Goal: Communication & Community: Share content

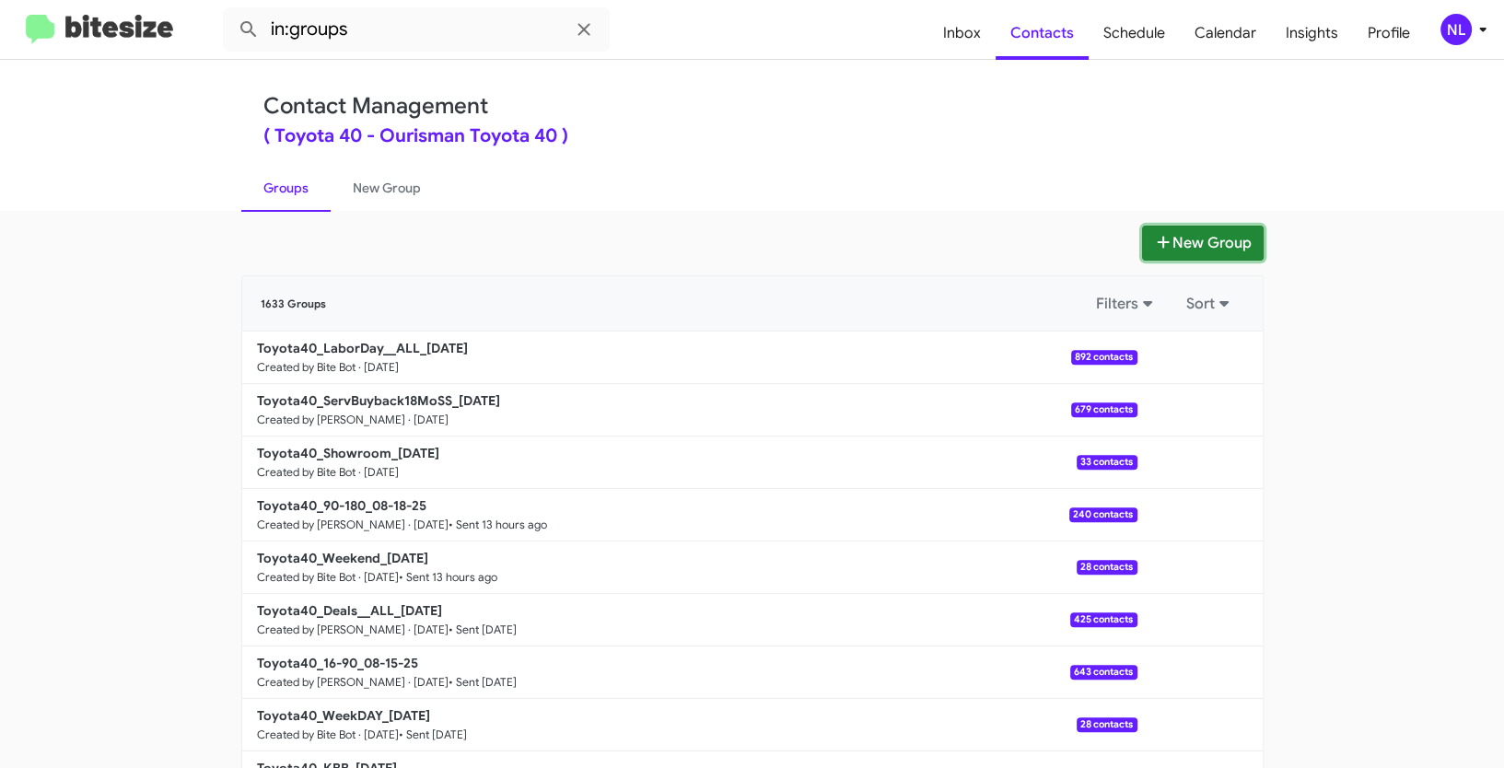
click at [1182, 255] on button "New Group" at bounding box center [1203, 243] width 122 height 35
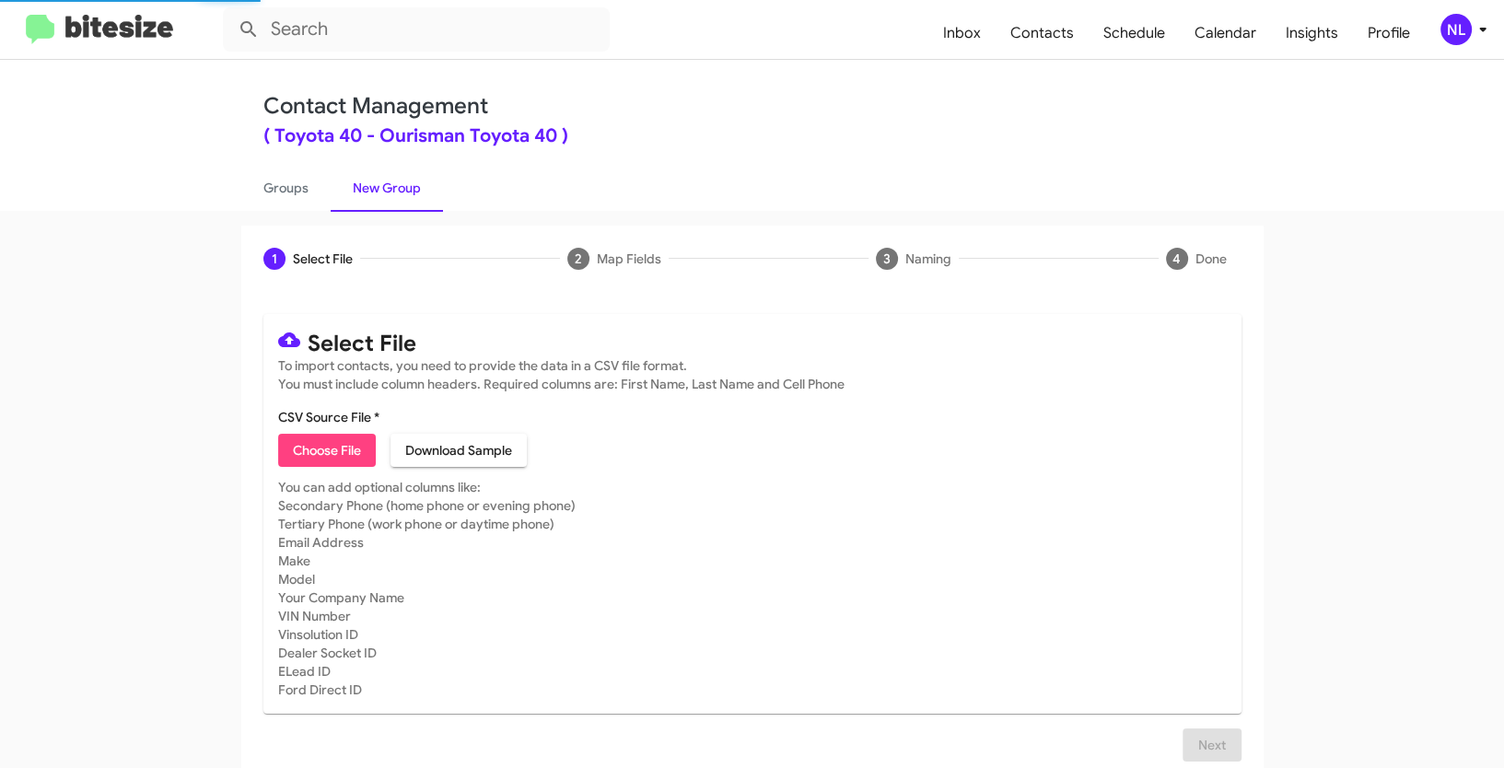
click at [326, 457] on span "Choose File" at bounding box center [327, 450] width 68 height 33
type input "Opt out - Toyota 40"
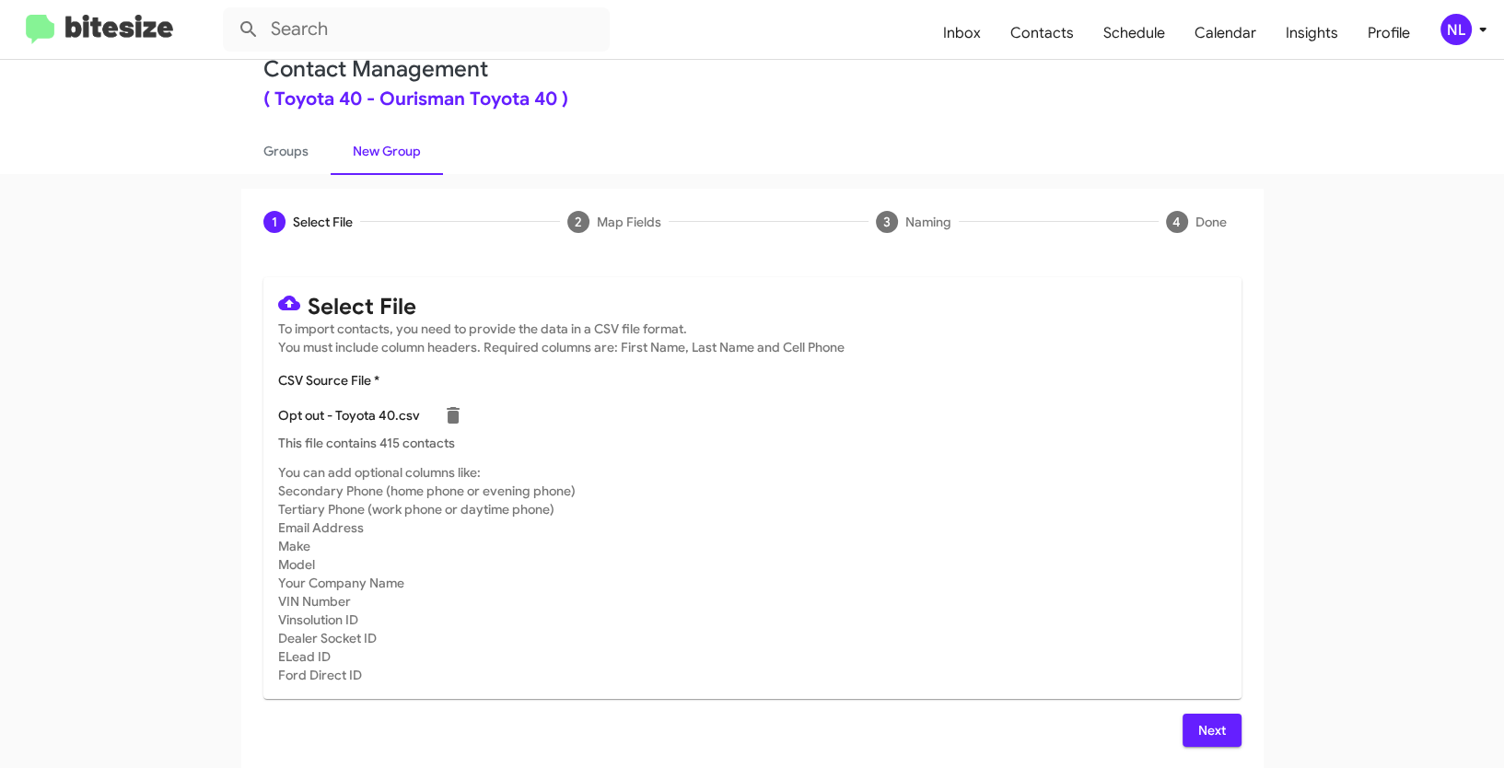
scroll to position [37, 0]
click at [1212, 729] on span "Next" at bounding box center [1211, 730] width 29 height 33
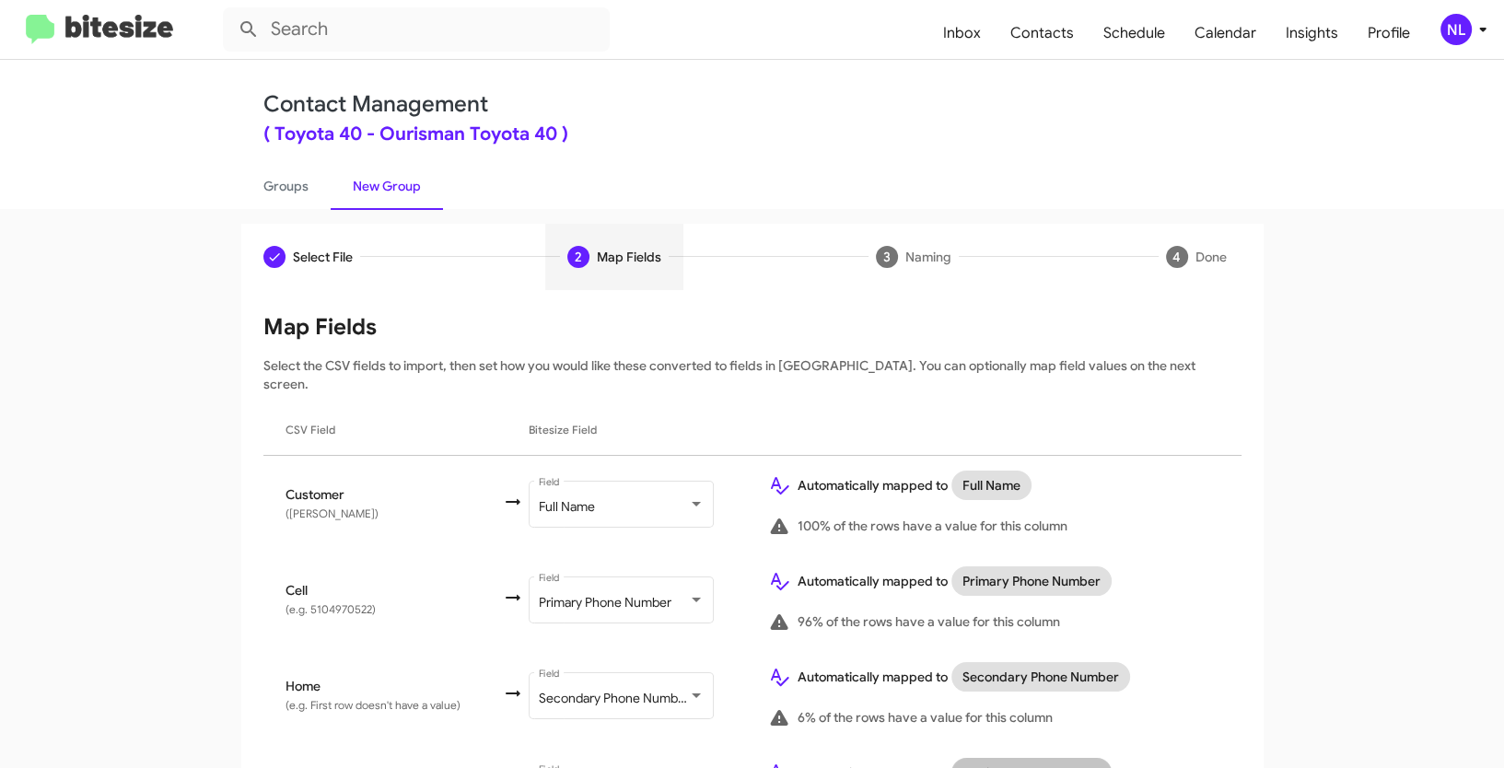
scroll to position [0, 0]
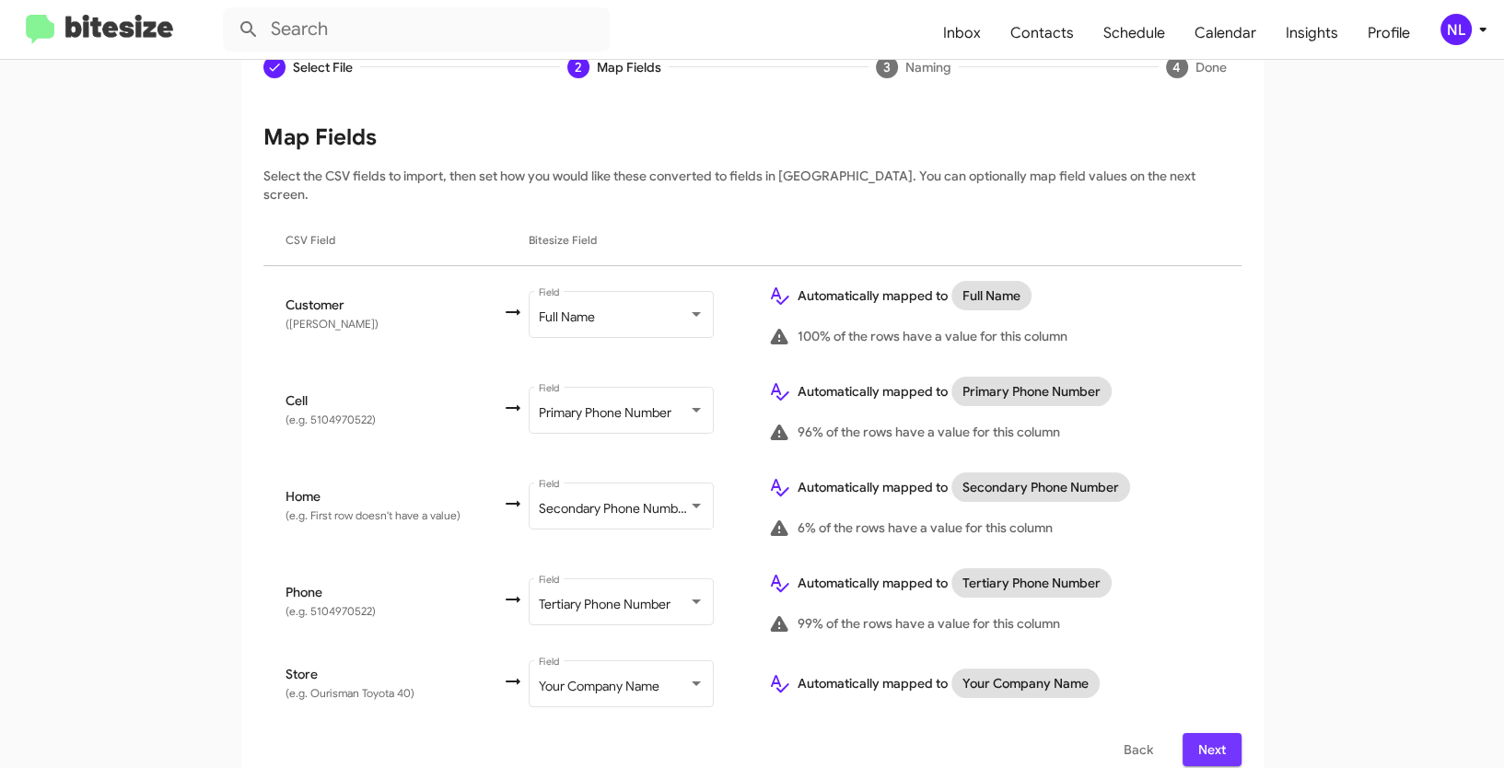
click at [1210, 733] on span "Next" at bounding box center [1211, 749] width 29 height 33
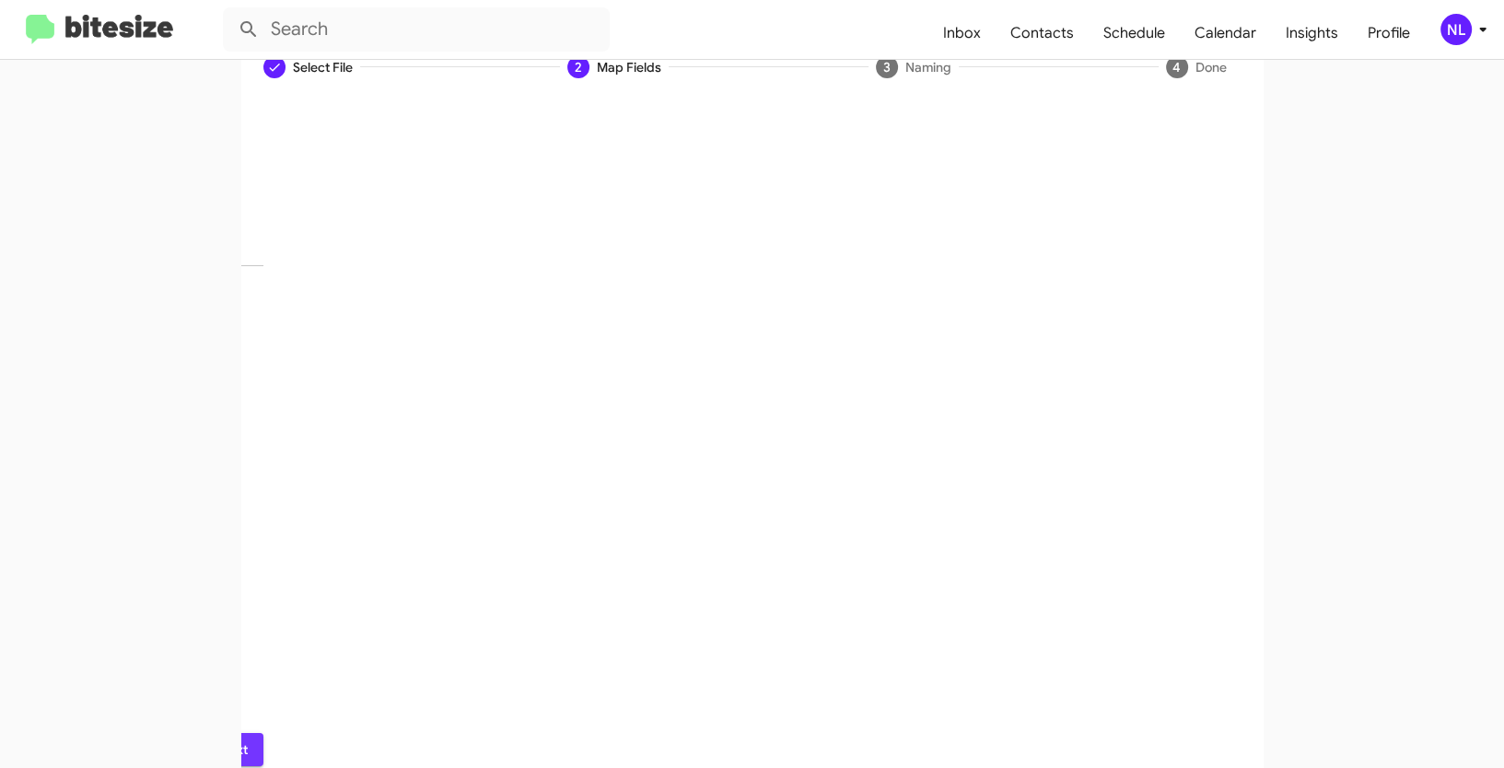
scroll to position [46, 0]
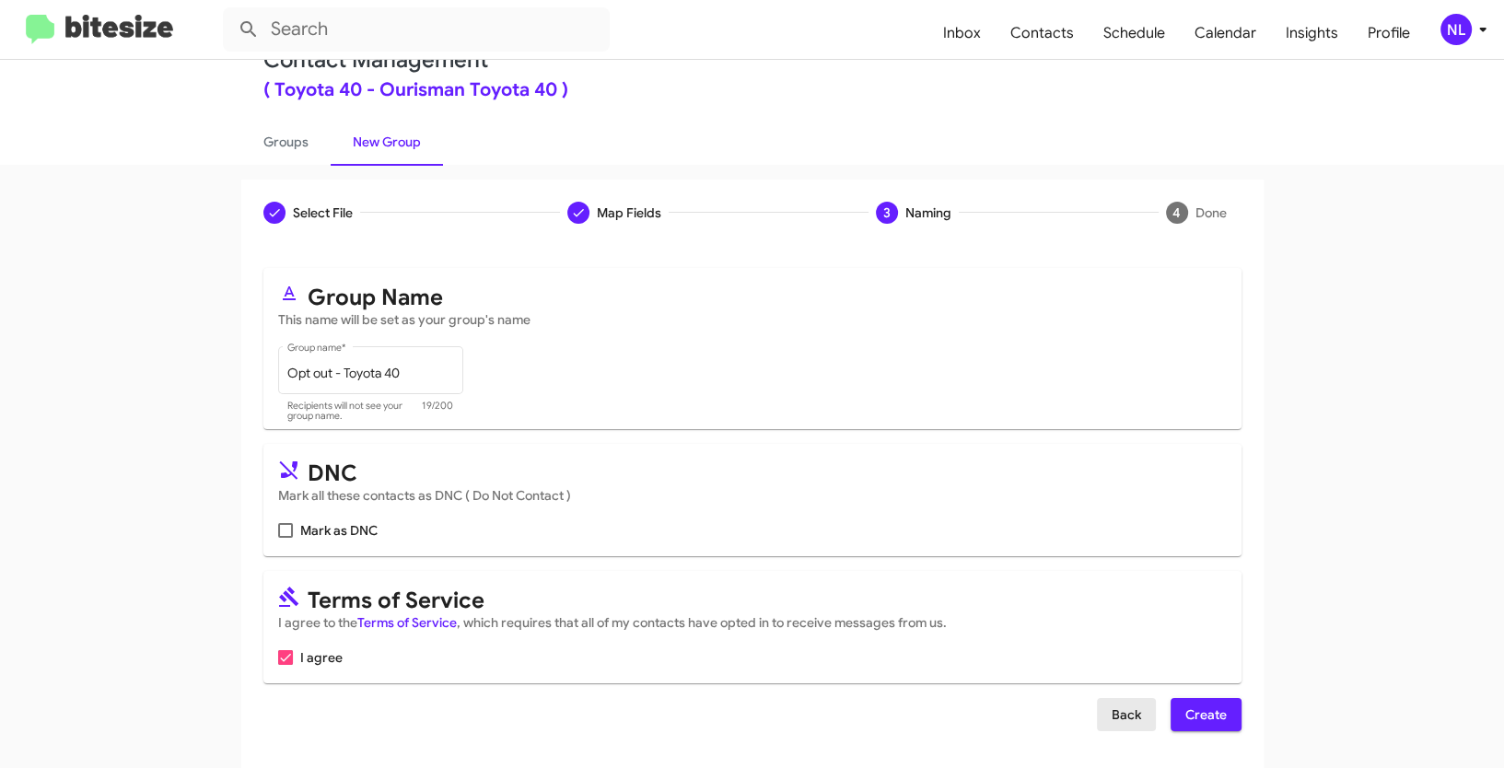
click at [1130, 715] on span "Back" at bounding box center [1126, 714] width 29 height 33
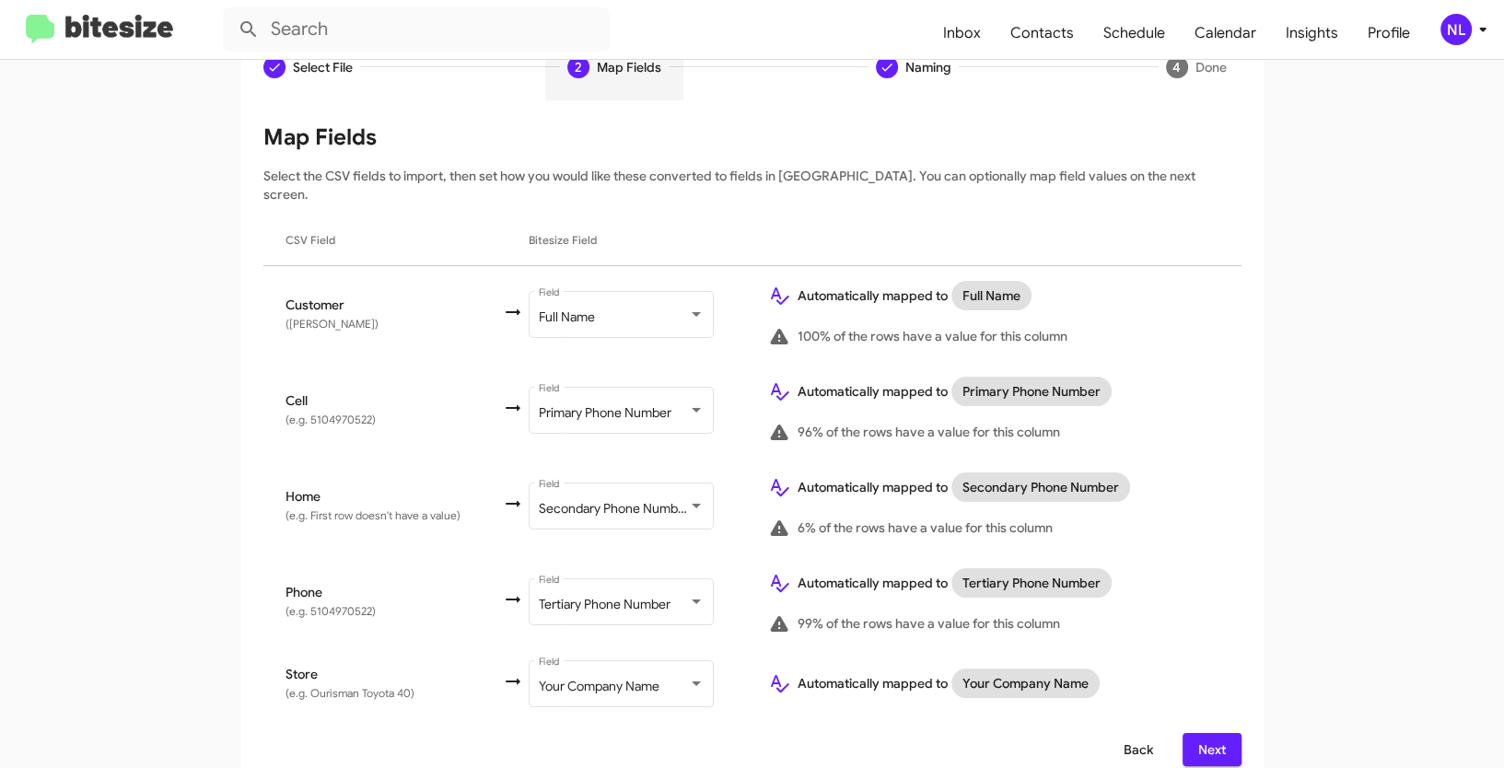
click at [1131, 733] on span "Back" at bounding box center [1137, 749] width 29 height 33
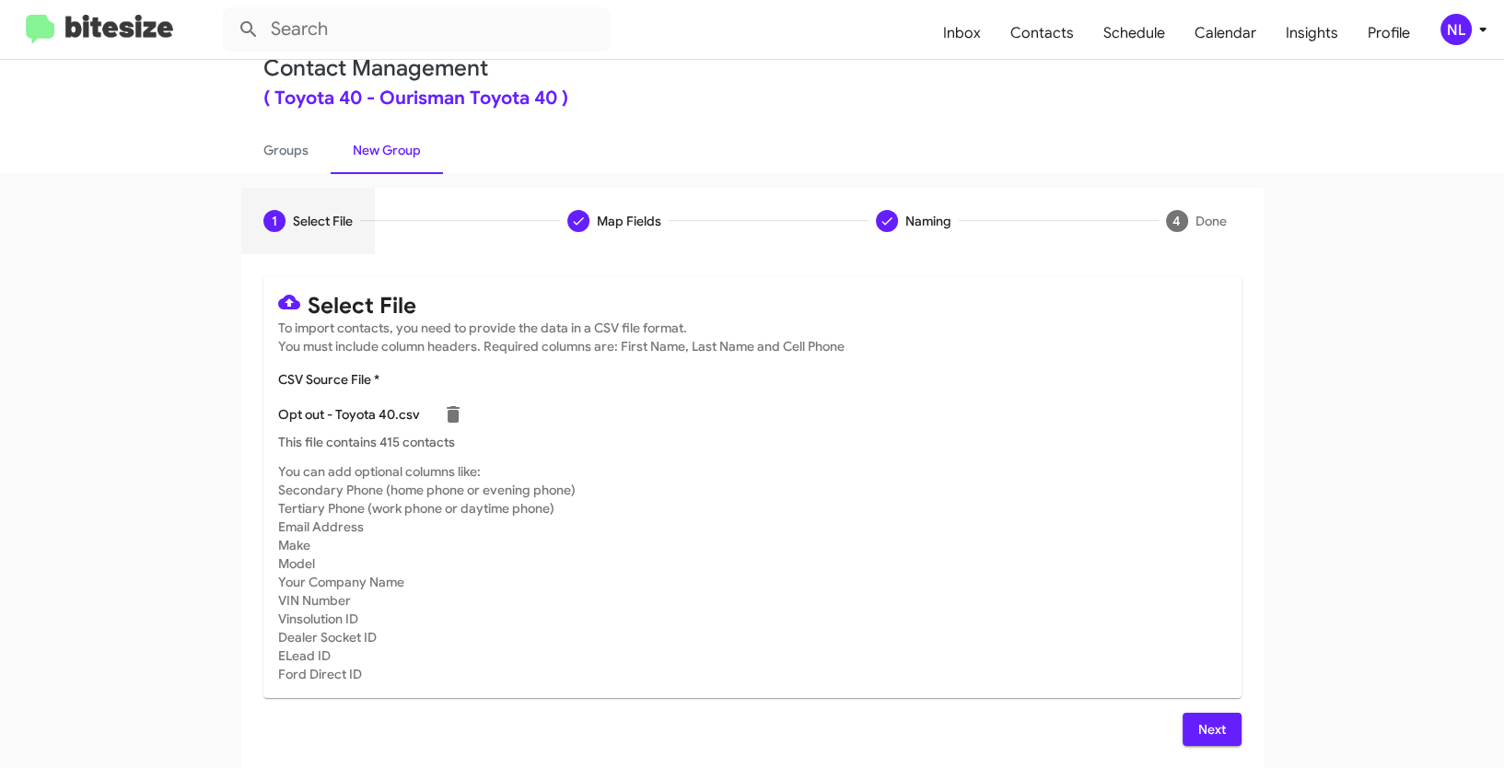
scroll to position [37, 0]
click at [1205, 728] on span "Next" at bounding box center [1211, 730] width 29 height 33
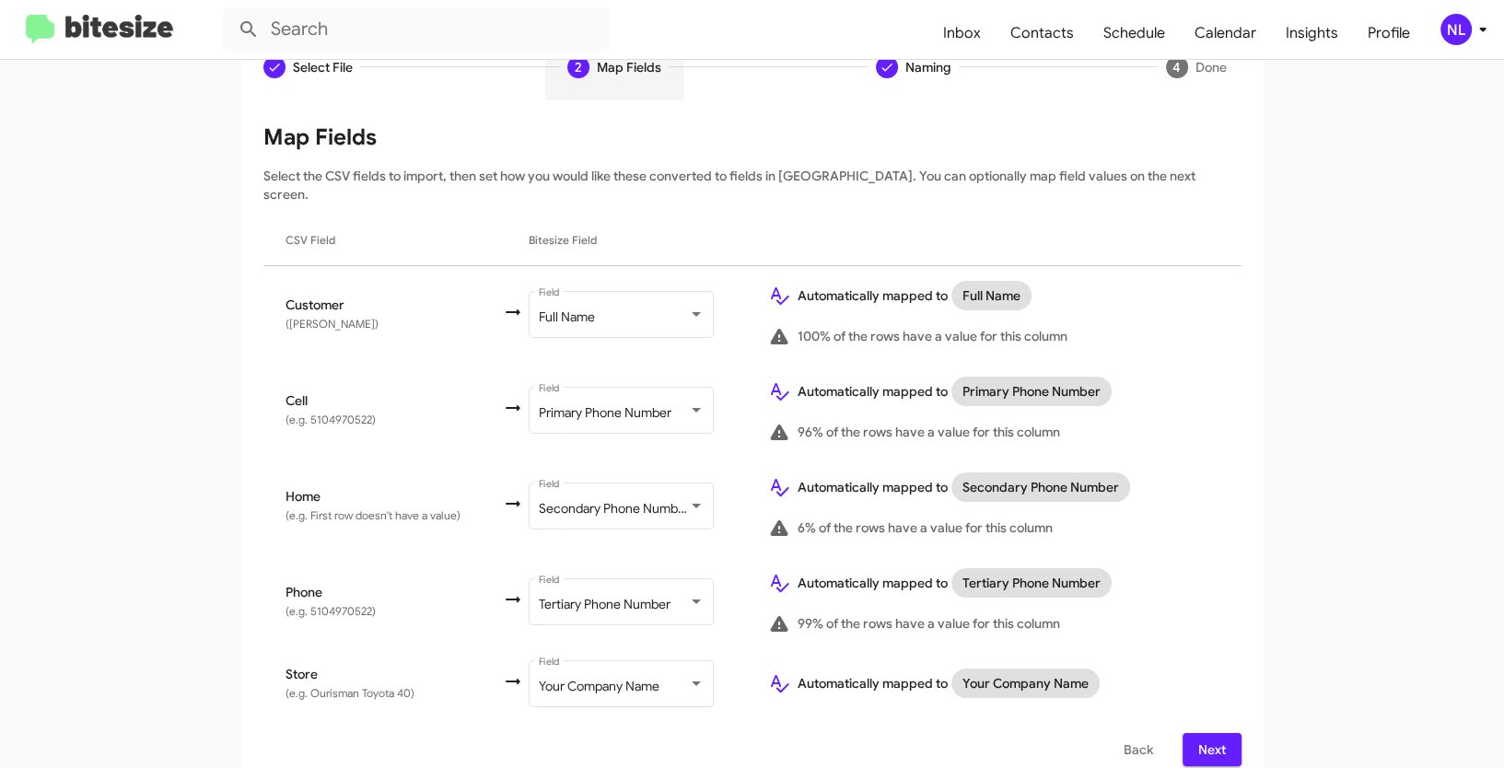
click at [1205, 733] on span "Next" at bounding box center [1211, 749] width 29 height 33
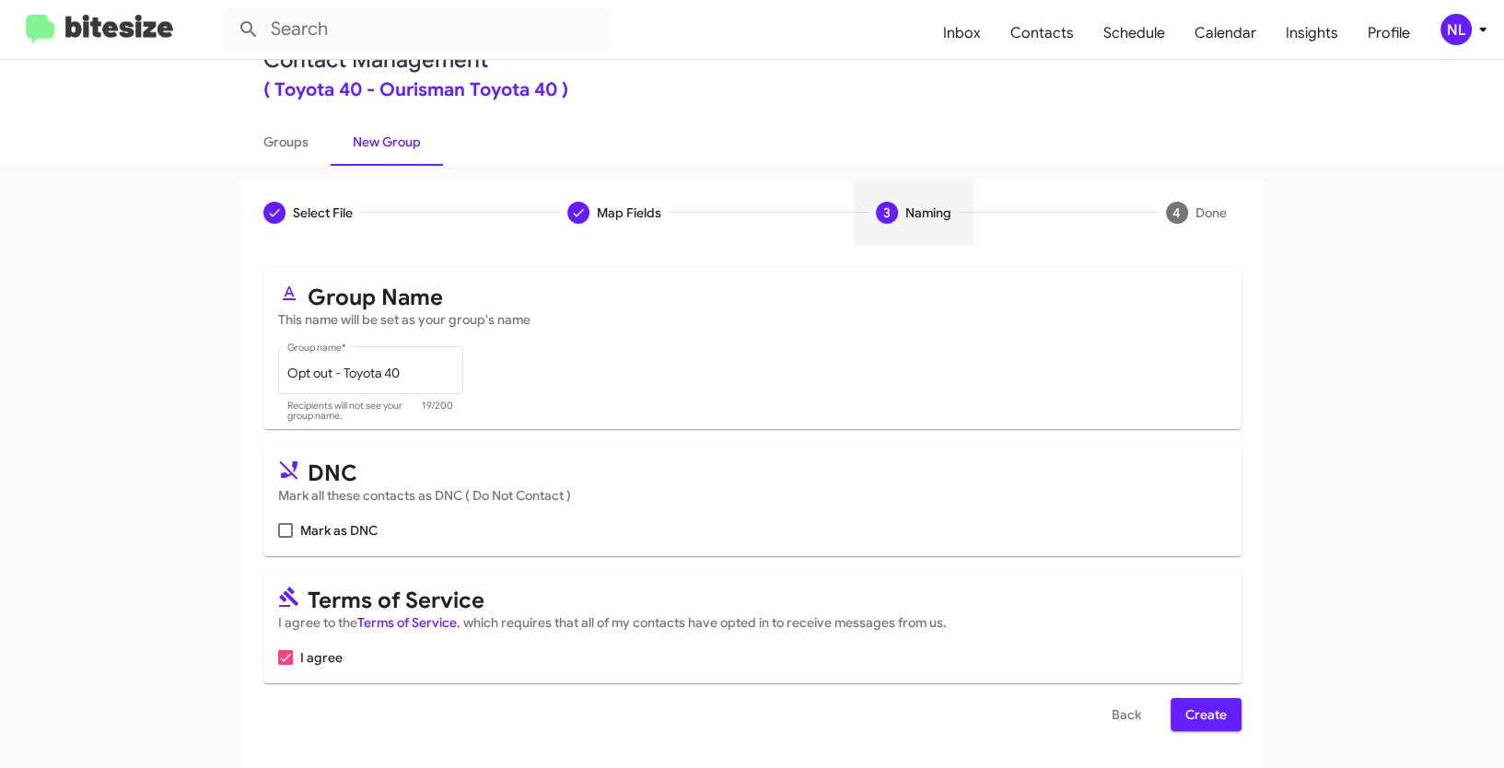
scroll to position [46, 0]
click at [284, 530] on span at bounding box center [285, 530] width 15 height 15
click at [285, 538] on input "Mark as DNC" at bounding box center [285, 538] width 1 height 1
checkbox input "true"
click at [1196, 716] on span "Create" at bounding box center [1205, 714] width 41 height 33
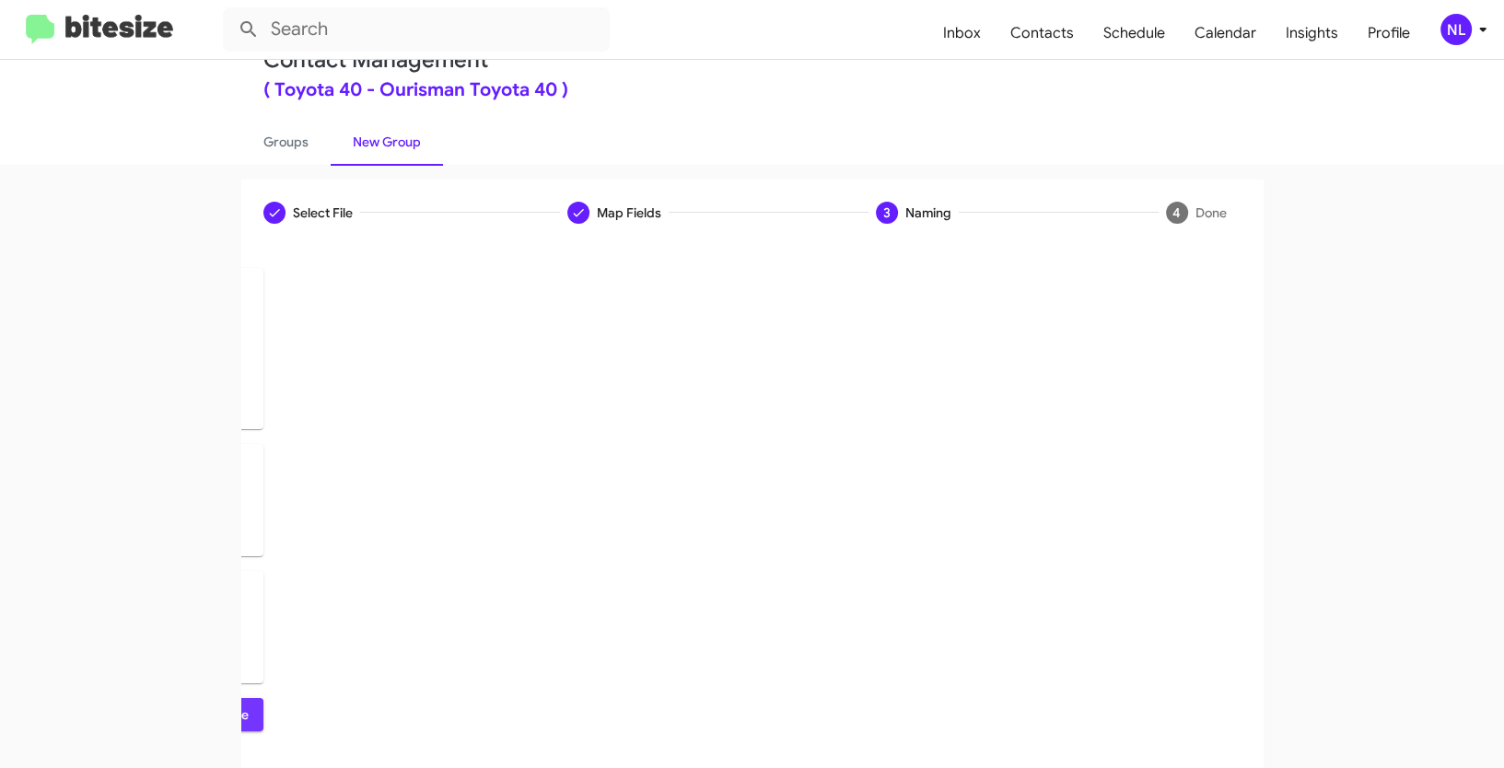
scroll to position [0, 0]
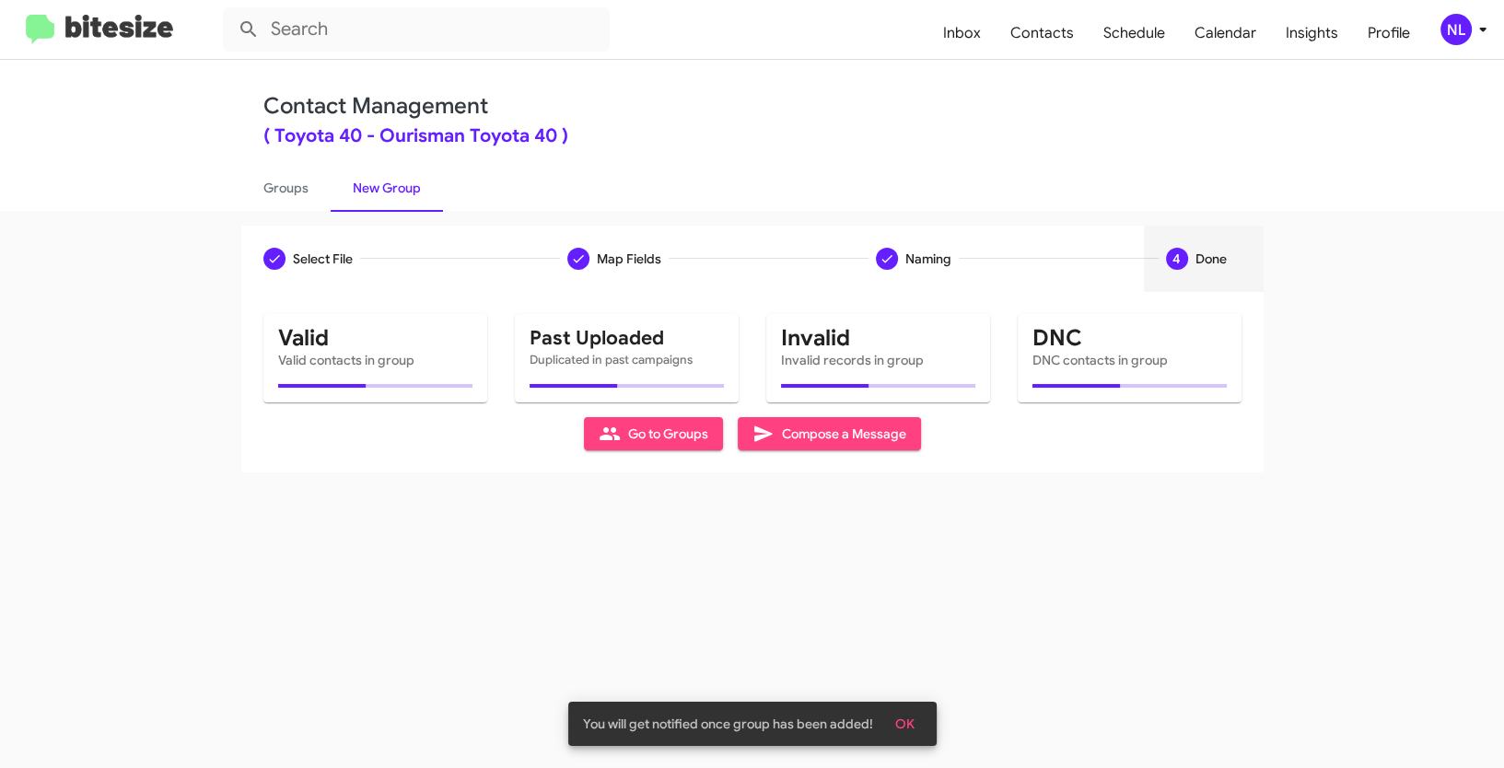
click at [908, 716] on span "OK" at bounding box center [904, 723] width 19 height 33
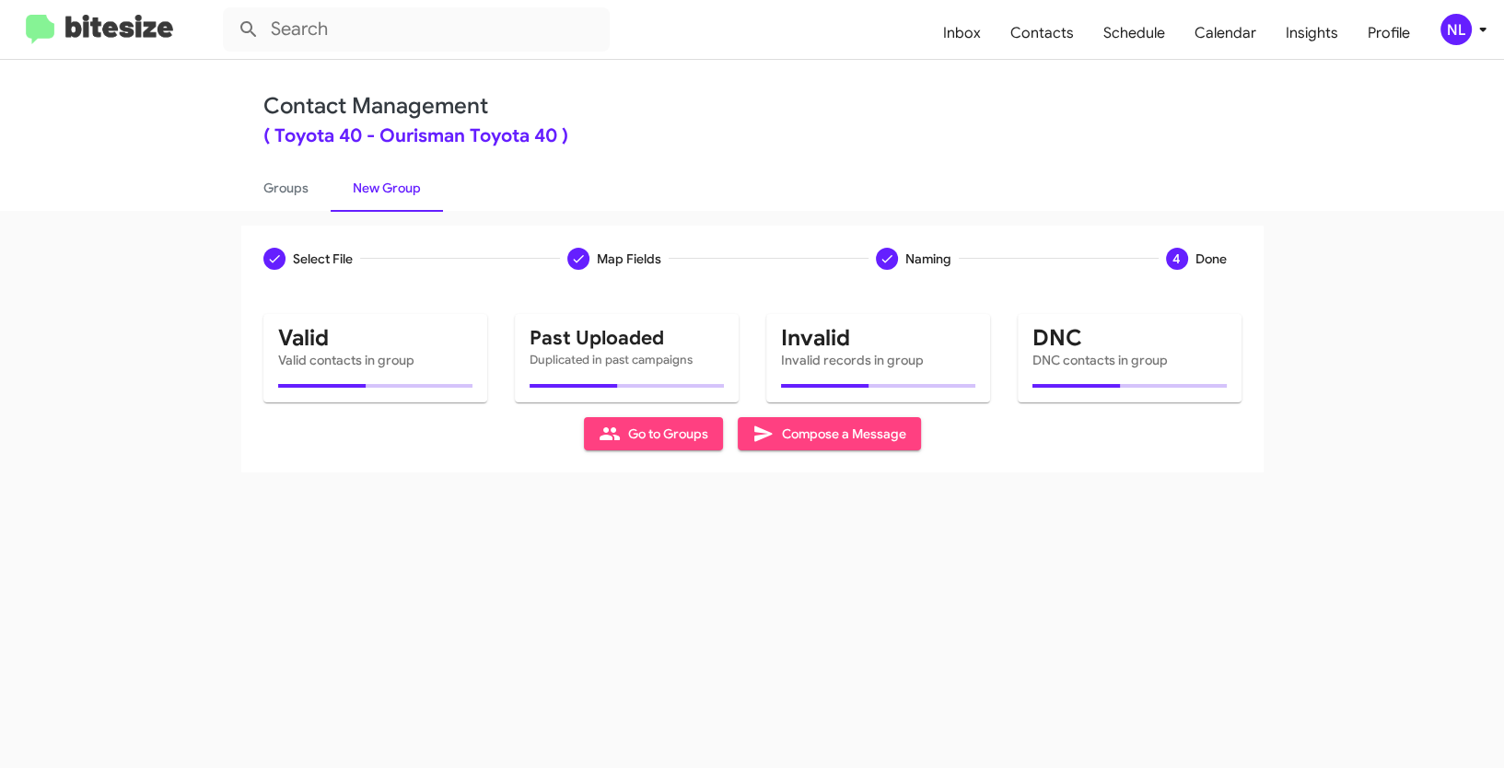
click at [1449, 31] on div "NL" at bounding box center [1455, 29] width 31 height 31
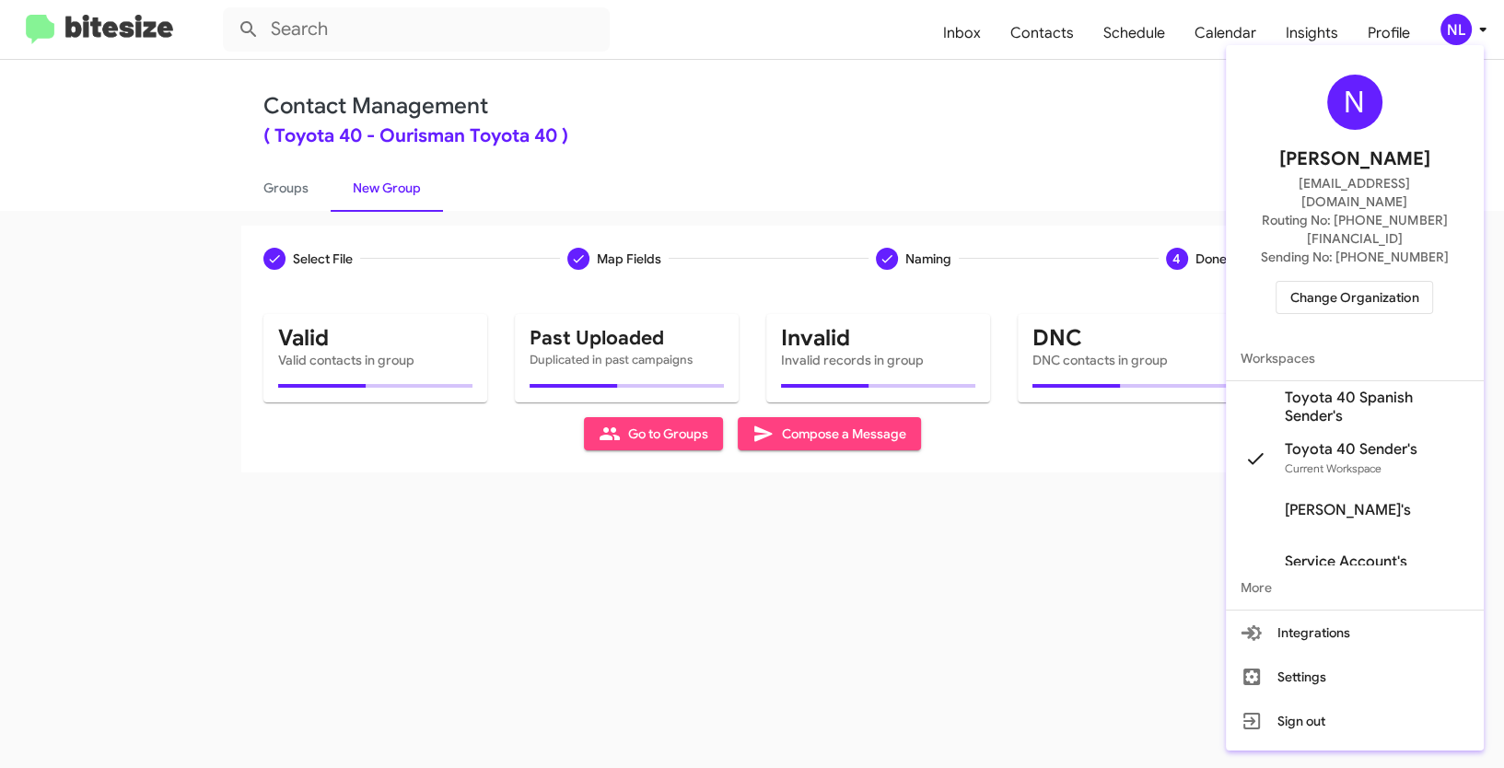
click at [1012, 132] on div at bounding box center [752, 384] width 1504 height 768
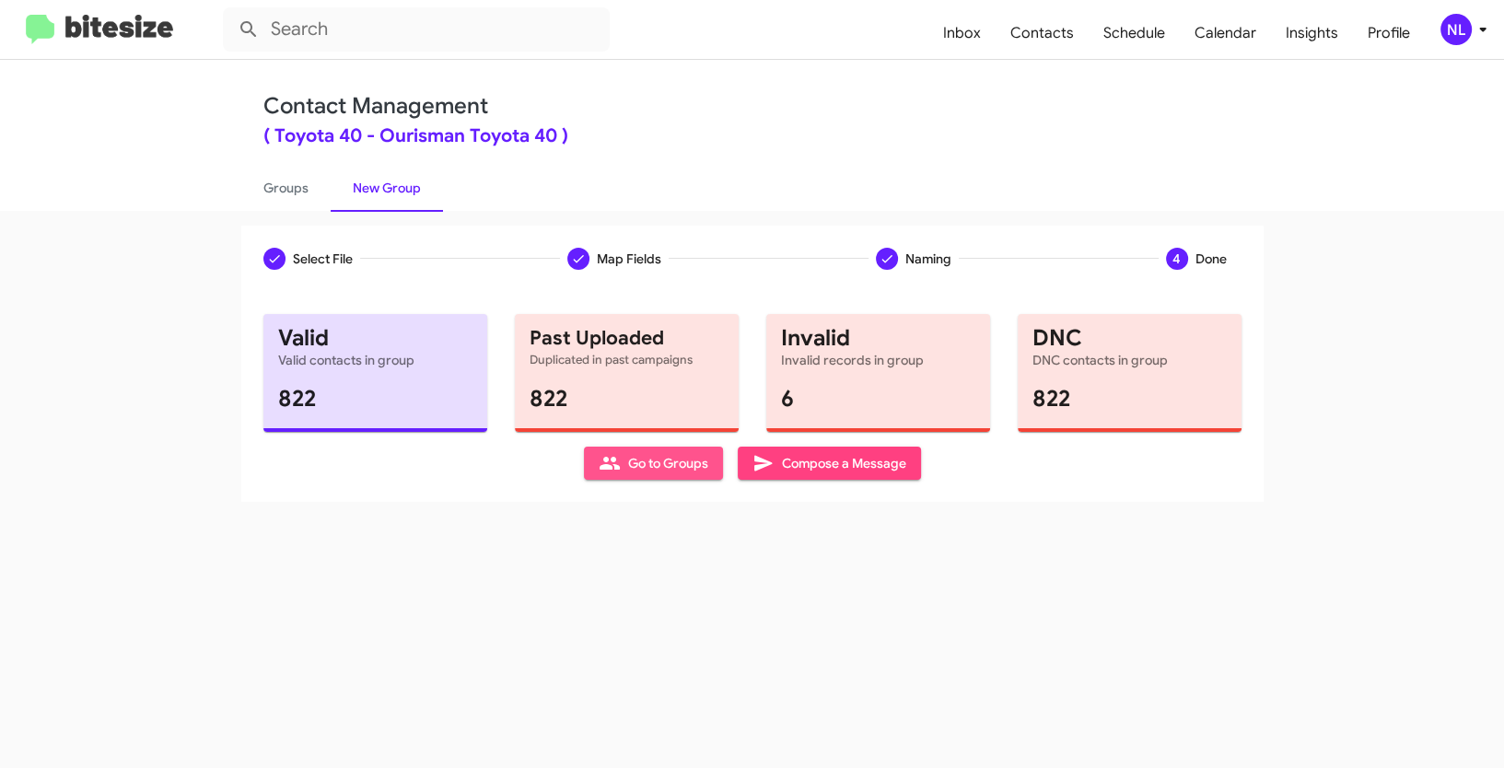
drag, startPoint x: 660, startPoint y: 460, endPoint x: 751, endPoint y: 448, distance: 91.8
click at [660, 460] on span "Go to Groups" at bounding box center [654, 463] width 110 height 33
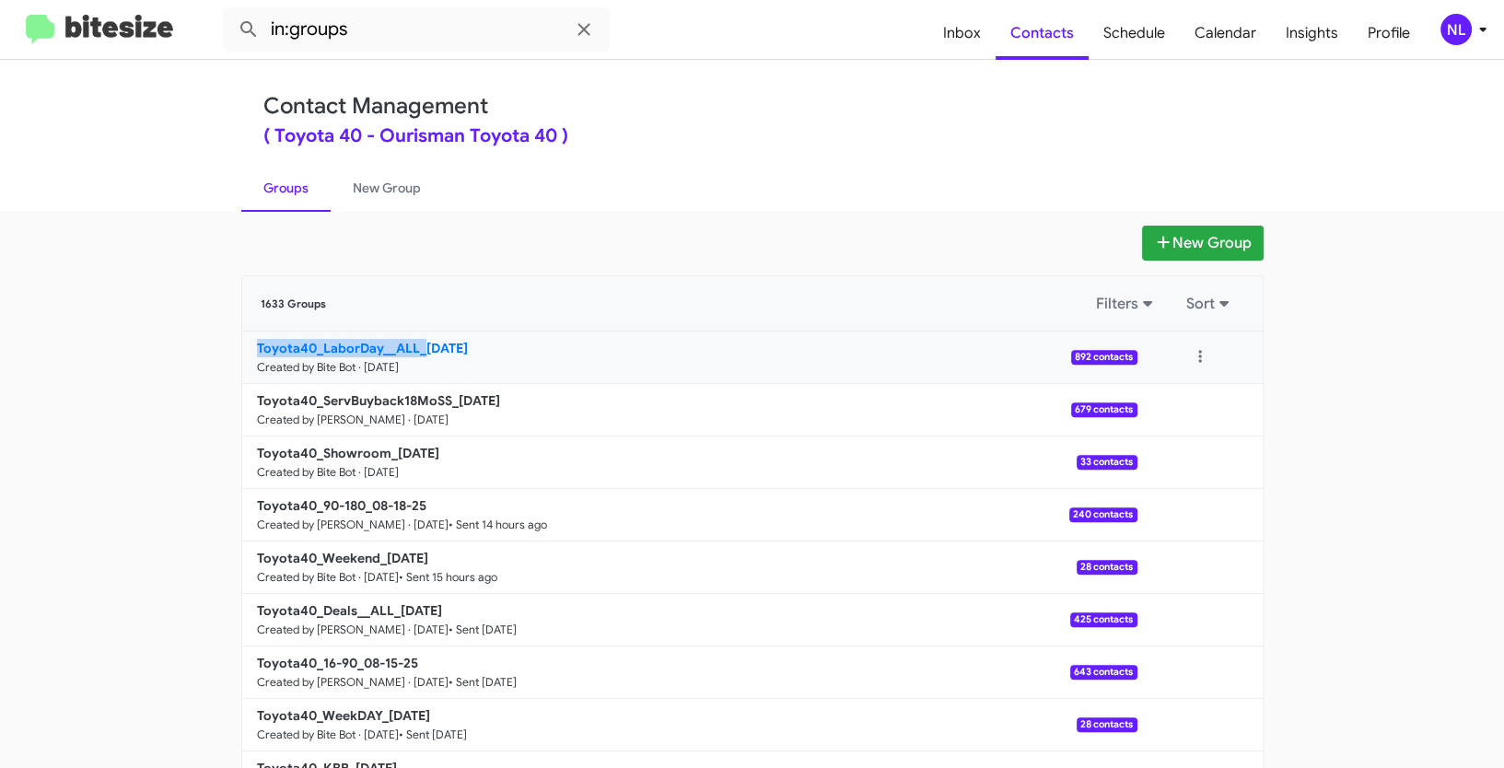
drag, startPoint x: 213, startPoint y: 348, endPoint x: 416, endPoint y: 343, distance: 203.6
click at [416, 343] on app-groups "New Group 1633 Groups Filters Sort Toyota40_LaborDay__ALL_[DATE] Created by Bit…" at bounding box center [752, 566] width 1504 height 680
copy b "Toyota40_LaborDay__ALL_"
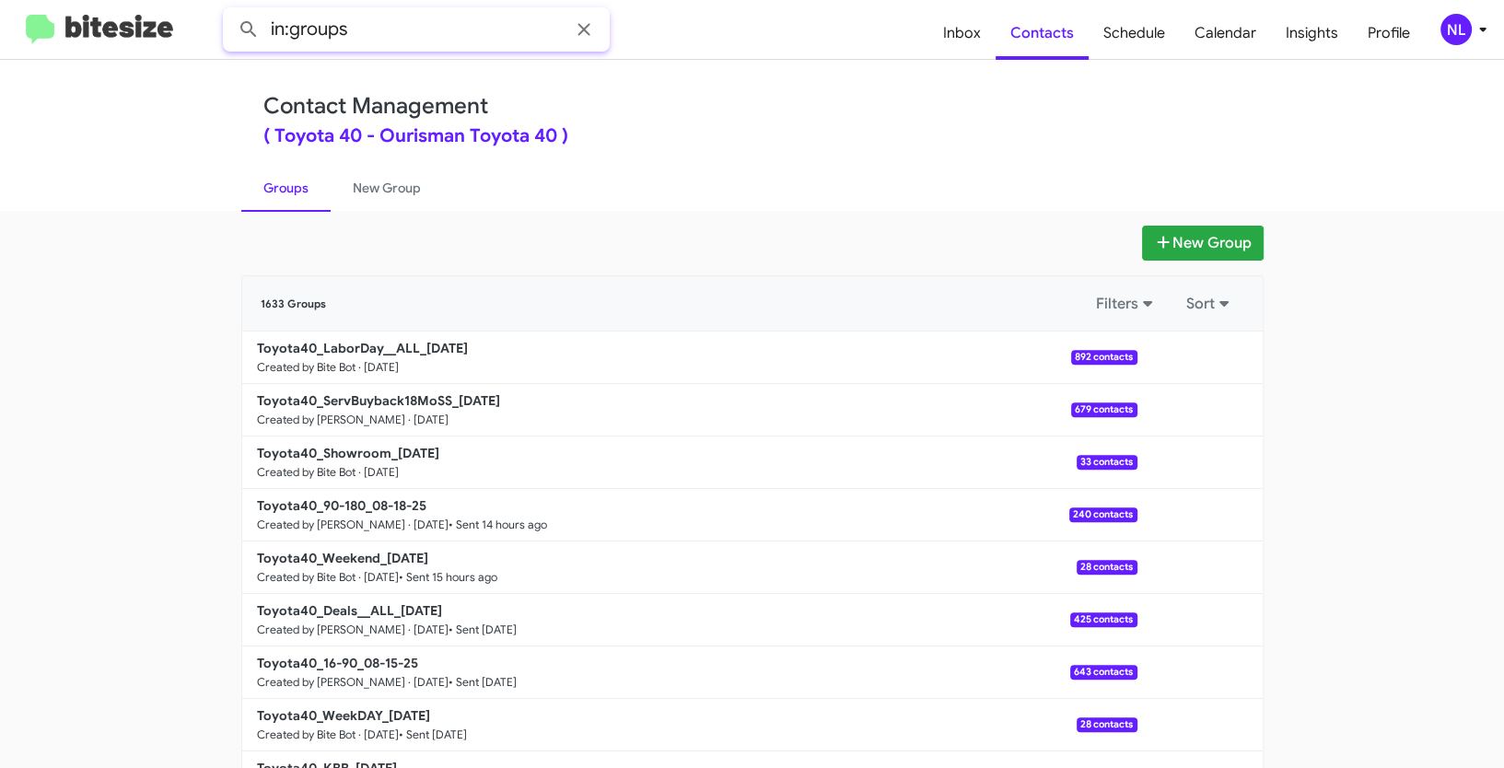
click at [388, 20] on input "in:groups" at bounding box center [416, 29] width 387 height 44
paste input "Toyota40_LaborDay__ALL_"
type input "in:groups Toyota40_LaborDay__ALL_"
click at [230, 11] on button at bounding box center [248, 29] width 37 height 37
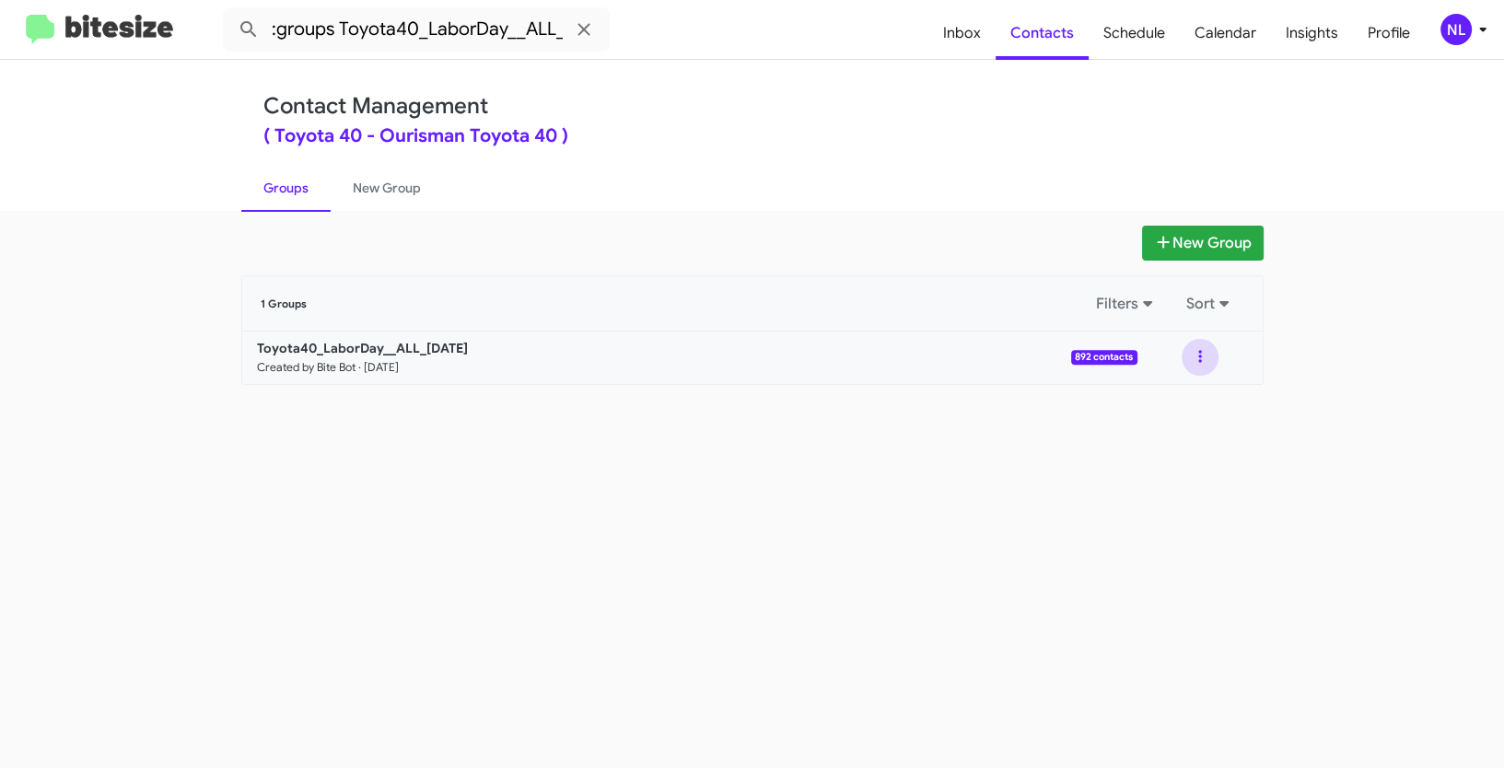
click at [1200, 360] on button at bounding box center [1200, 357] width 37 height 37
click at [1168, 405] on button "View contacts" at bounding box center [1144, 407] width 147 height 44
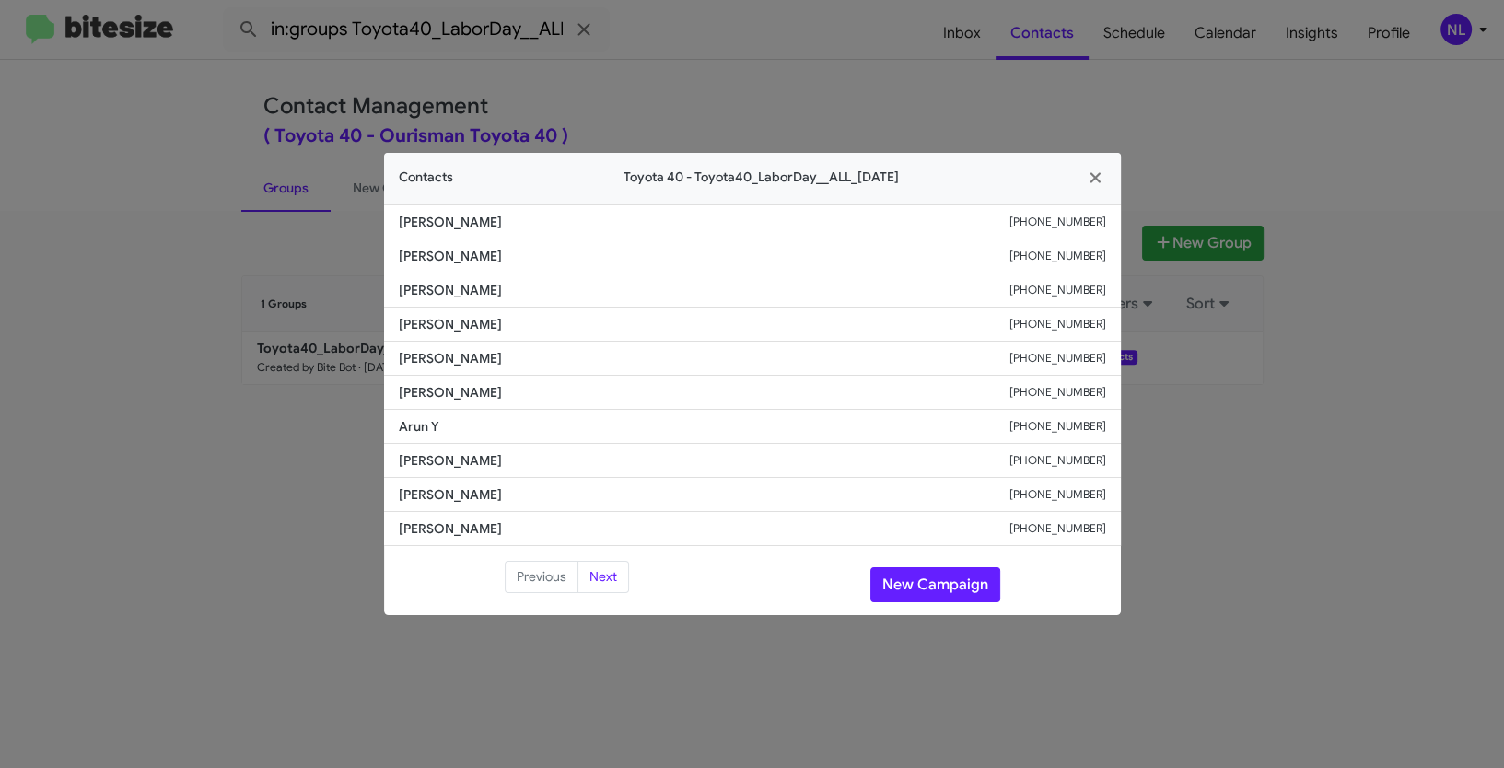
drag, startPoint x: 390, startPoint y: 357, endPoint x: 693, endPoint y: 364, distance: 302.1
click at [693, 364] on li "[PERSON_NAME] [PHONE_NUMBER]" at bounding box center [752, 359] width 737 height 34
copy span "[PERSON_NAME]"
click at [939, 591] on button "New Campaign" at bounding box center [935, 584] width 130 height 35
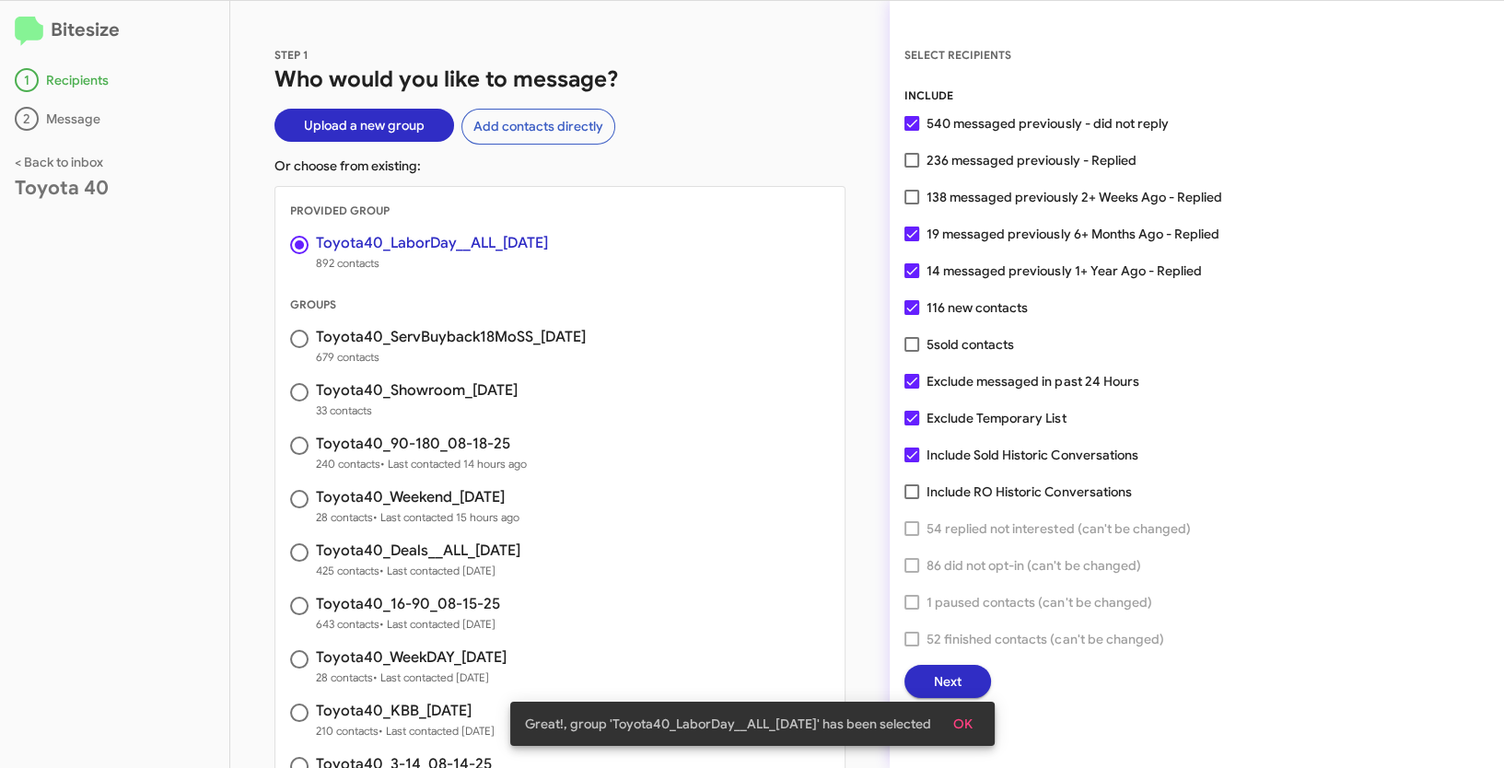
click at [915, 165] on span at bounding box center [911, 160] width 15 height 15
click at [912, 168] on input "236 messaged previously - Replied" at bounding box center [911, 168] width 1 height 1
checkbox input "true"
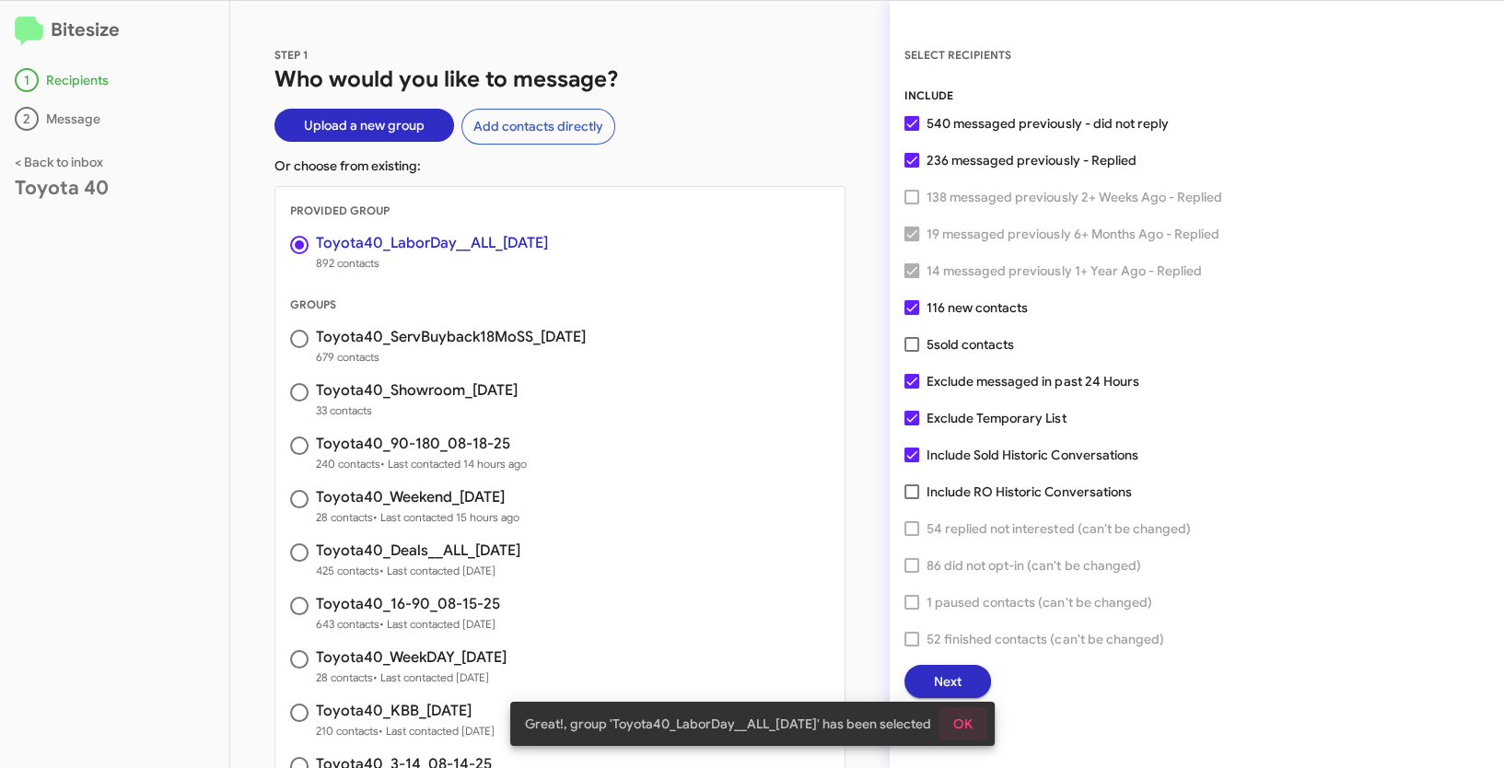
click at [976, 726] on button "OK" at bounding box center [962, 723] width 49 height 33
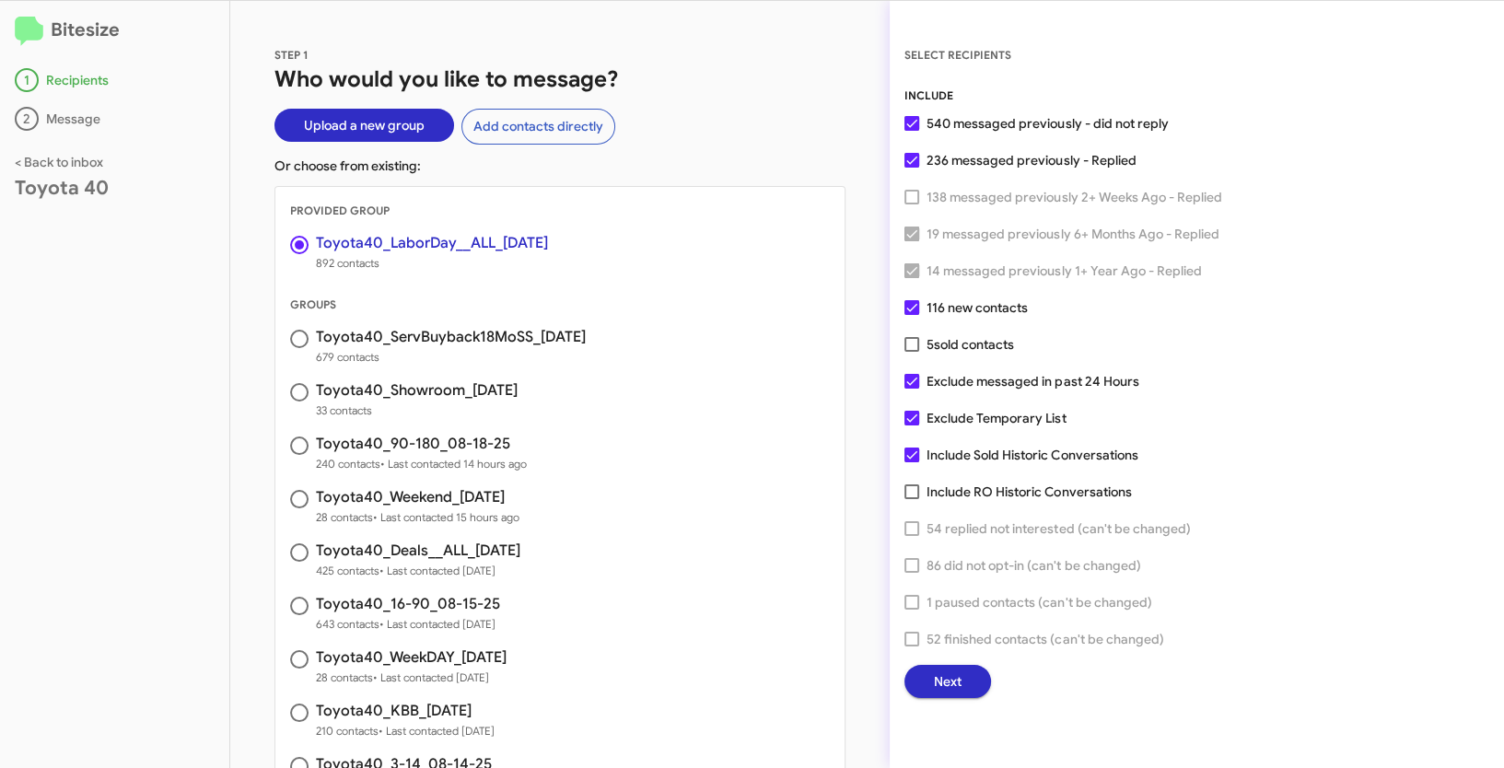
click at [937, 684] on span "Next" at bounding box center [948, 681] width 28 height 33
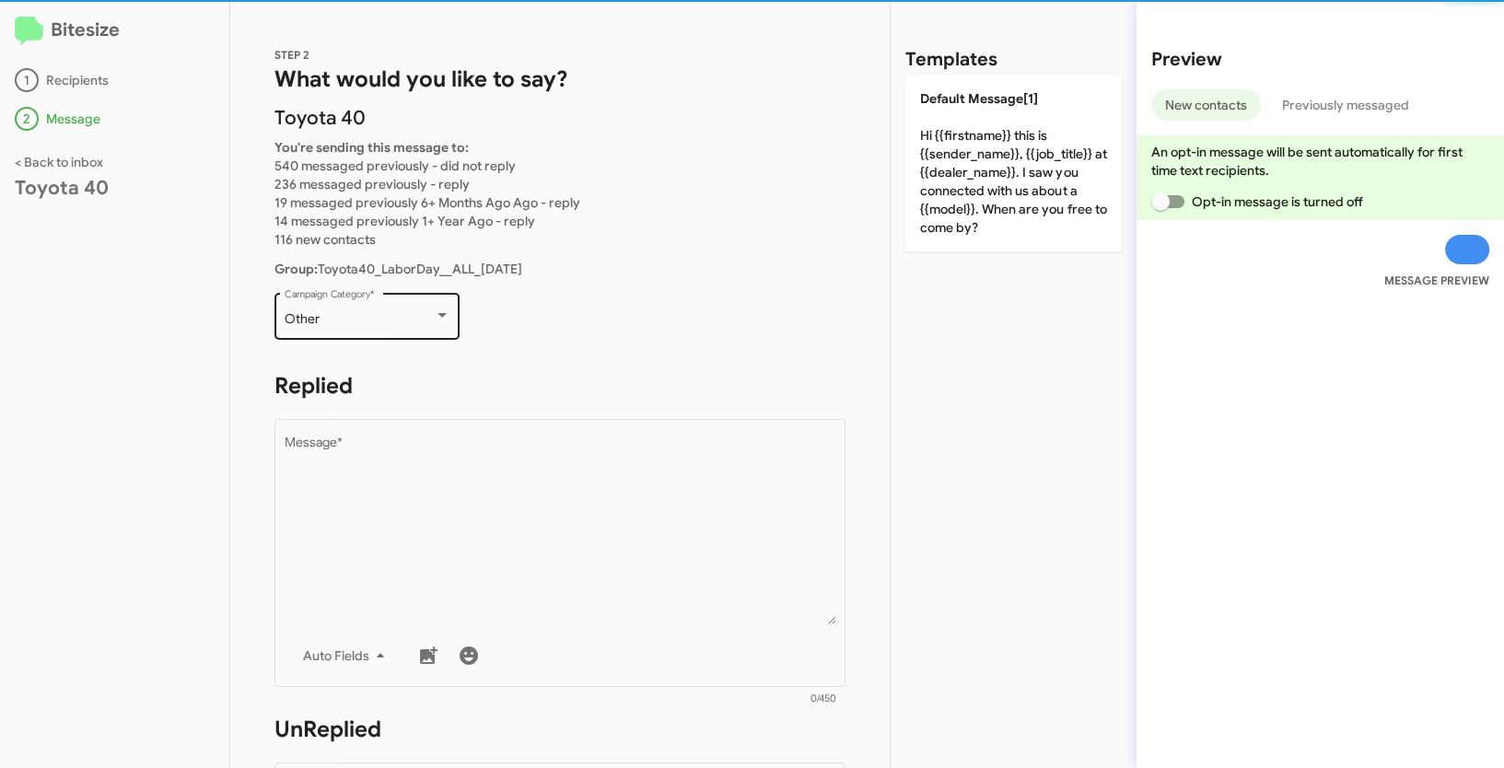
click at [403, 326] on div "Other" at bounding box center [359, 319] width 149 height 15
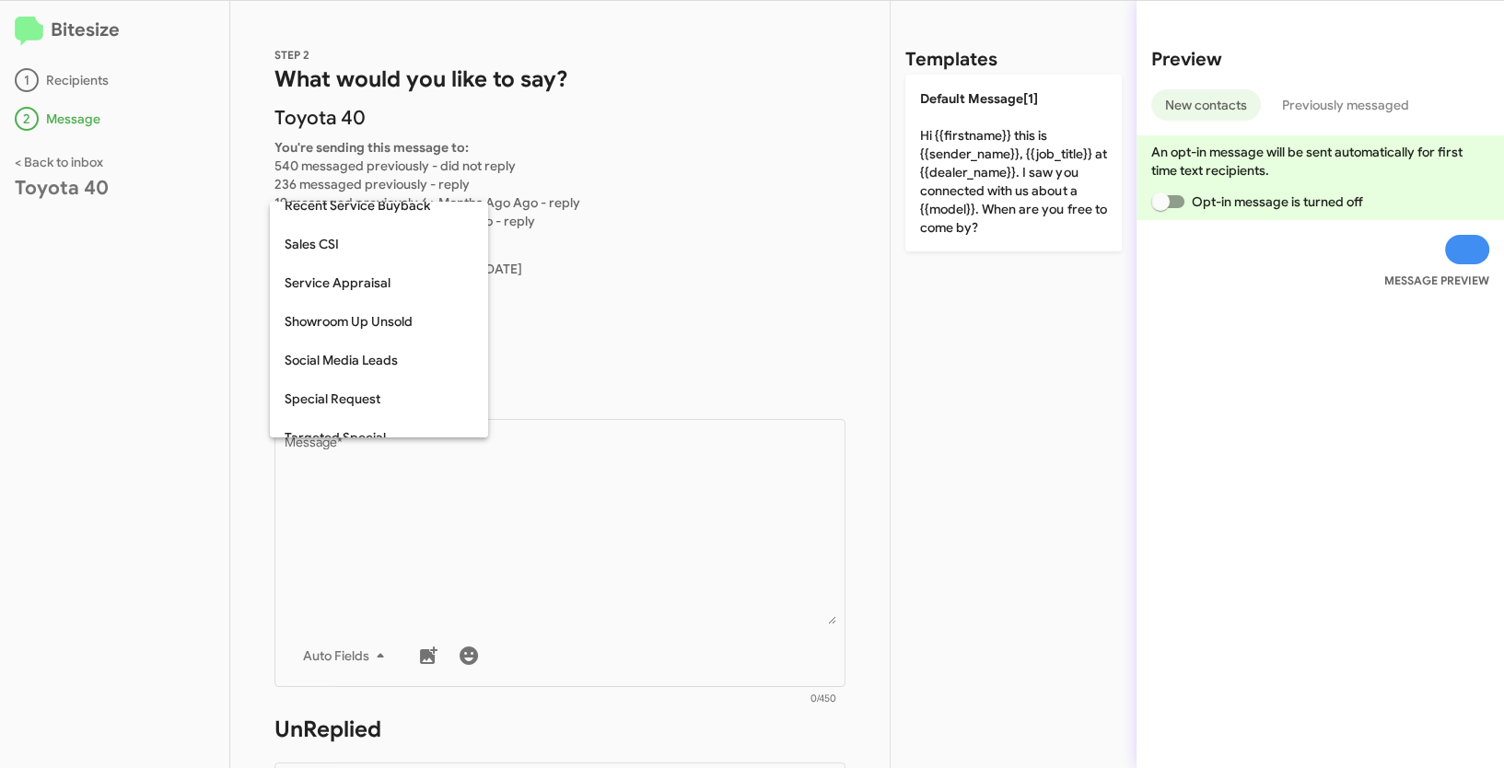
scroll to position [608, 0]
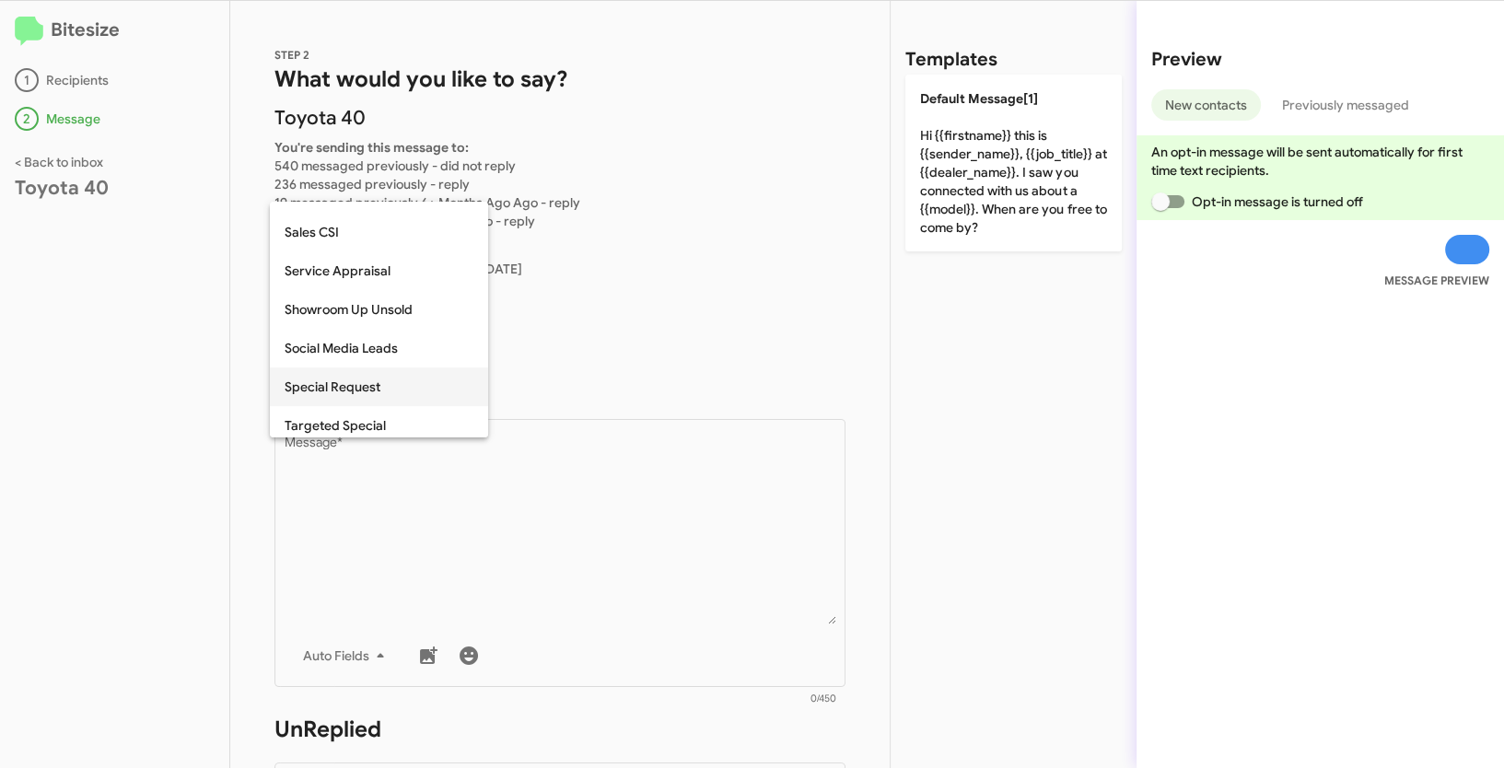
click at [355, 388] on span "Special Request" at bounding box center [379, 386] width 189 height 39
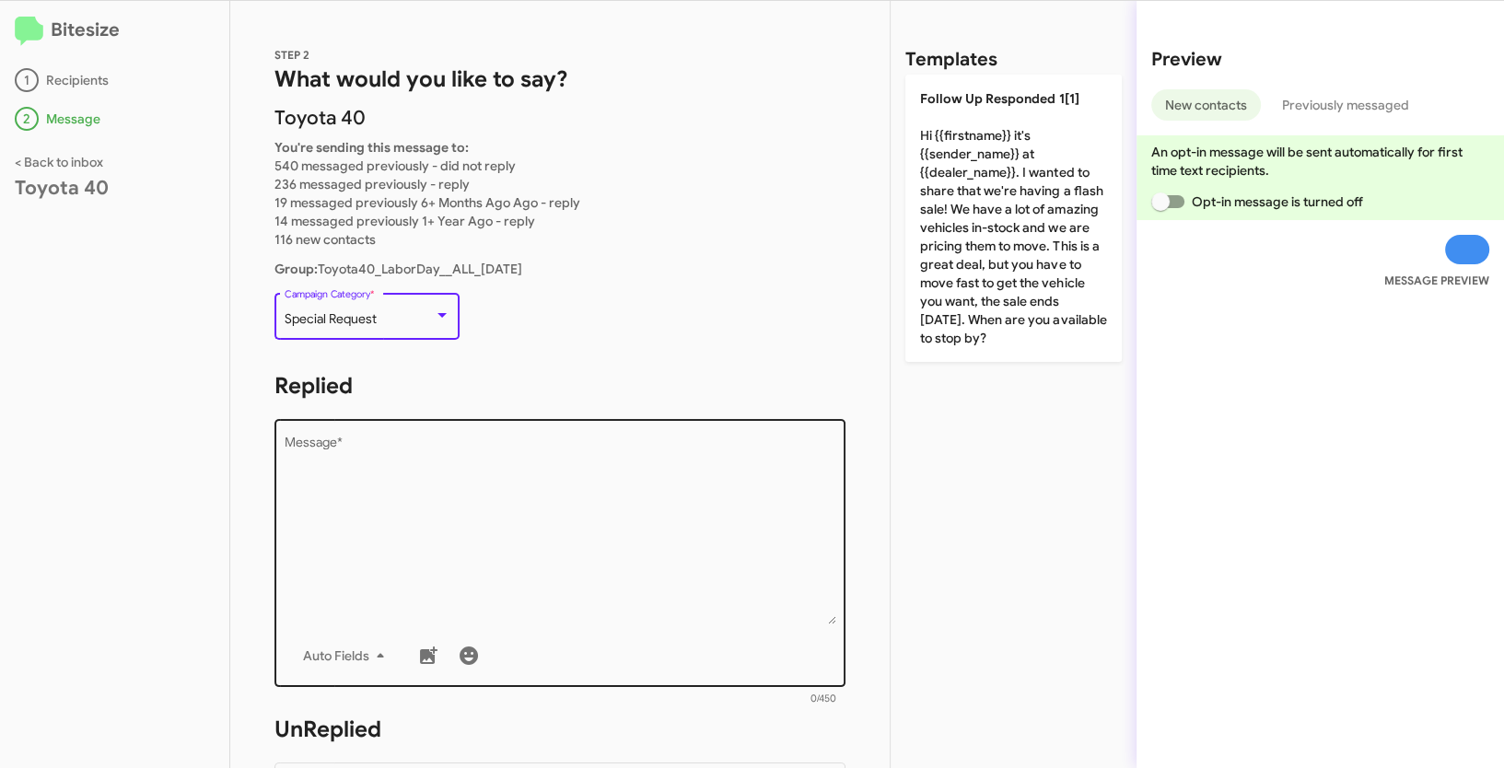
click at [483, 510] on textarea "Message *" at bounding box center [561, 531] width 552 height 188
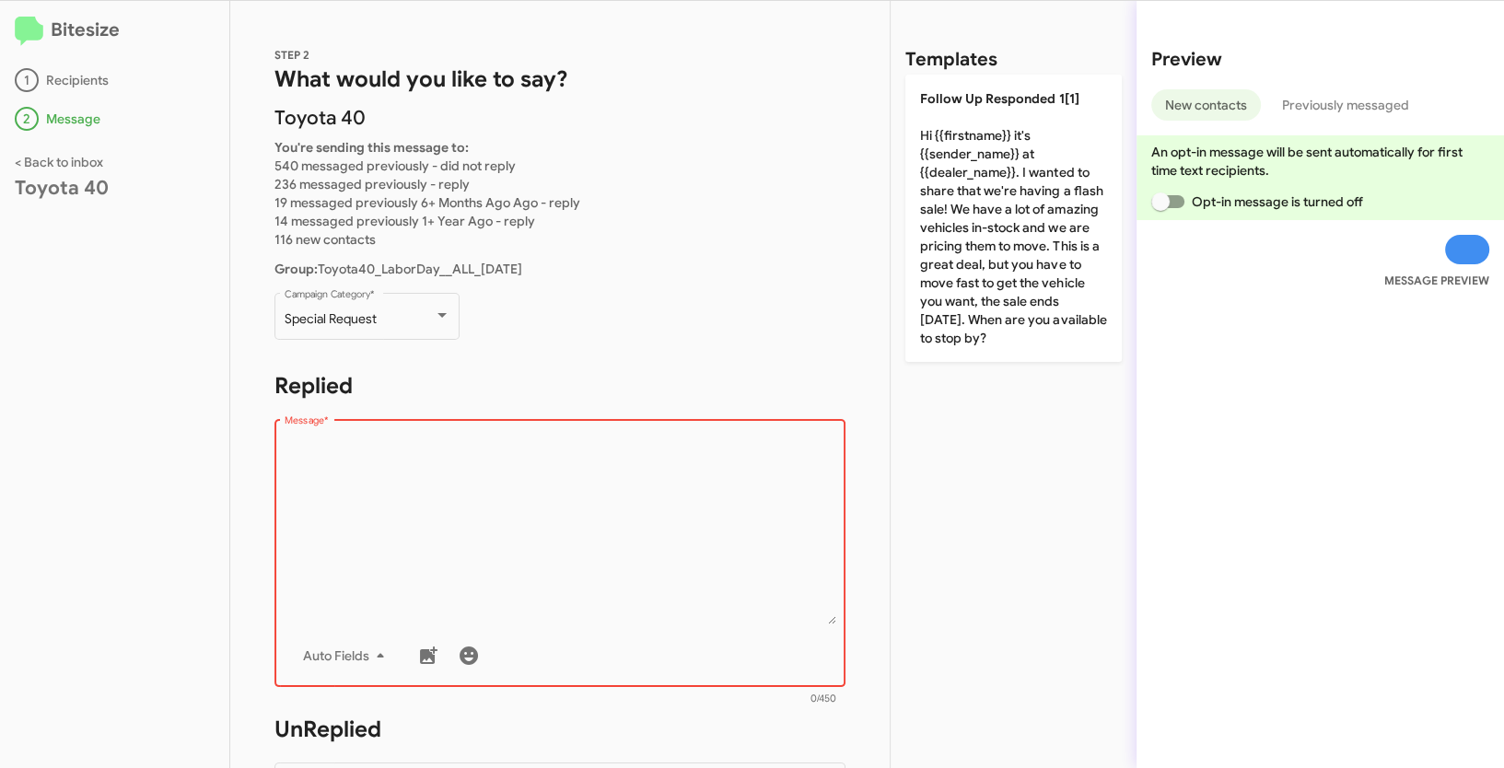
click at [577, 478] on textarea "Message *" at bounding box center [561, 531] width 552 height 188
paste textarea ""Hi {{firstname}} it's {{sender_name}} at {{dealer_name}}. We need your trade b…"
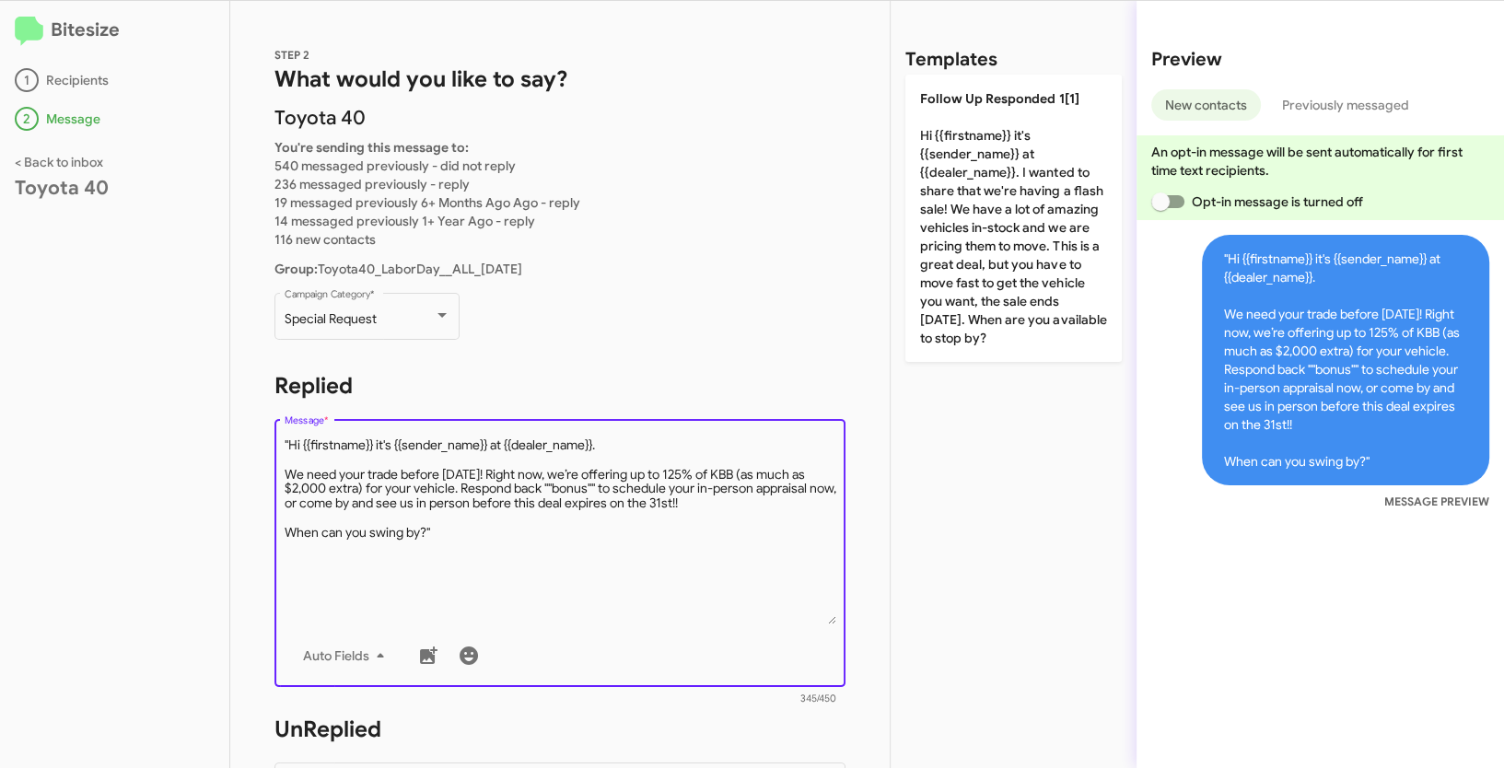
click at [290, 441] on textarea "Message *" at bounding box center [561, 531] width 552 height 188
click at [448, 541] on textarea "Message *" at bounding box center [561, 531] width 552 height 188
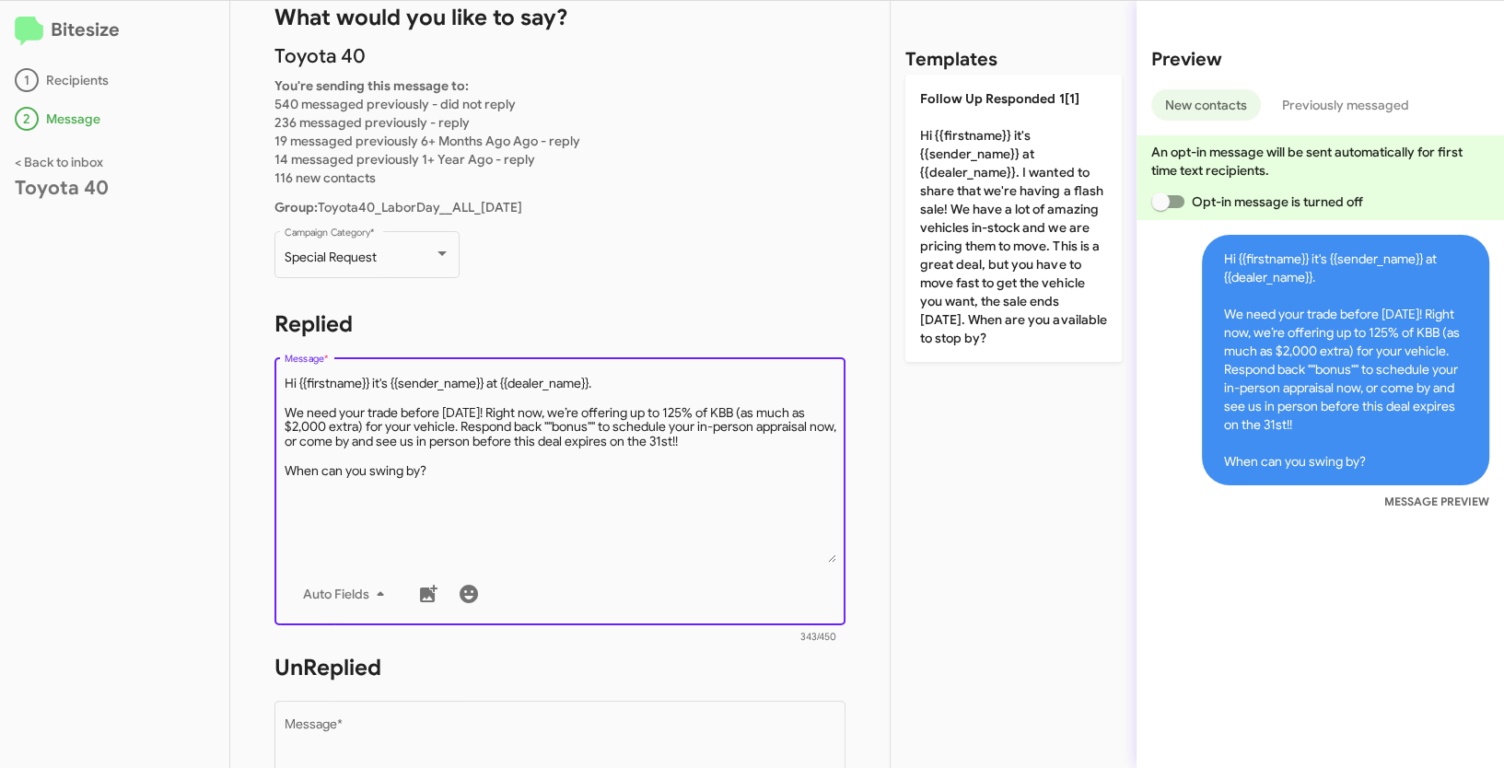
scroll to position [291, 0]
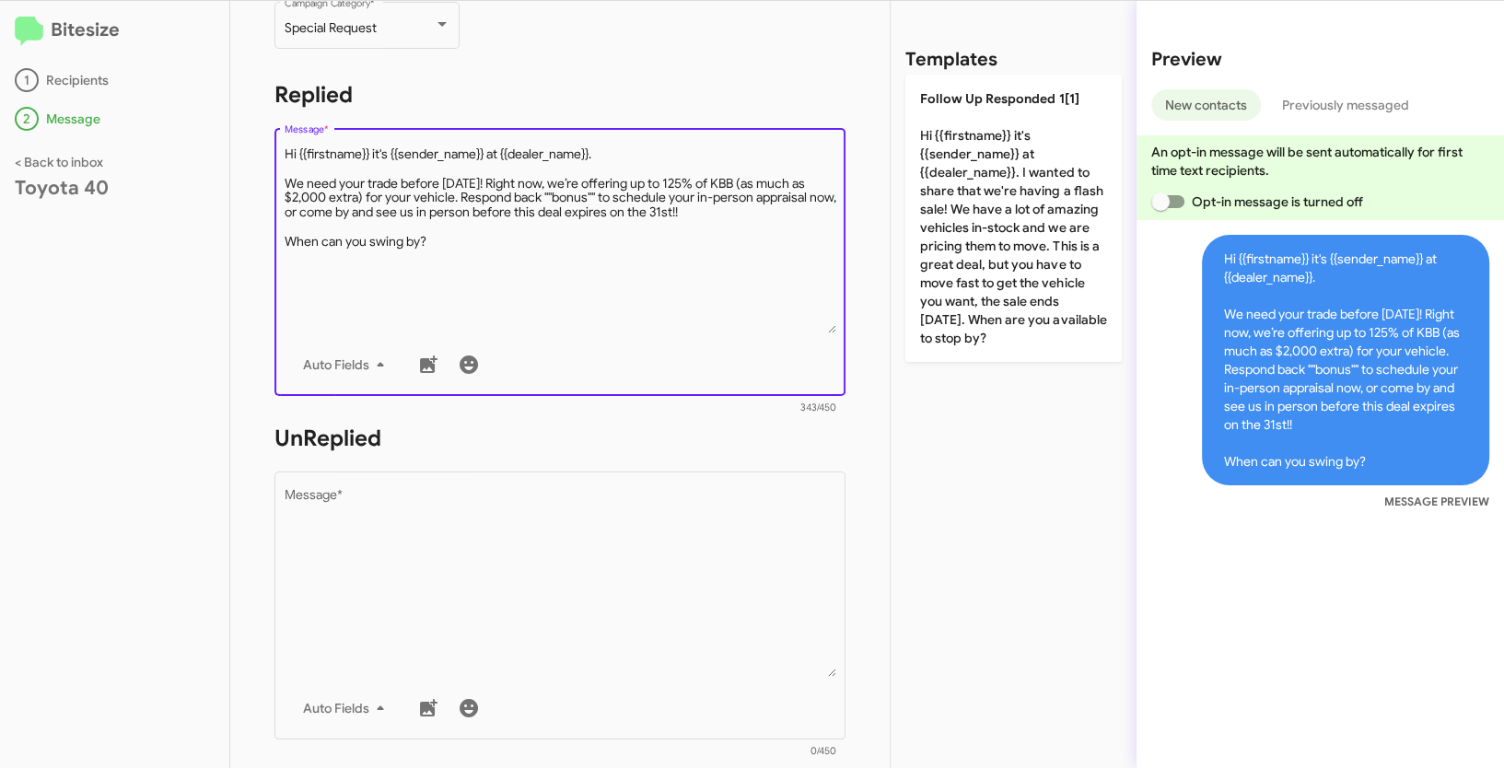
type textarea "Hi {{firstname}} it's {{sender_name}} at {{dealer_name}}. We need your trade be…"
click at [550, 597] on textarea "Message *" at bounding box center [561, 583] width 552 height 188
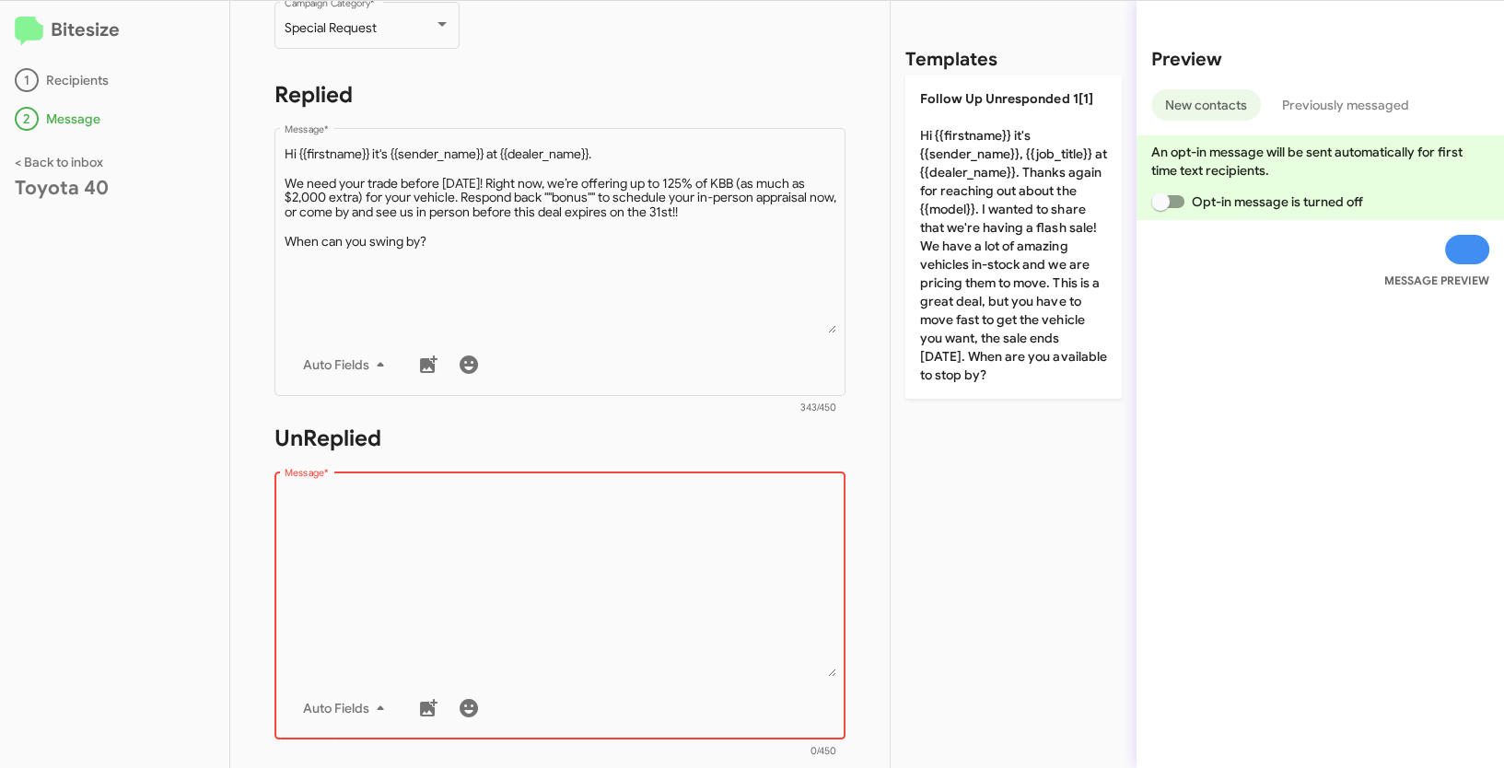
click at [520, 558] on textarea "Message *" at bounding box center [561, 583] width 552 height 188
paste textarea ""Hi {{firstname}} it's {{sender_name}}, {{job_title}} at {{dealer_name}}. Thank…"
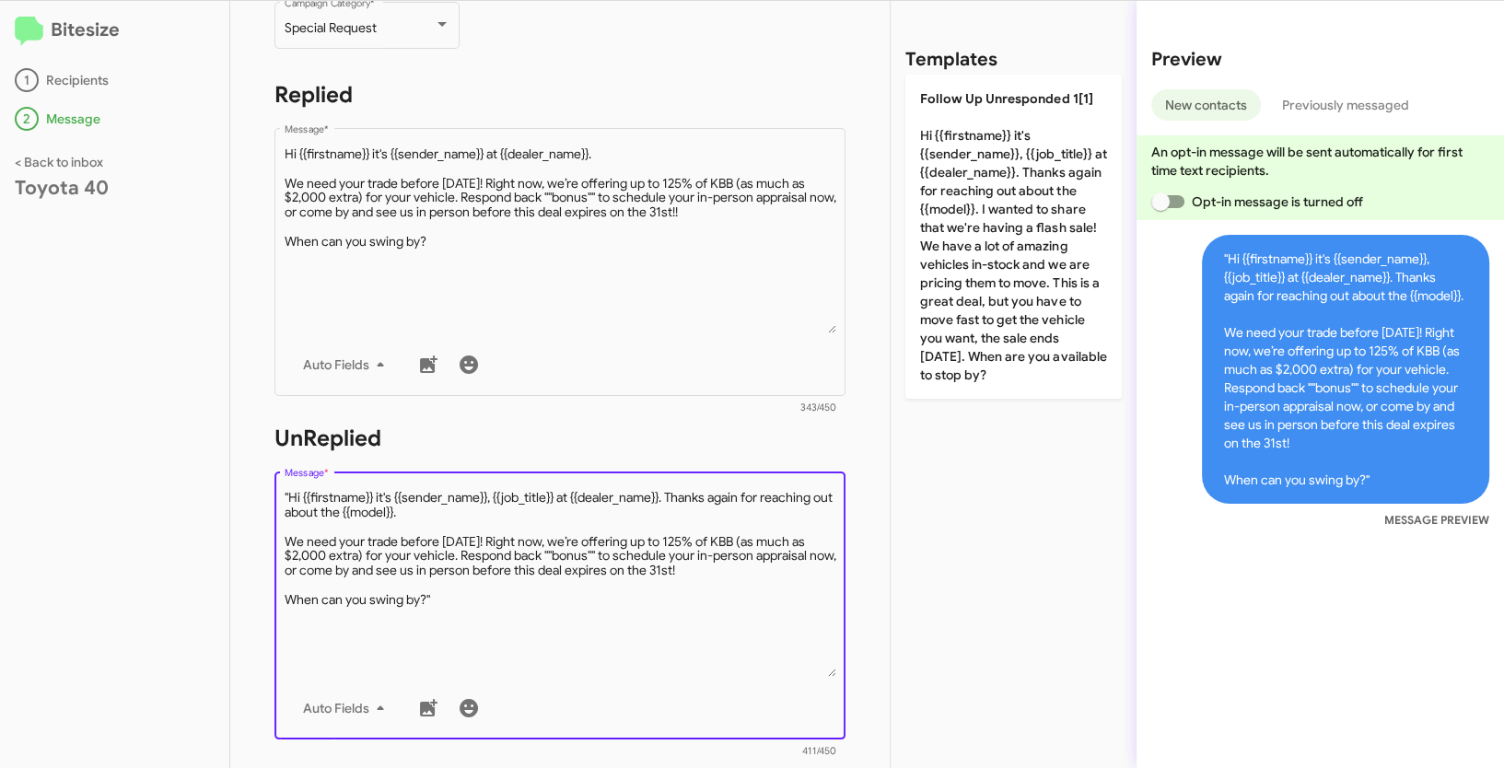
click at [291, 499] on textarea "Message *" at bounding box center [561, 583] width 552 height 188
click at [460, 603] on textarea "Message *" at bounding box center [561, 583] width 552 height 188
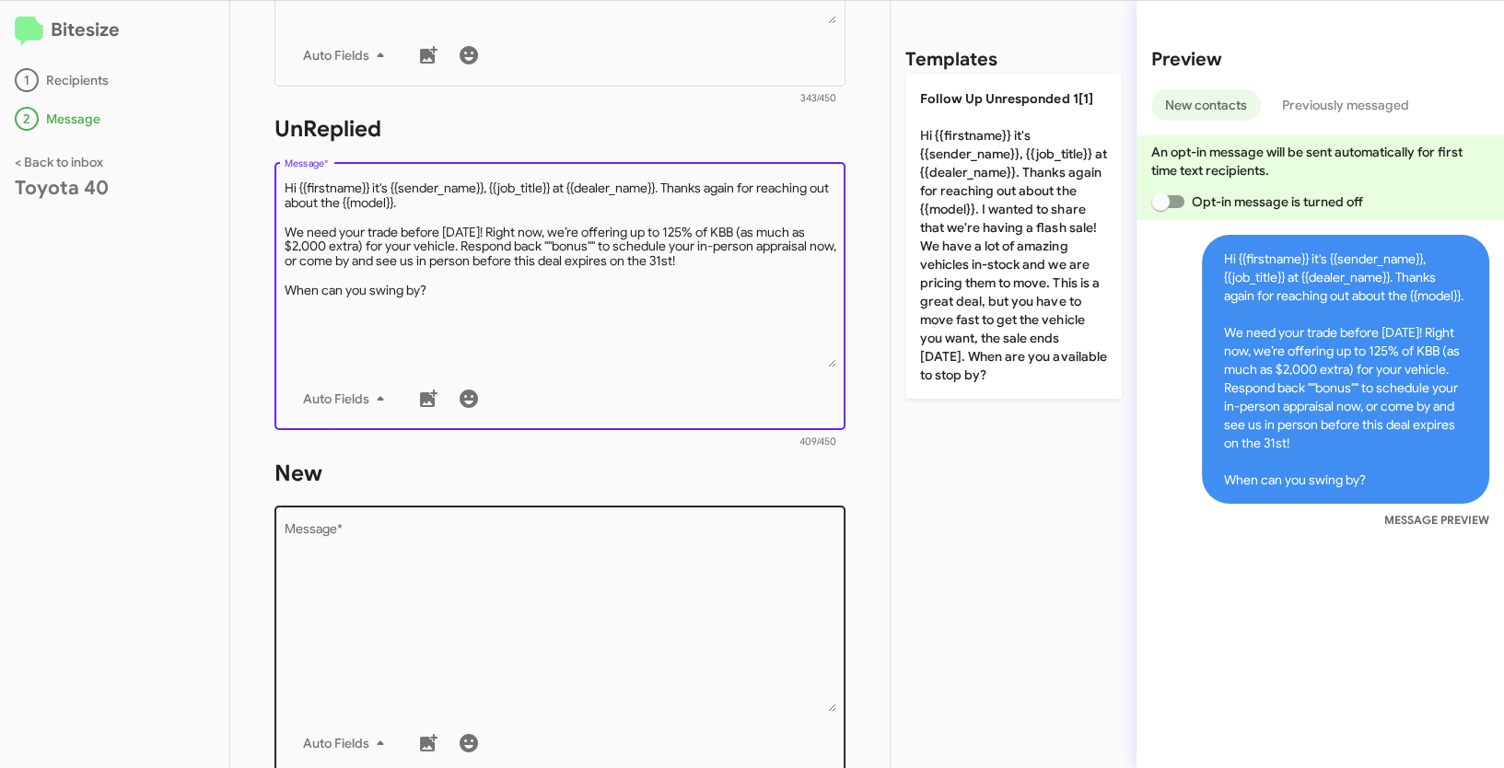
type textarea "Hi {{firstname}} it's {{sender_name}}, {{job_title}} at {{dealer_name}}. Thanks…"
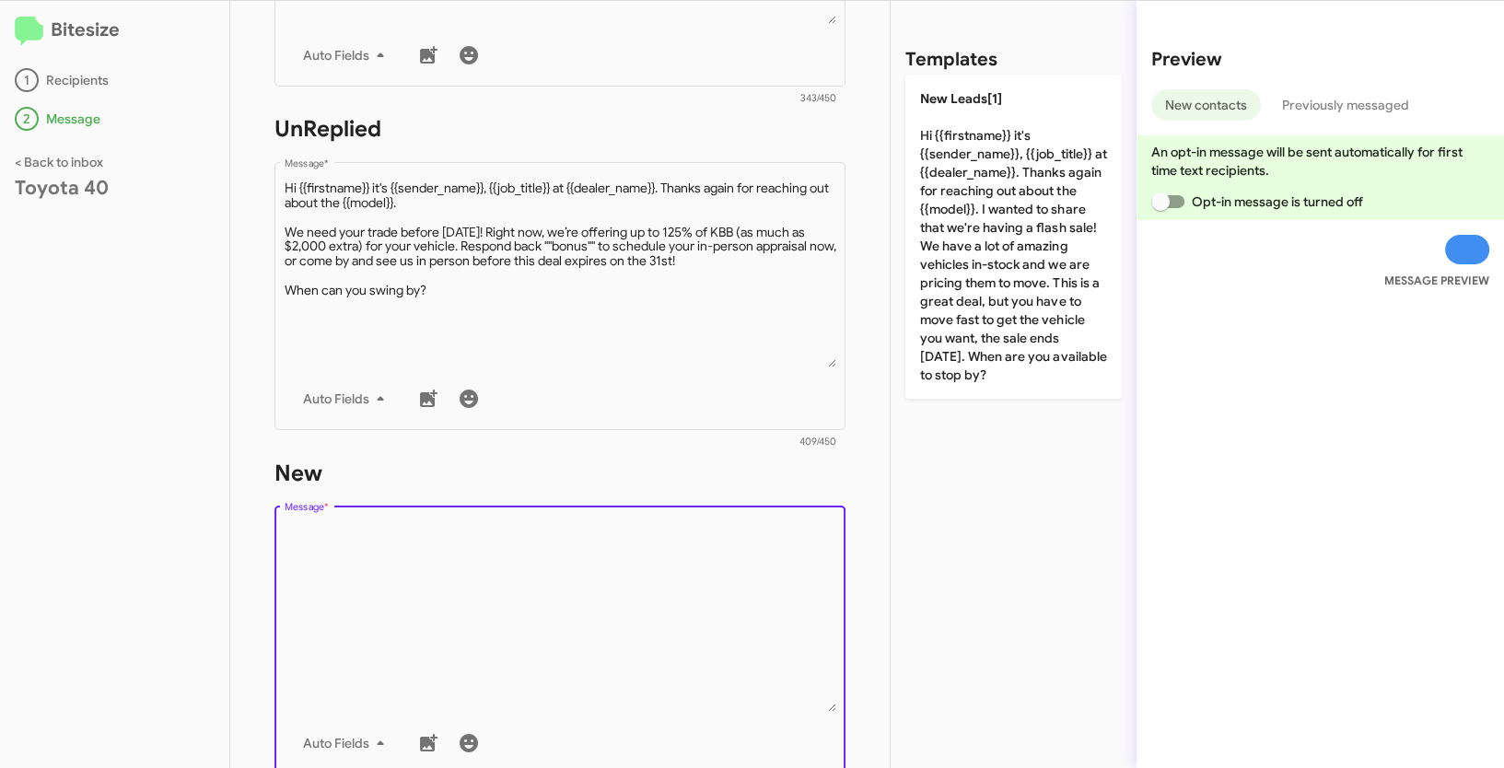
click at [479, 646] on textarea "Message *" at bounding box center [561, 618] width 552 height 188
click at [423, 571] on textarea "Message *" at bounding box center [561, 618] width 552 height 188
paste textarea ""Hi {{firstname}} it's {{sender_name}}, {{job_title}} at {{dealer_name}}. Thank…"
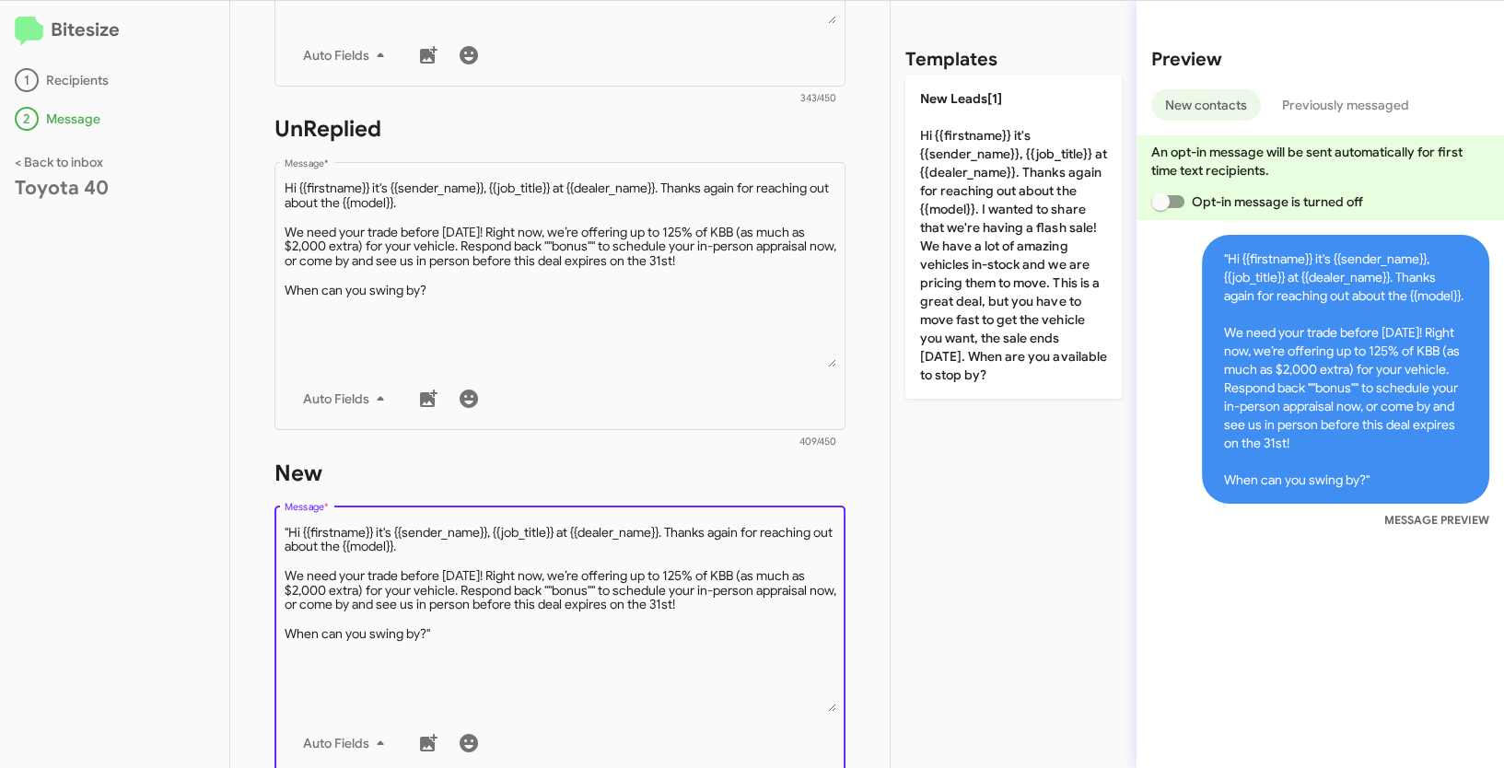
click at [288, 526] on textarea "Message *" at bounding box center [561, 618] width 552 height 188
click at [471, 641] on textarea "Message *" at bounding box center [561, 618] width 552 height 188
click at [466, 634] on textarea "Message *" at bounding box center [561, 618] width 552 height 188
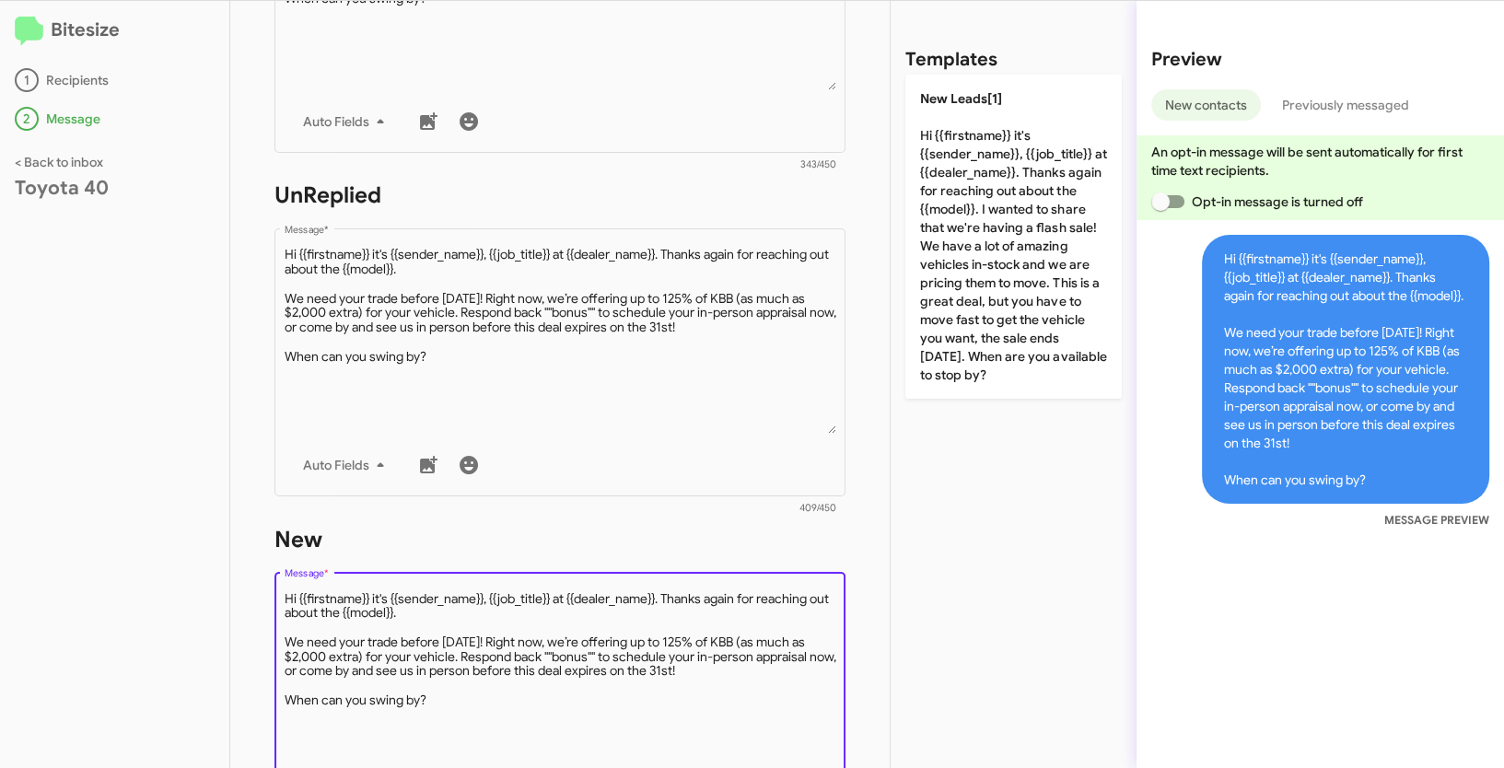
scroll to position [463, 0]
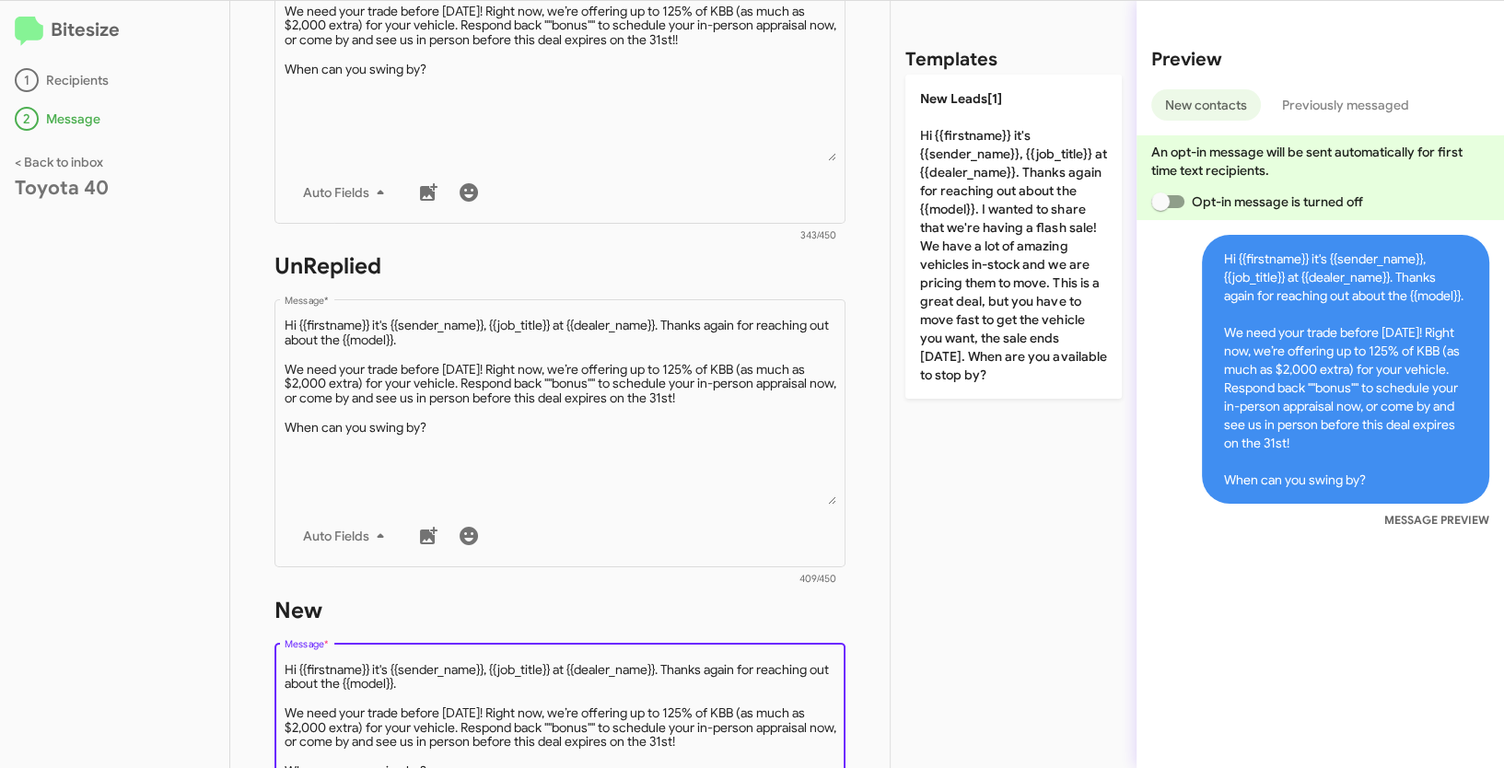
type textarea "Hi {{firstname}} it's {{sender_name}}, {{job_title}} at {{dealer_name}}. Thanks…"
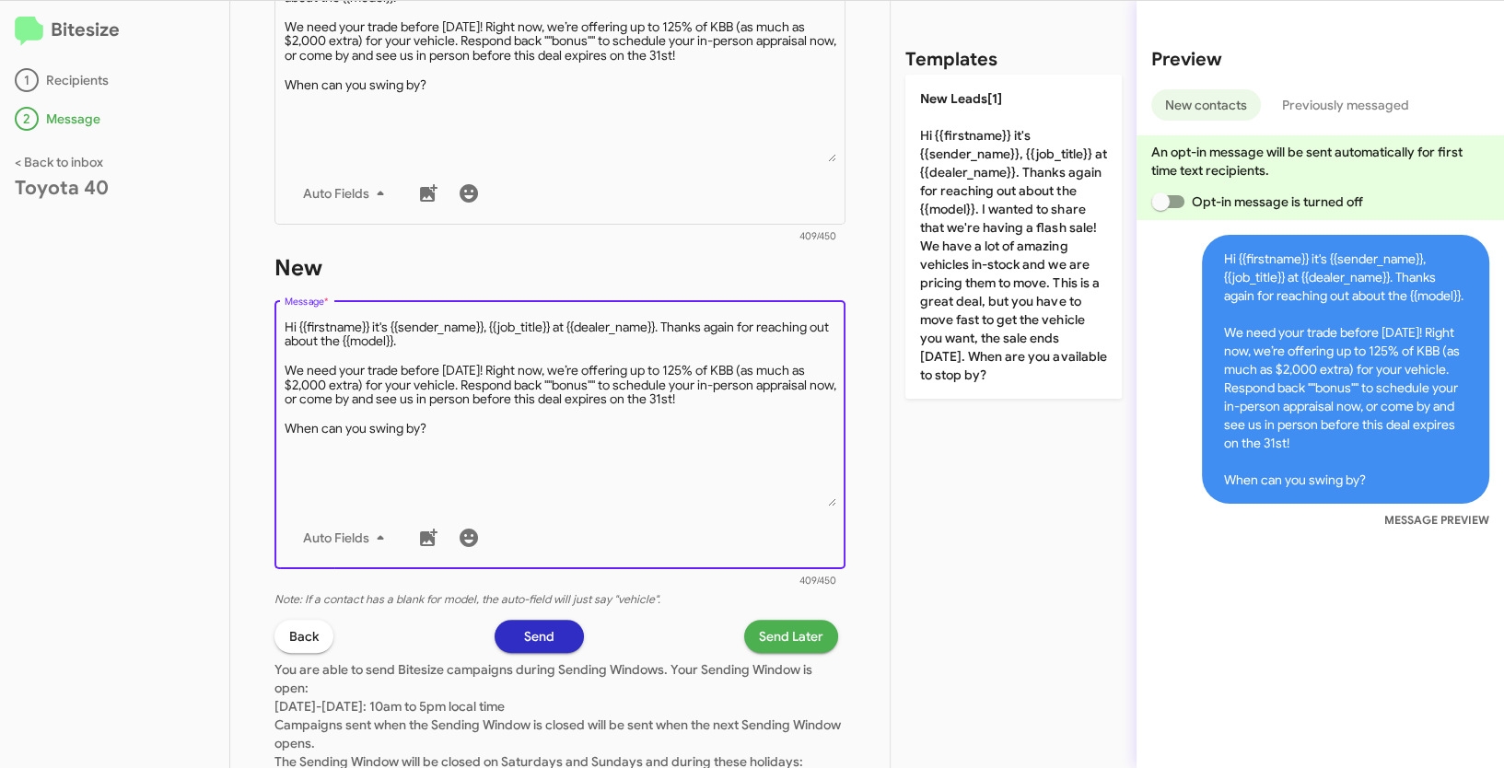
scroll to position [917, 0]
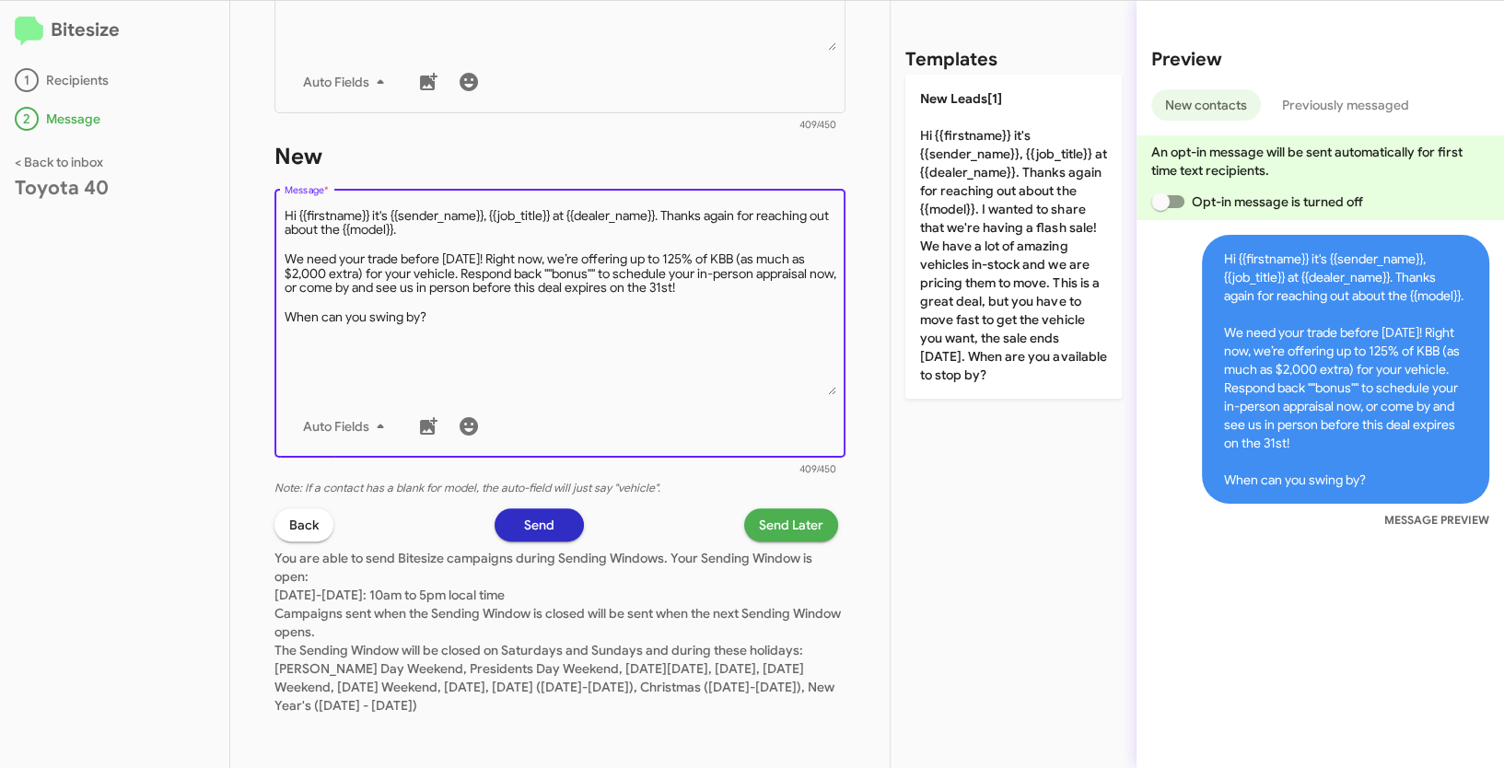
click at [806, 523] on span "Send Later" at bounding box center [791, 524] width 64 height 33
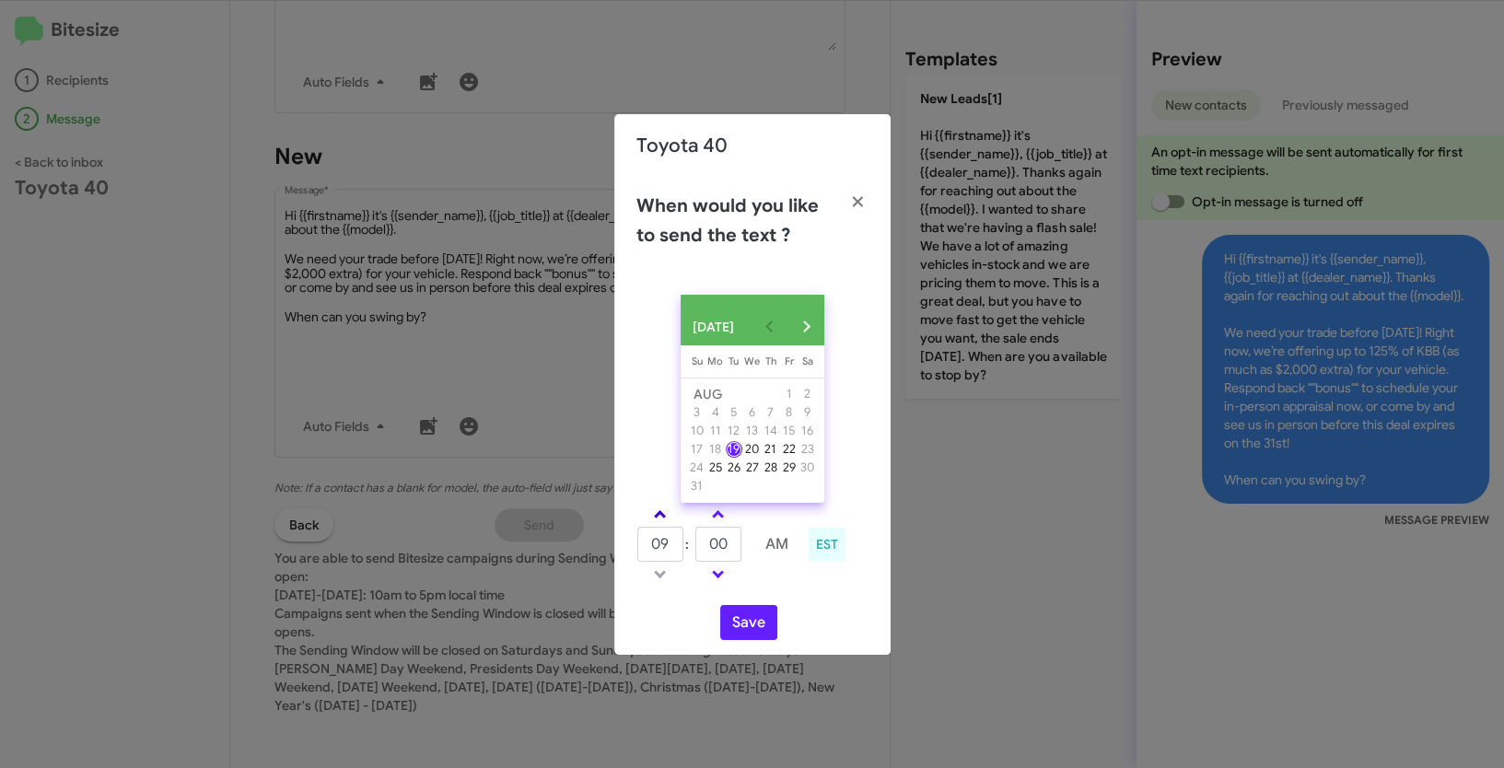
click at [658, 522] on span at bounding box center [660, 516] width 12 height 12
type input "10"
drag, startPoint x: 732, startPoint y: 559, endPoint x: 701, endPoint y: 547, distance: 33.5
click at [701, 547] on input "00" at bounding box center [718, 544] width 46 height 35
type input "48"
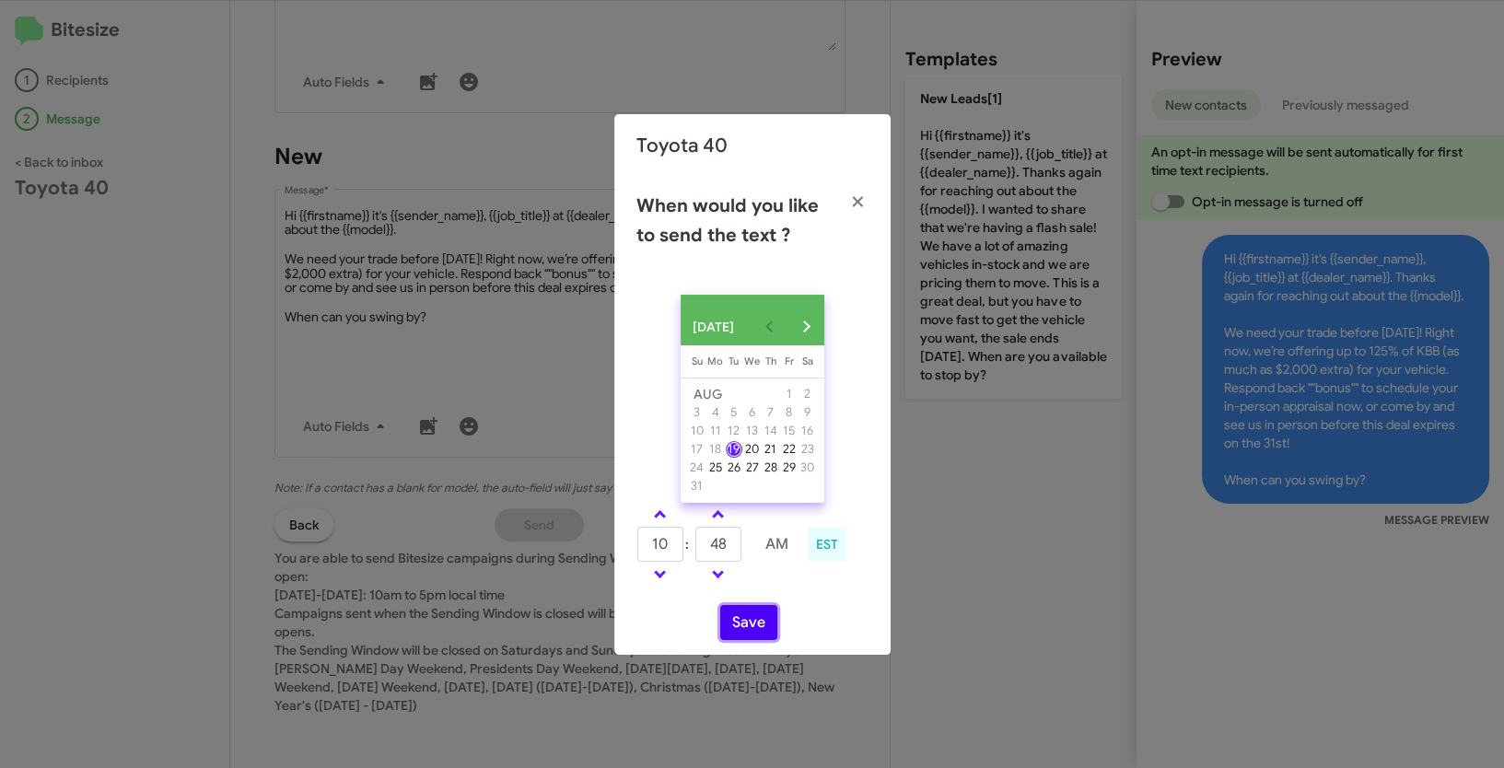
click at [744, 627] on button "Save" at bounding box center [748, 622] width 57 height 35
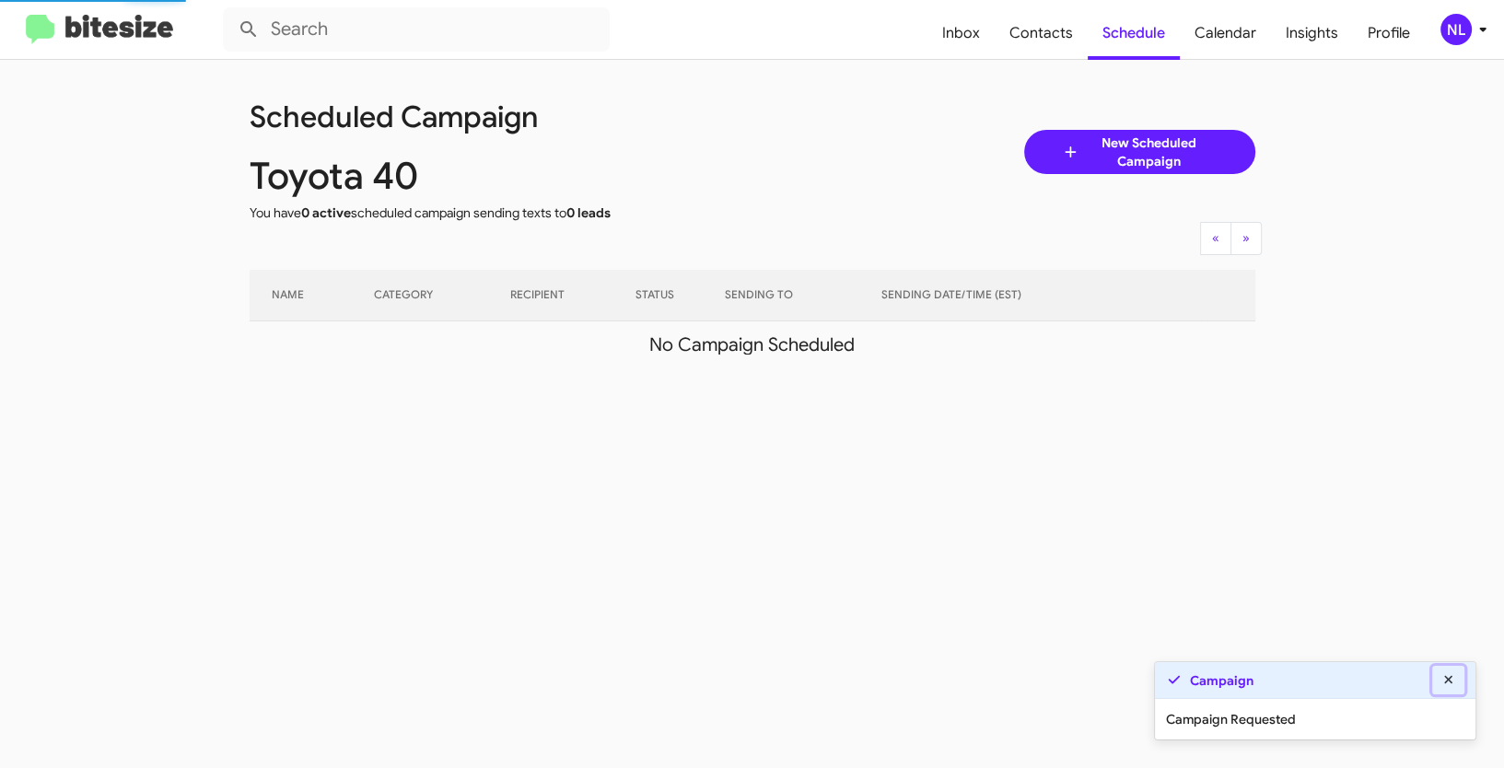
click at [1449, 680] on icon at bounding box center [1448, 679] width 8 height 8
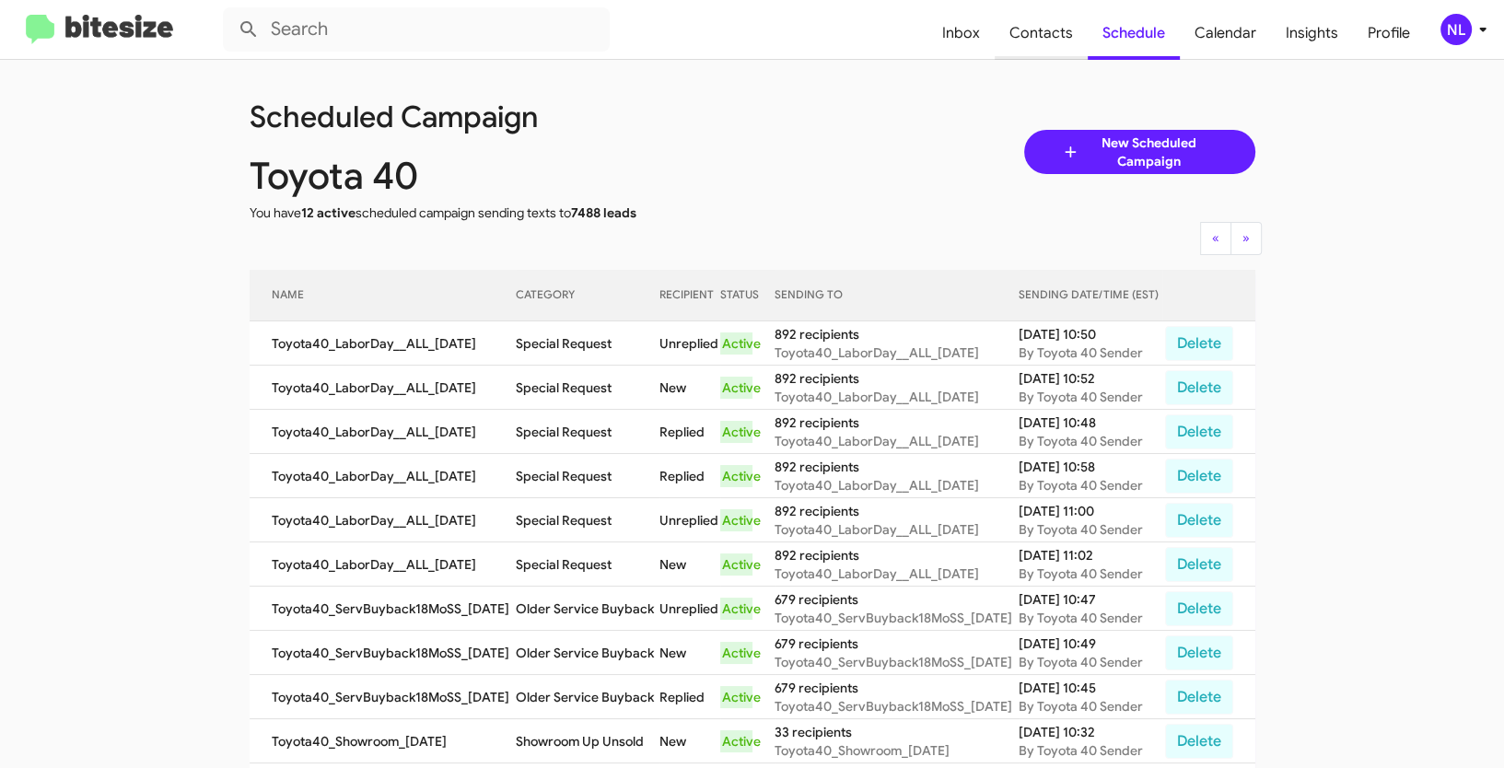
click at [1047, 41] on span "Contacts" at bounding box center [1041, 32] width 93 height 53
type input "in:groups"
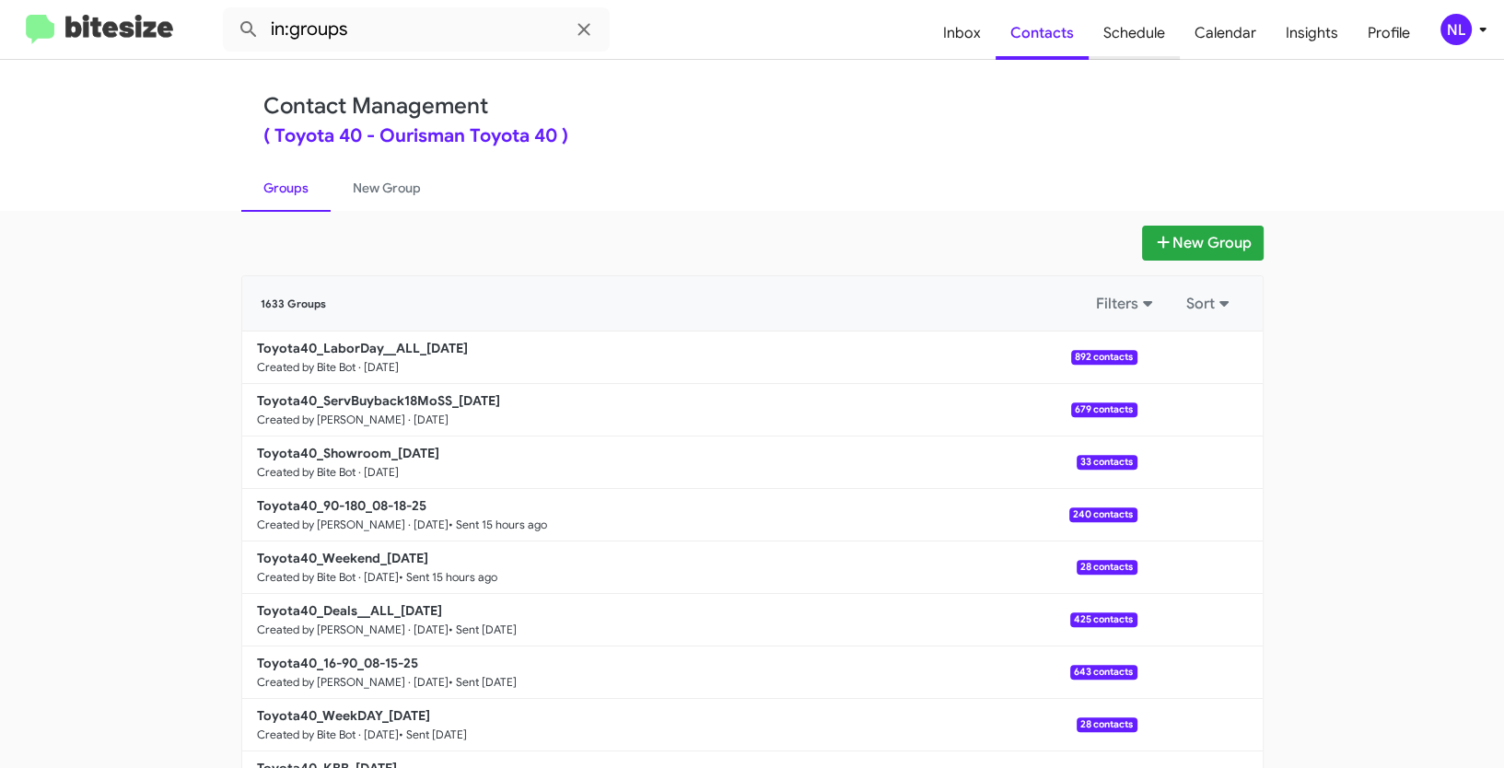
click at [1135, 29] on span "Schedule" at bounding box center [1133, 32] width 91 height 53
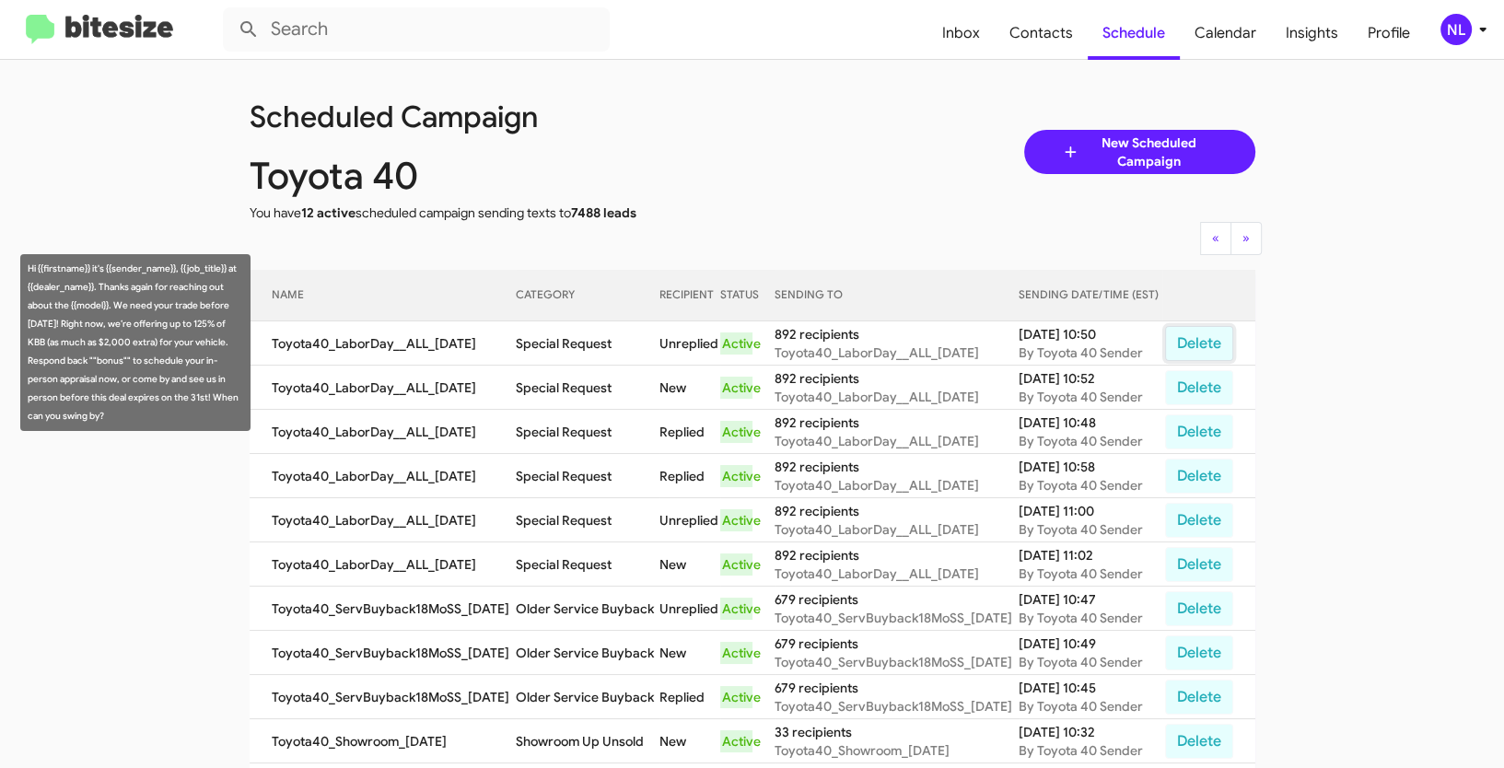
click at [1208, 341] on button "Delete" at bounding box center [1199, 343] width 68 height 35
click at [1190, 347] on button "Delete" at bounding box center [1199, 343] width 68 height 35
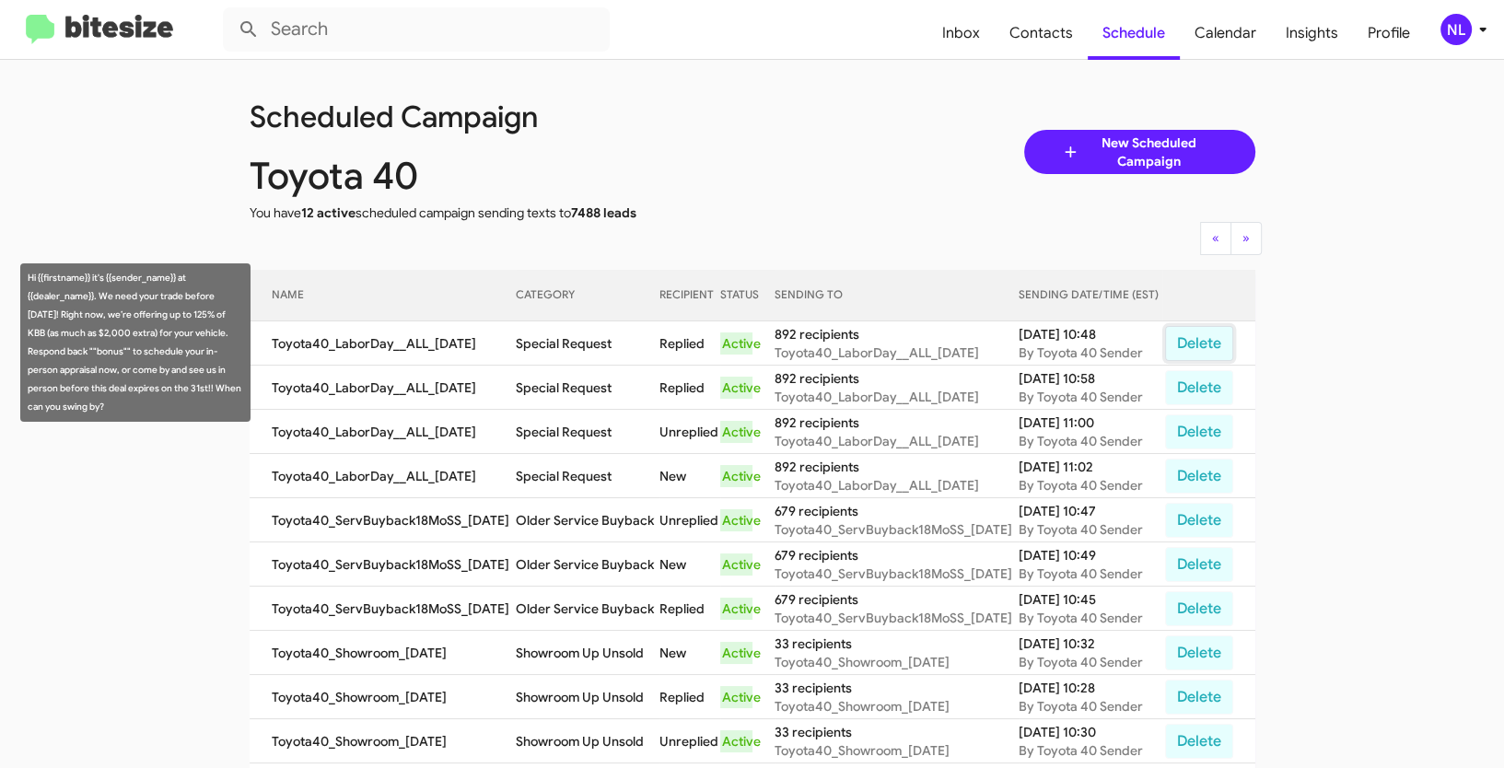
click at [1182, 343] on button "Delete" at bounding box center [1199, 343] width 68 height 35
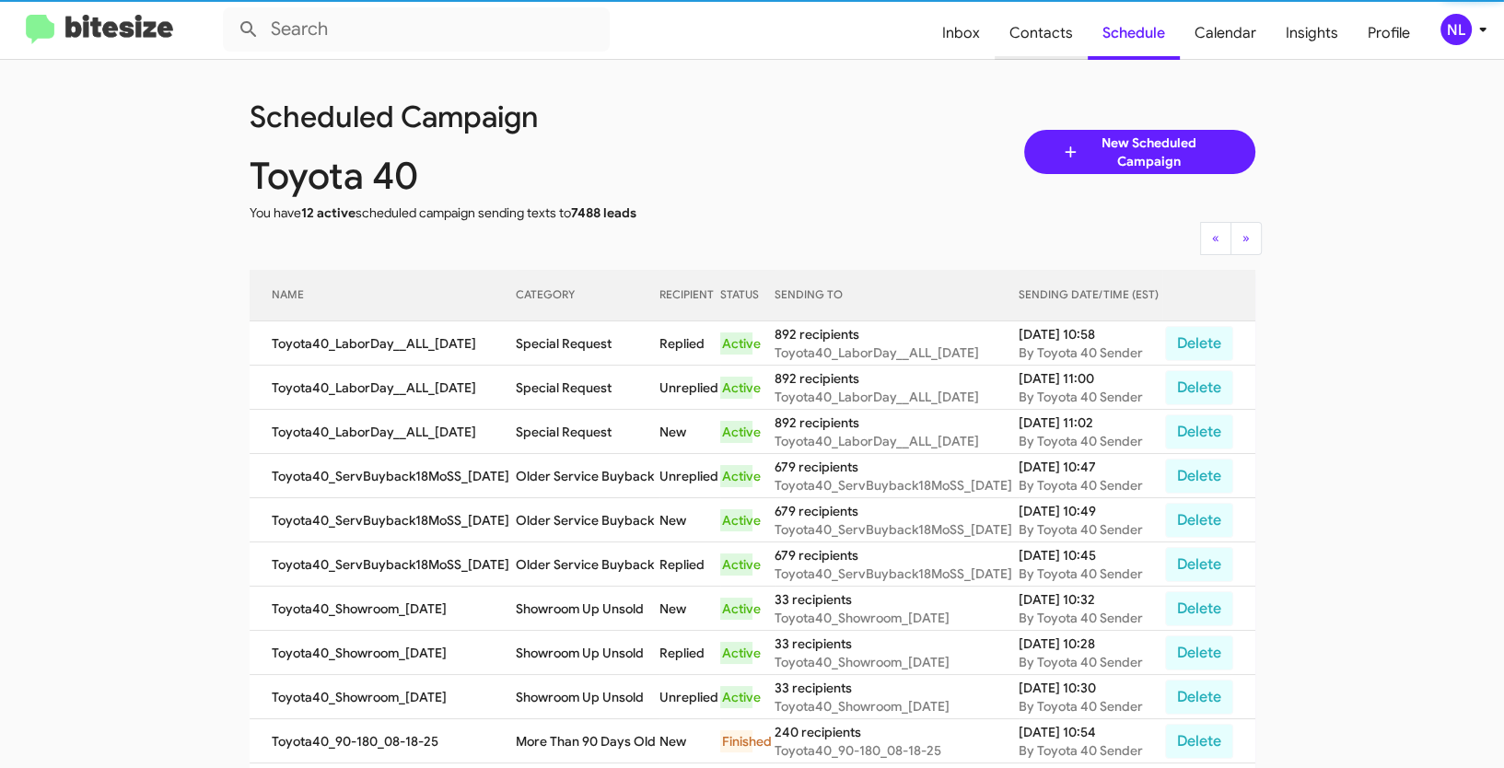
click at [1043, 35] on span "Contacts" at bounding box center [1041, 32] width 93 height 53
type input "in:groups"
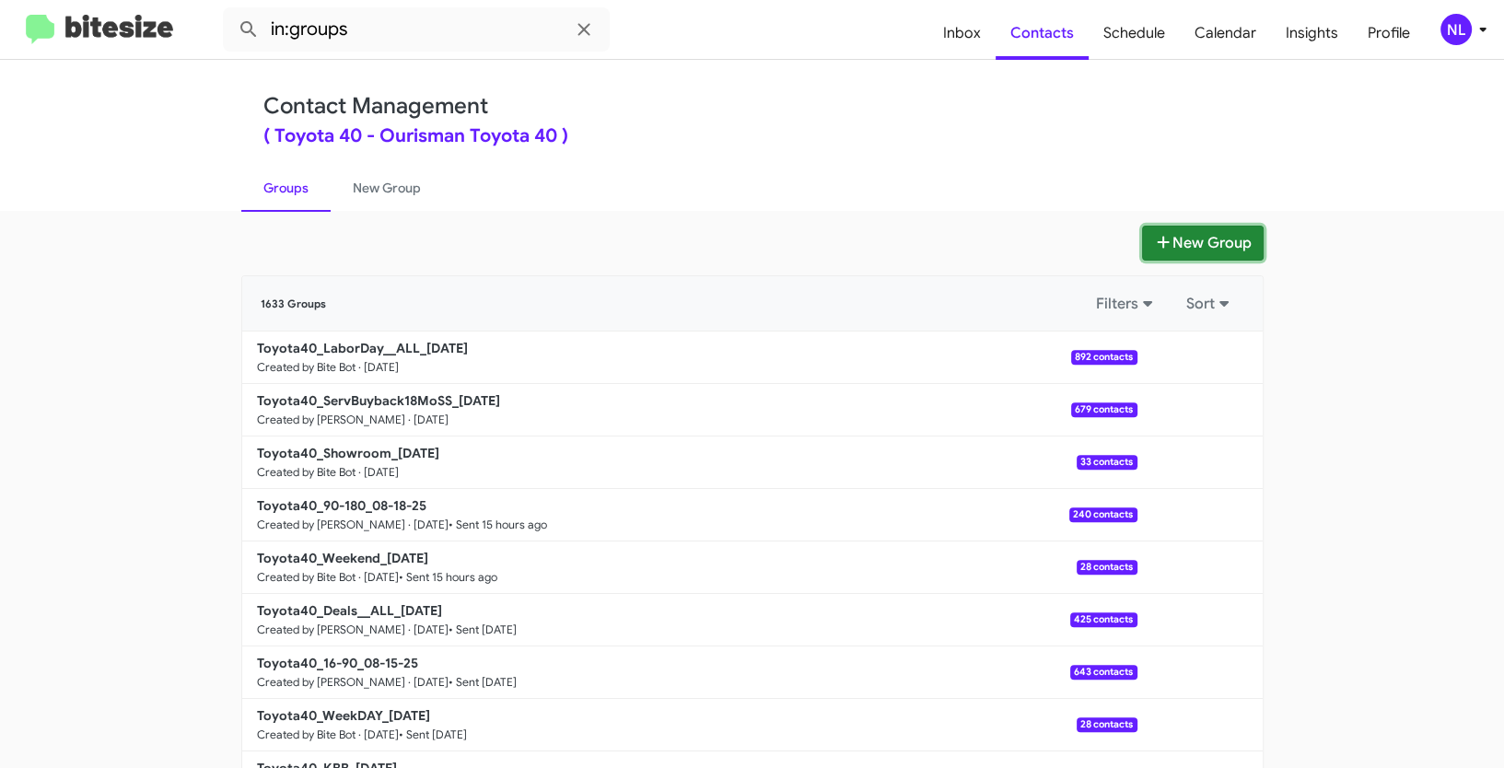
click at [1198, 242] on button "New Group" at bounding box center [1203, 243] width 122 height 35
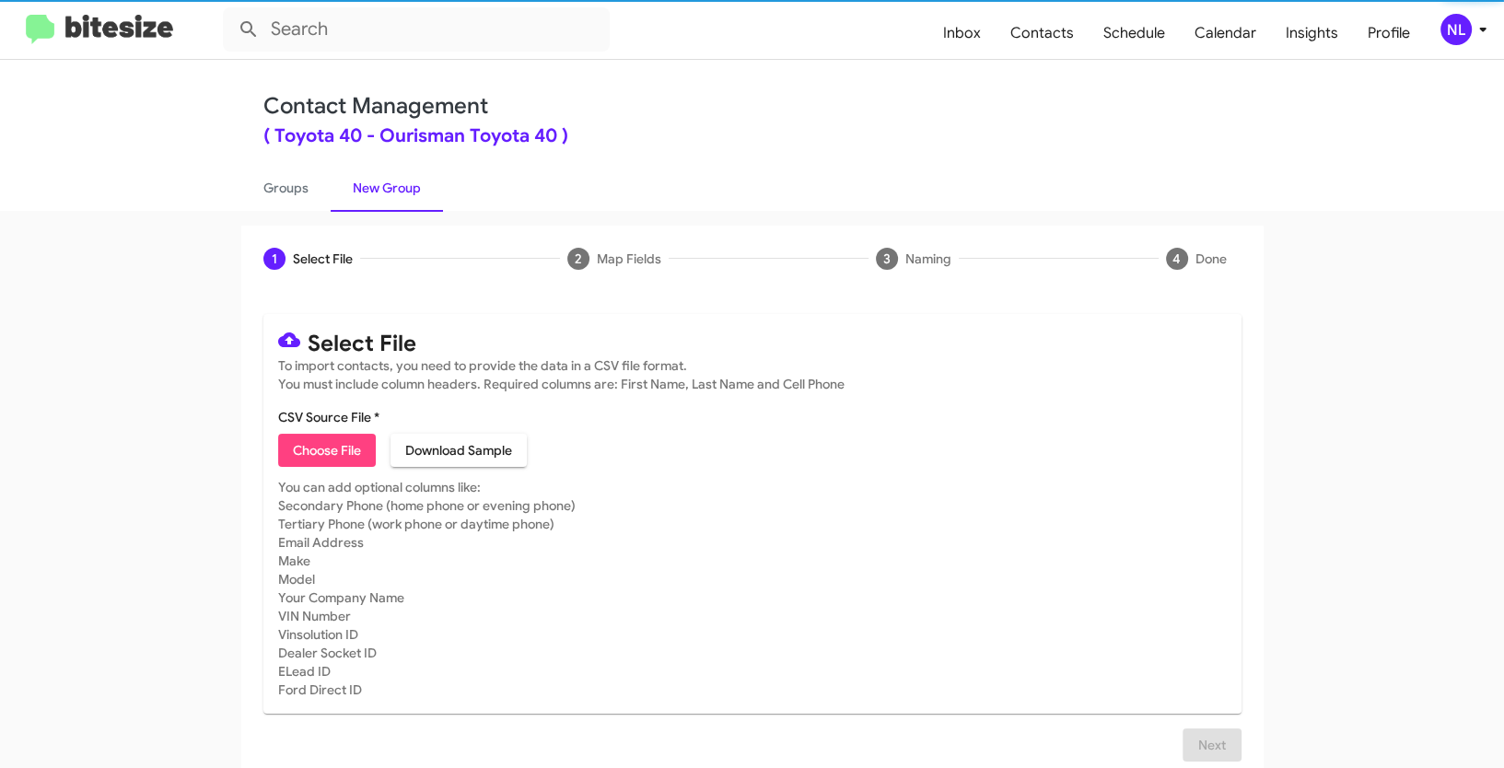
click at [320, 451] on span "Choose File" at bounding box center [327, 450] width 68 height 33
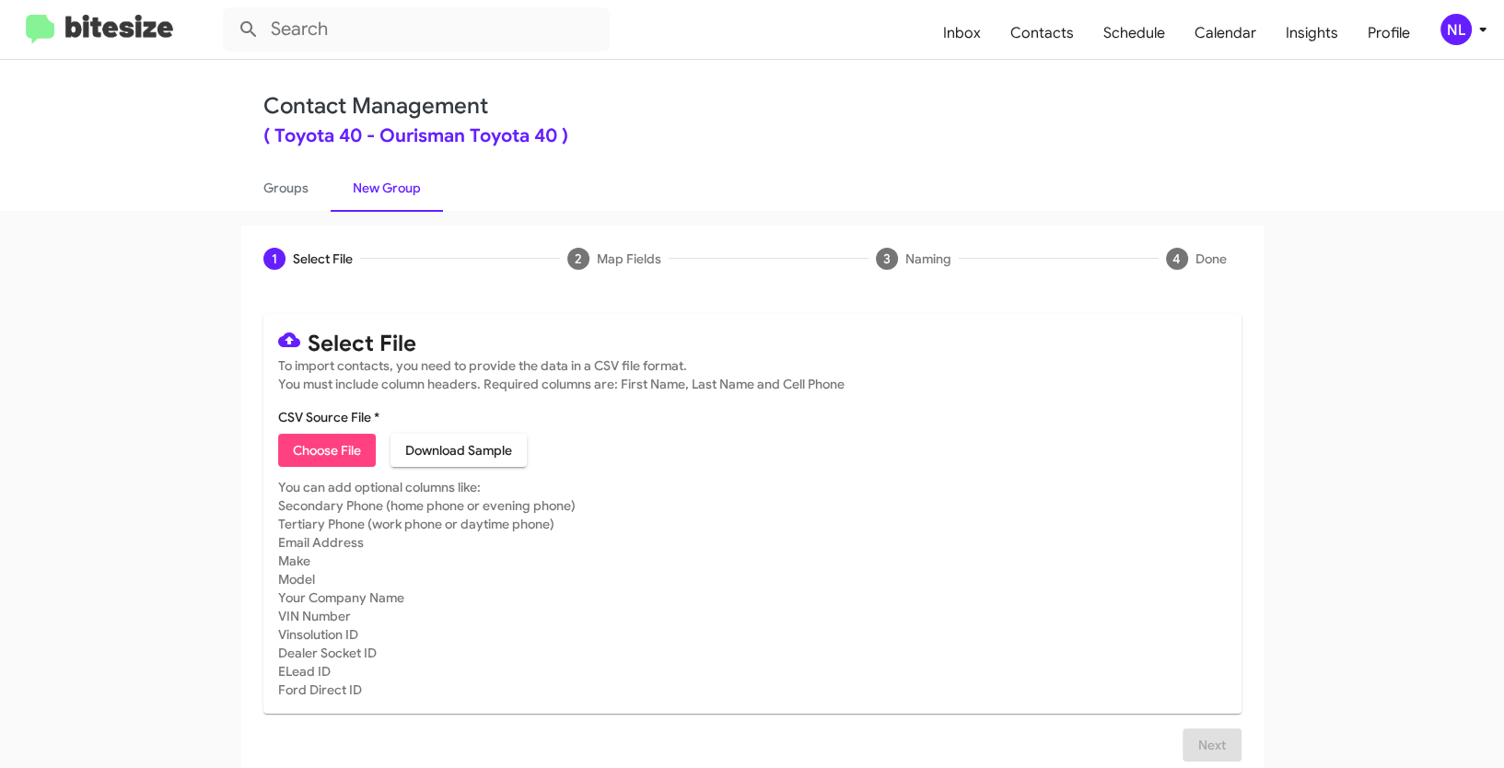
type input "Toyota40_LaborDayTrade__ALL_[DATE]"
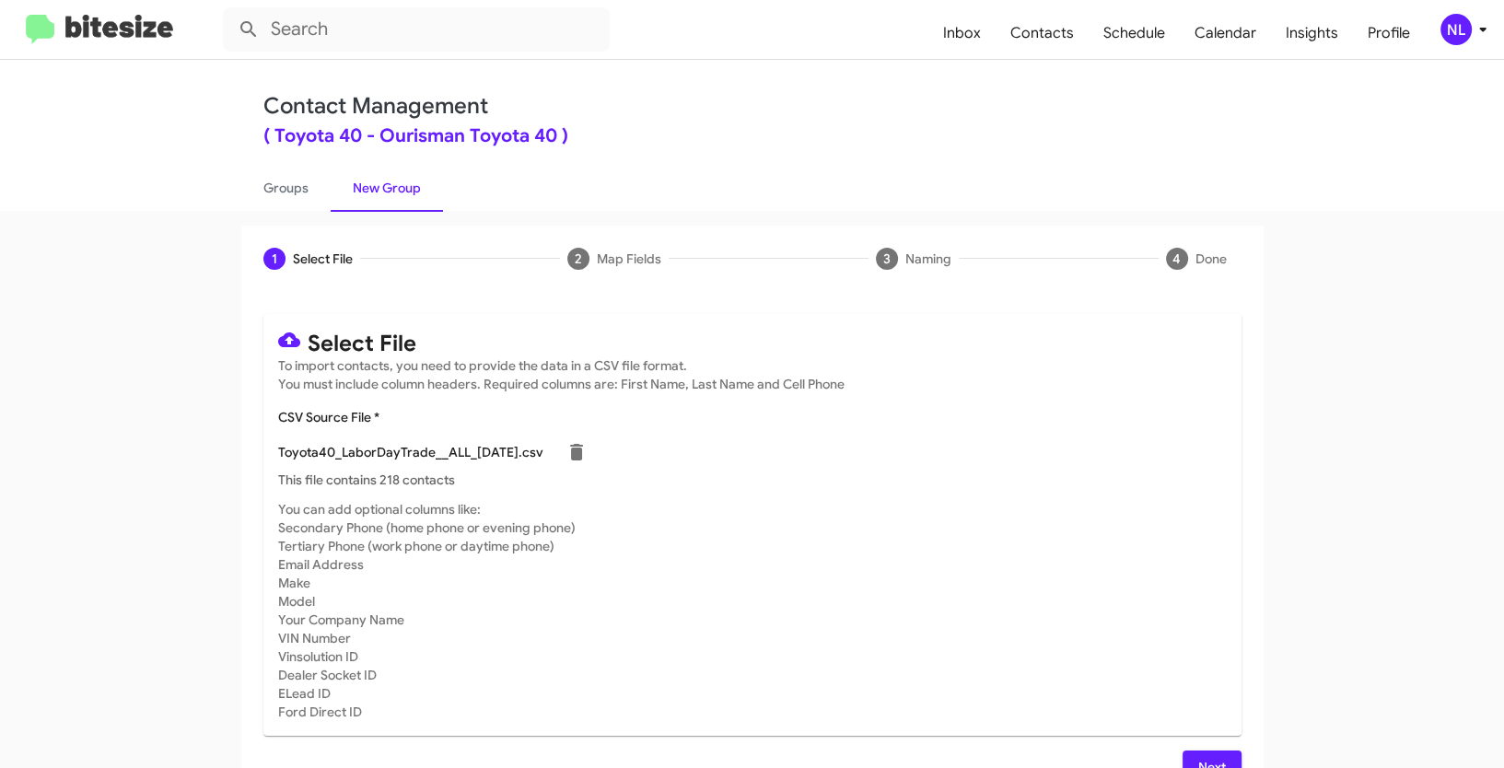
scroll to position [37, 0]
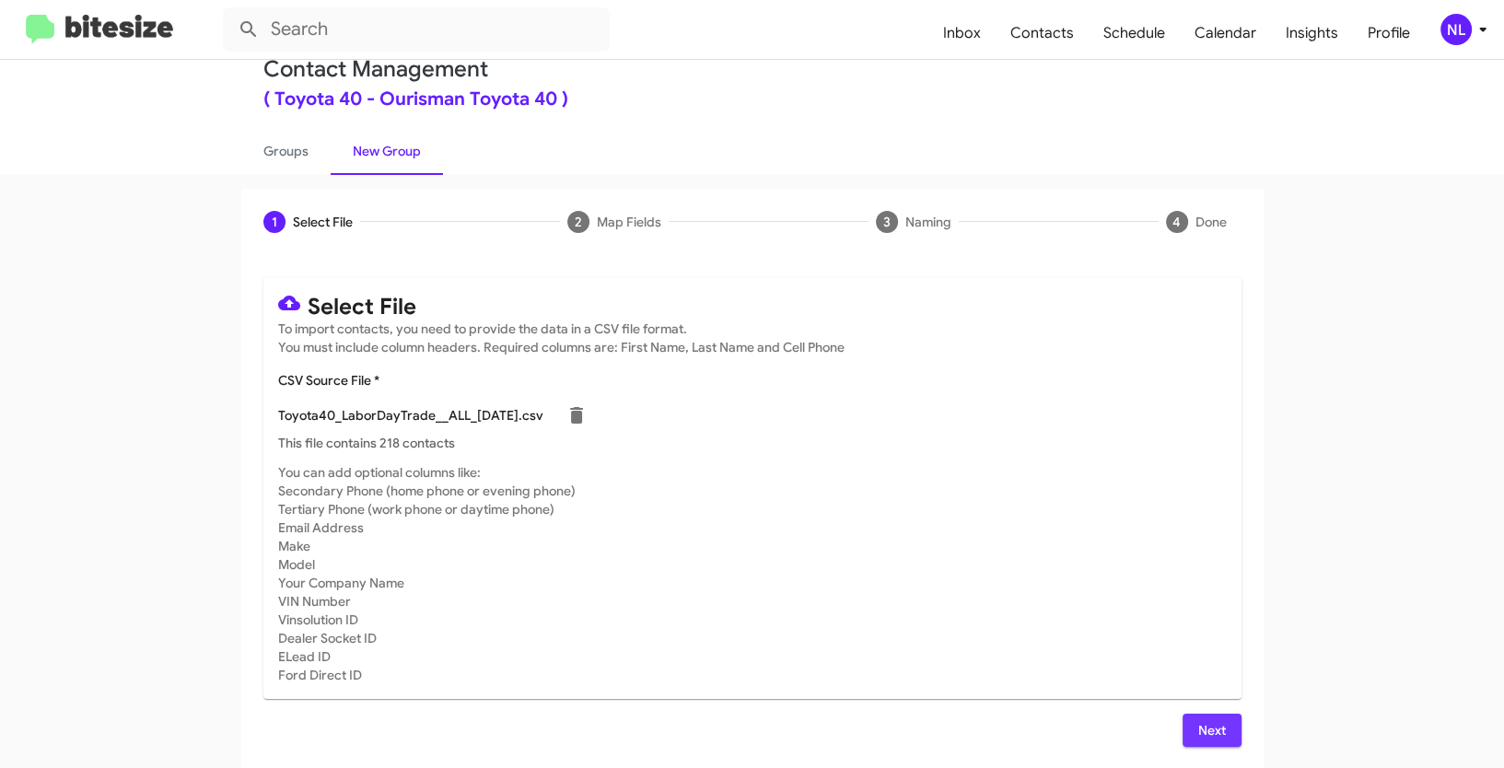
click at [1208, 732] on span "Next" at bounding box center [1211, 730] width 29 height 33
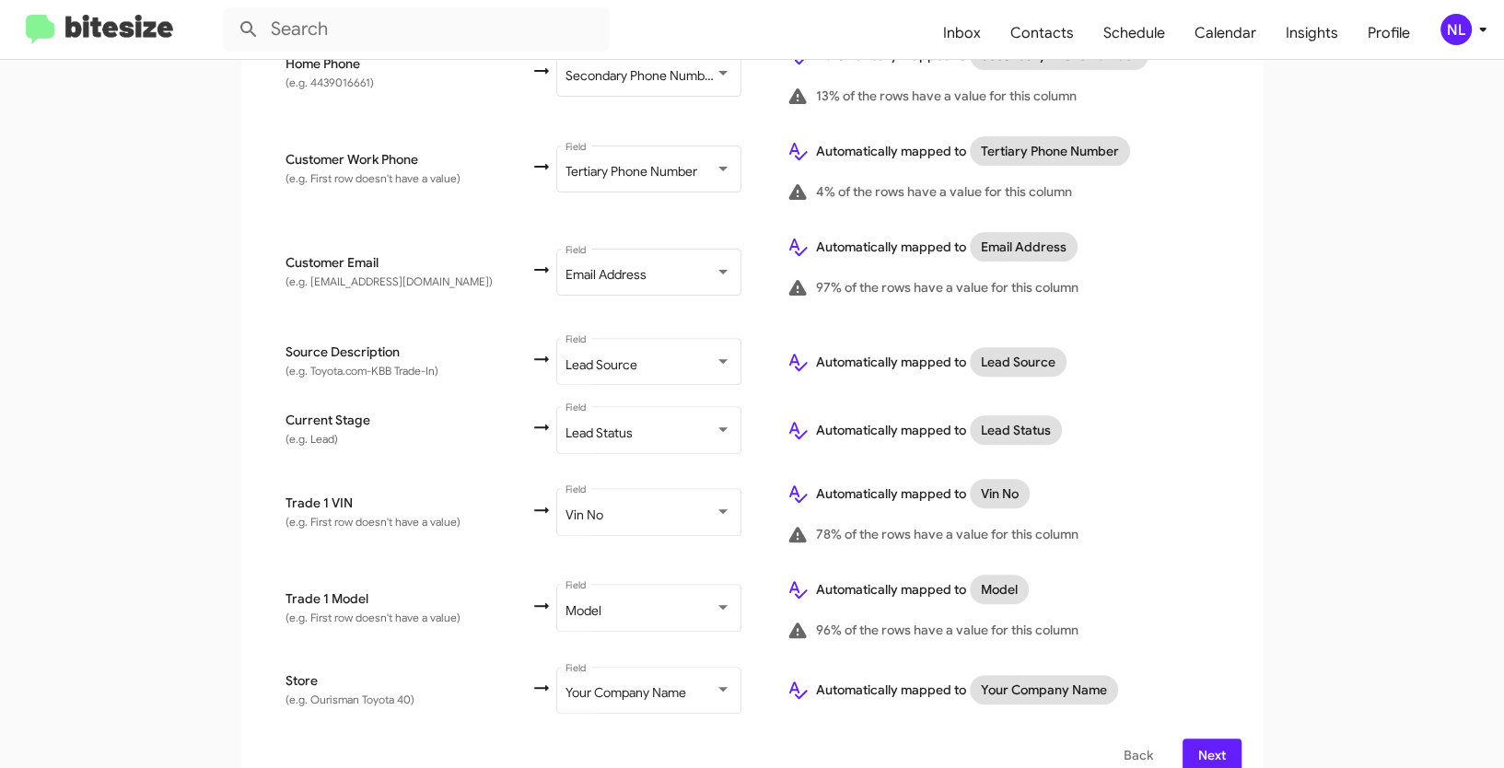
scroll to position [700, 0]
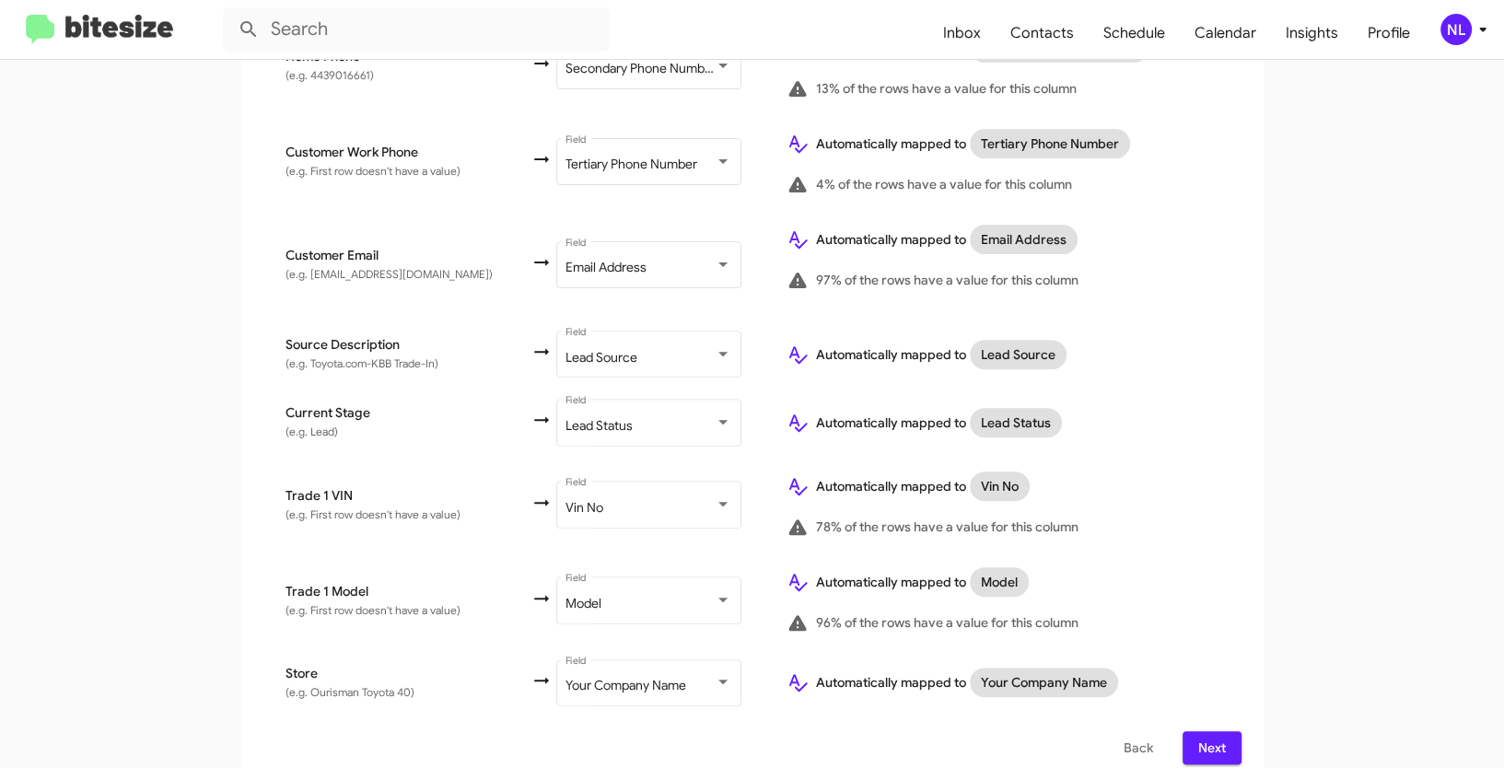
click at [1221, 731] on button "Next" at bounding box center [1211, 747] width 59 height 33
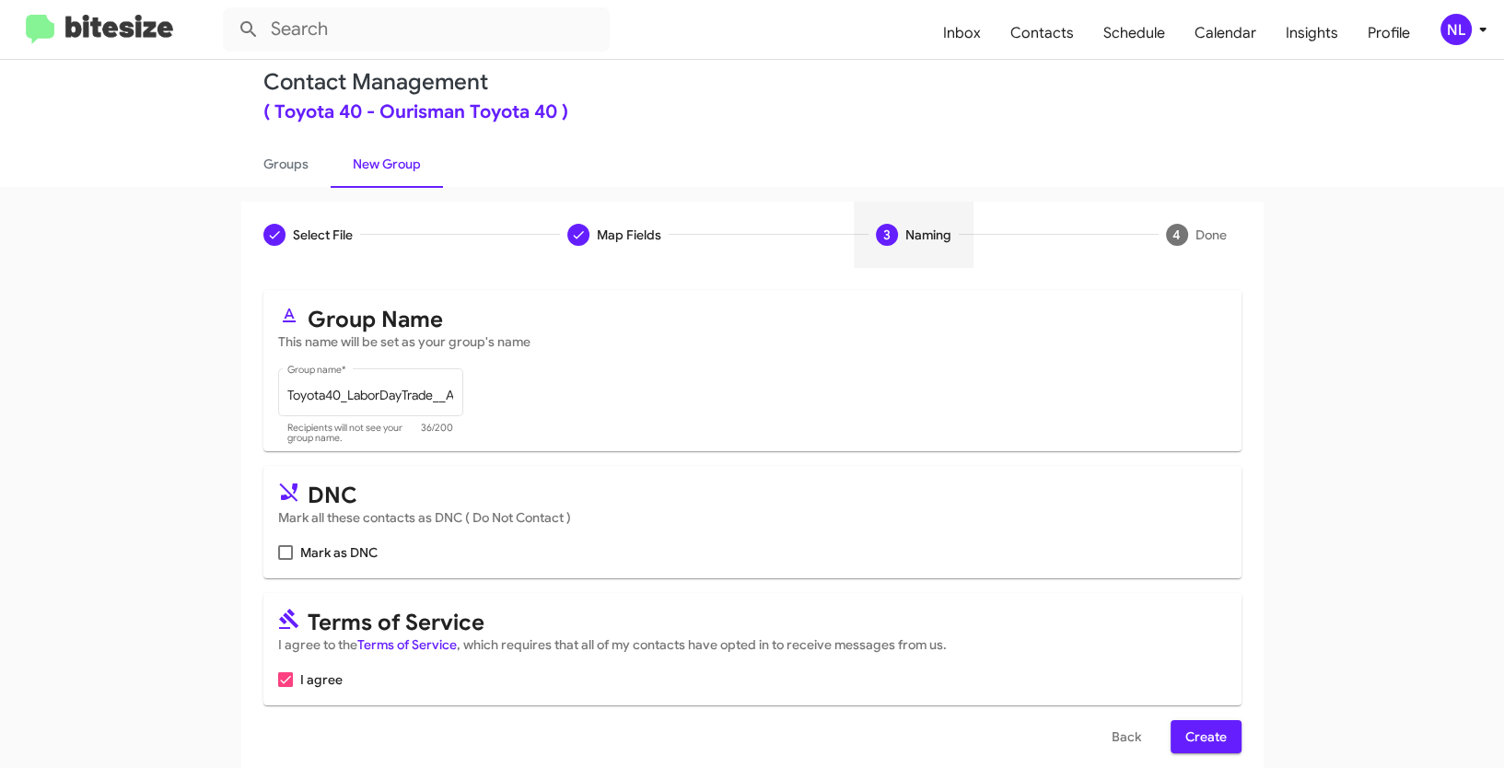
scroll to position [46, 0]
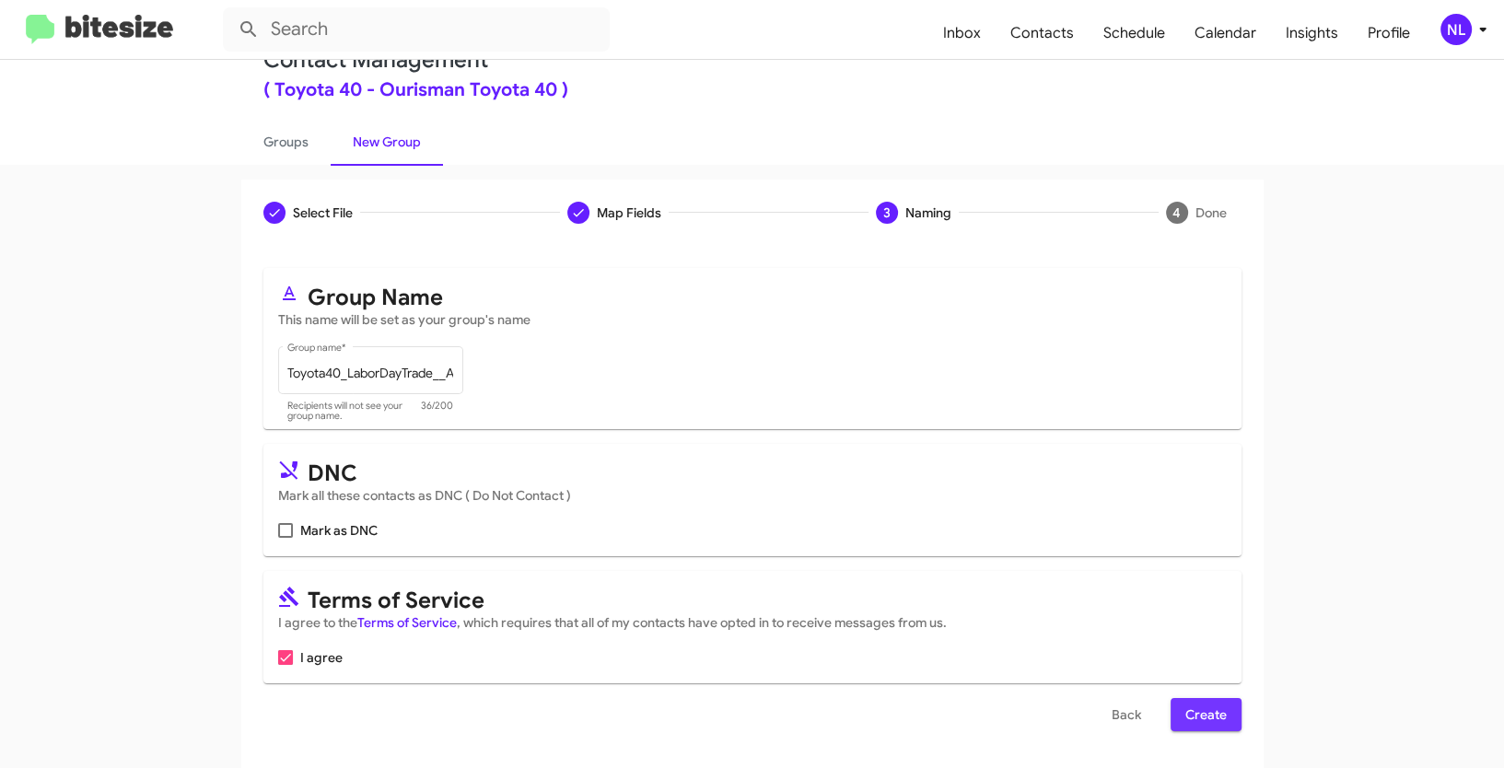
click at [1197, 715] on span "Create" at bounding box center [1205, 714] width 41 height 33
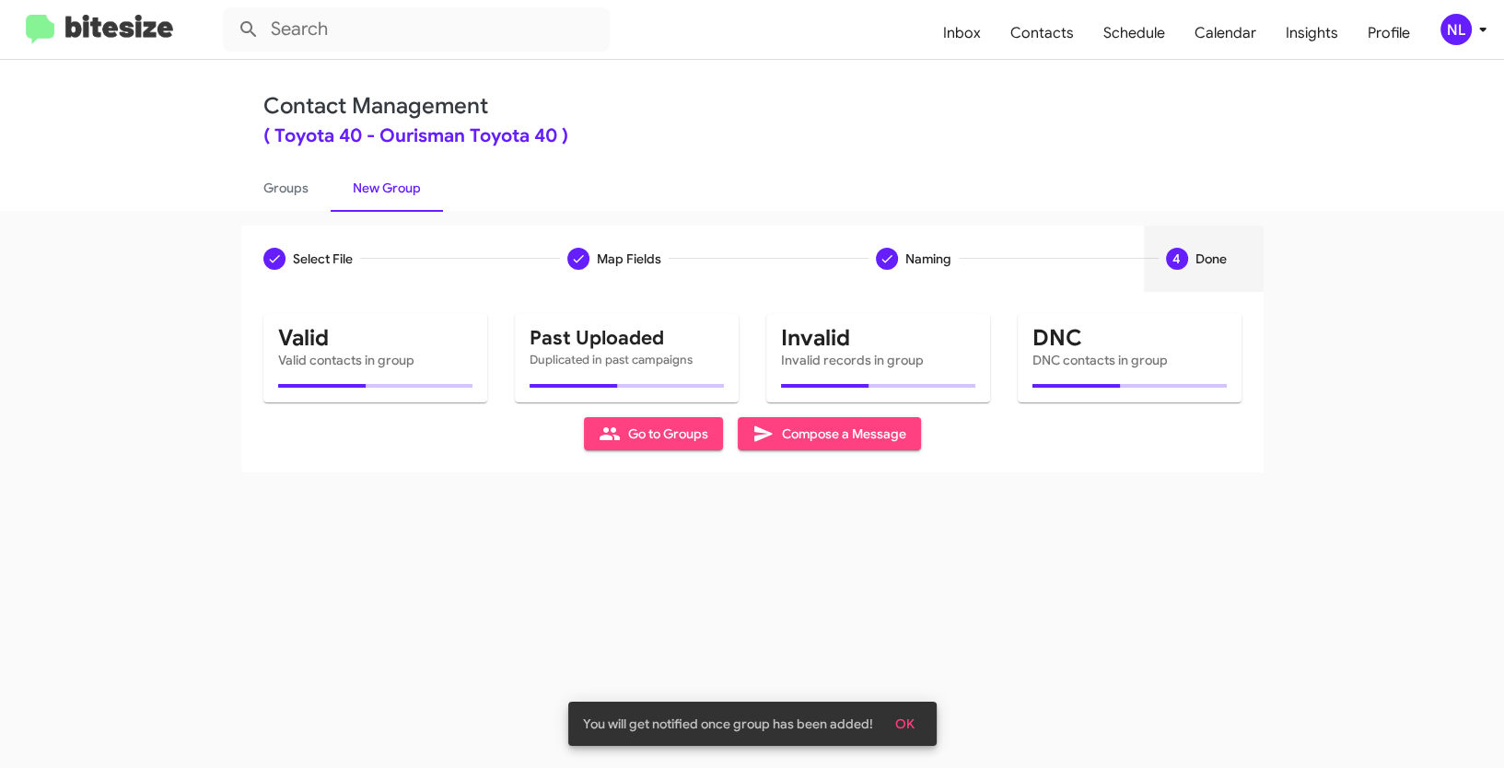
click at [910, 728] on span "OK" at bounding box center [904, 723] width 19 height 33
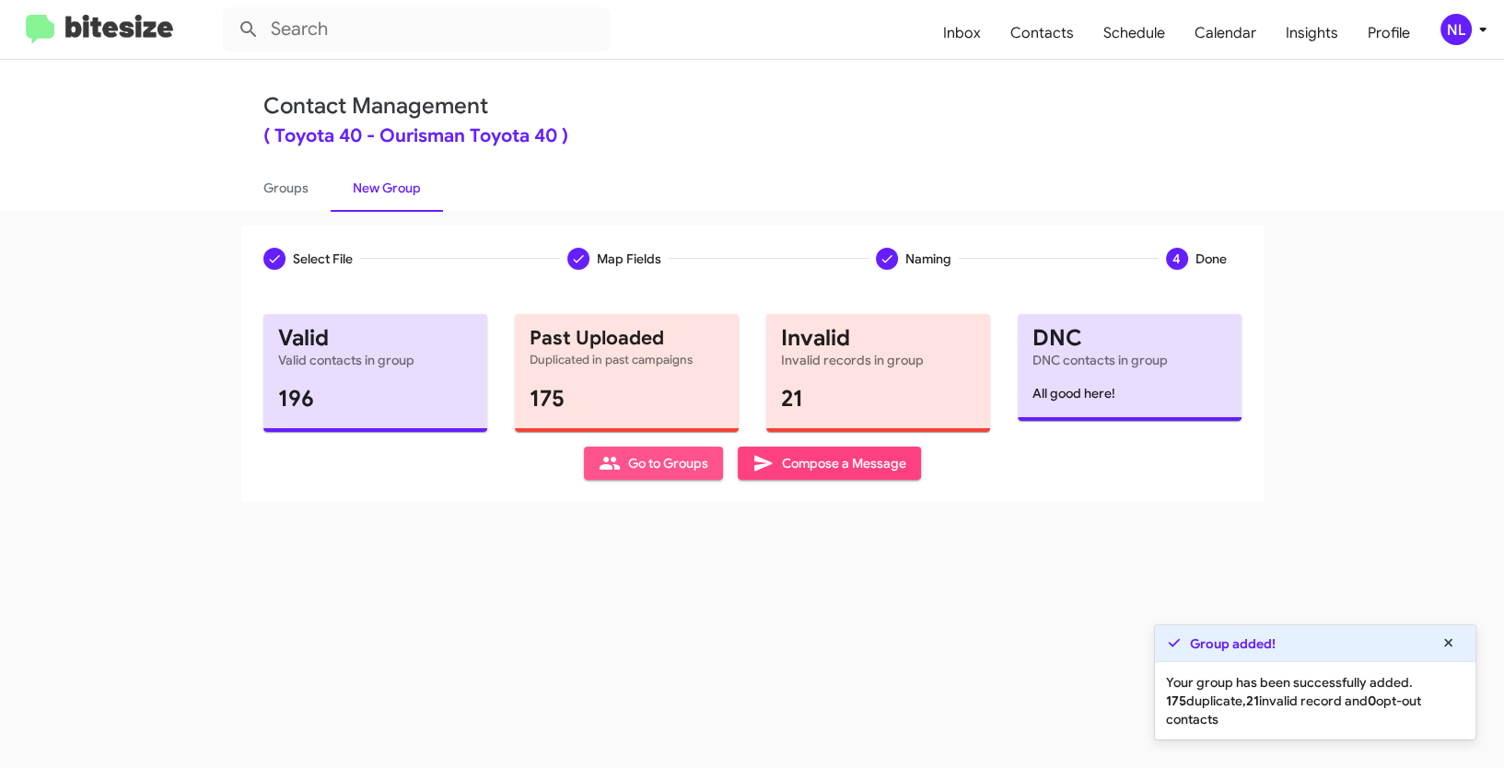
click at [660, 452] on span "Go to Groups" at bounding box center [654, 463] width 110 height 33
type input "in:groups"
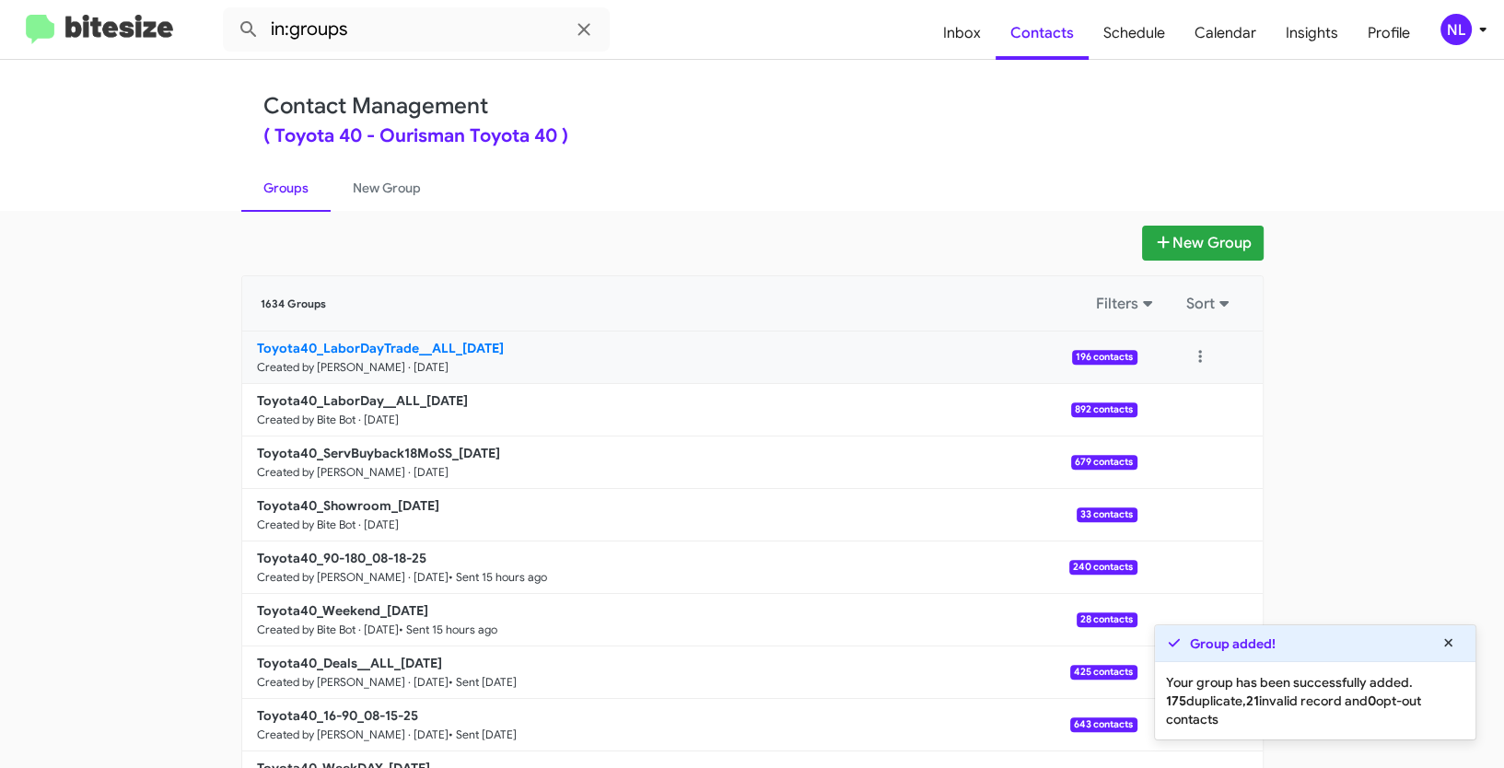
drag, startPoint x: 215, startPoint y: 351, endPoint x: 446, endPoint y: 347, distance: 230.3
click at [446, 347] on app-groups "New Group 1634 Groups Filters Sort Toyota40_LaborDayTrade__ALL_[DATE] Created b…" at bounding box center [752, 566] width 1504 height 680
copy b "Toyota40_LaborDayTrade__ALL"
click at [414, 23] on input "in:groups" at bounding box center [416, 29] width 387 height 44
click at [1187, 347] on button at bounding box center [1200, 357] width 37 height 37
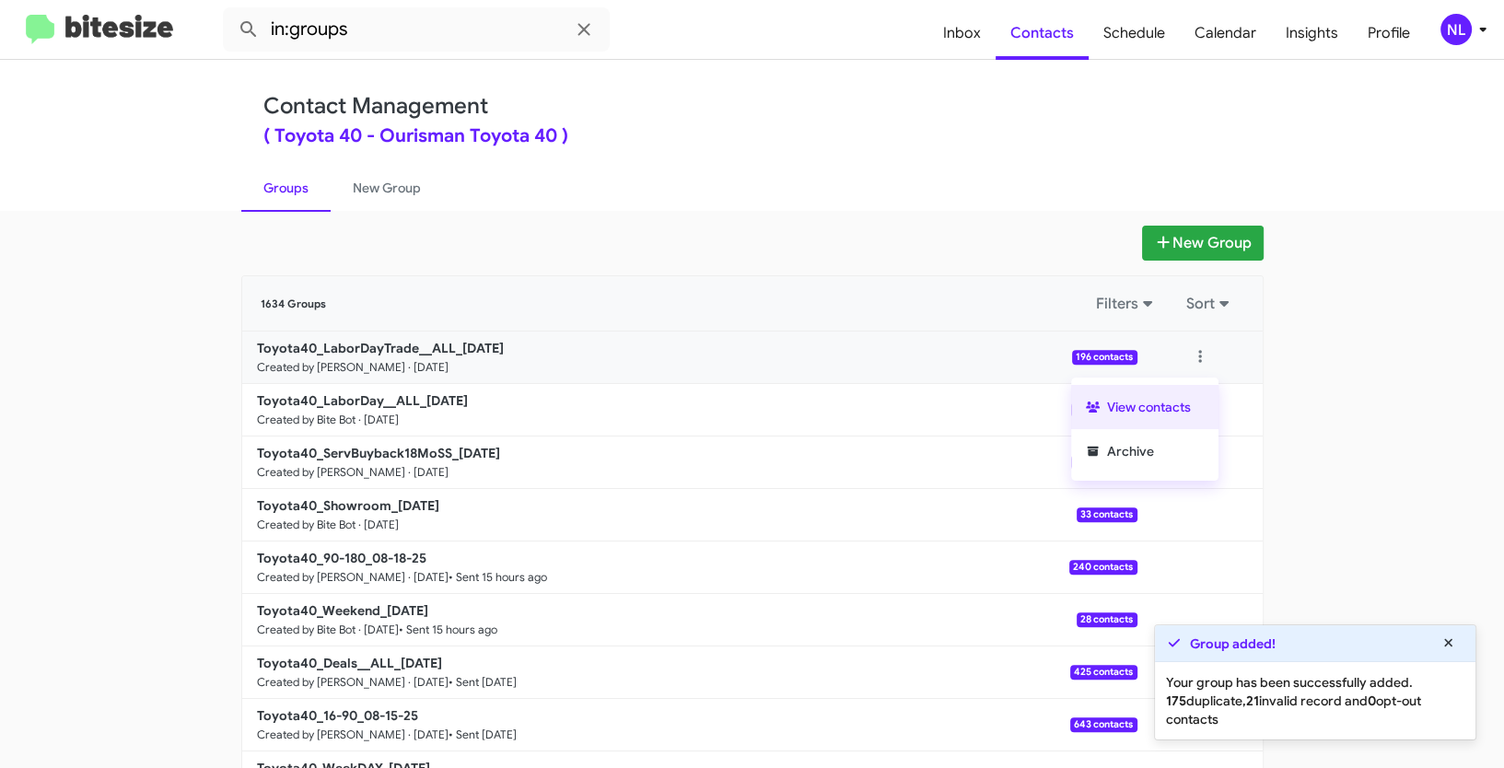
click at [1178, 407] on button "View contacts" at bounding box center [1144, 407] width 147 height 44
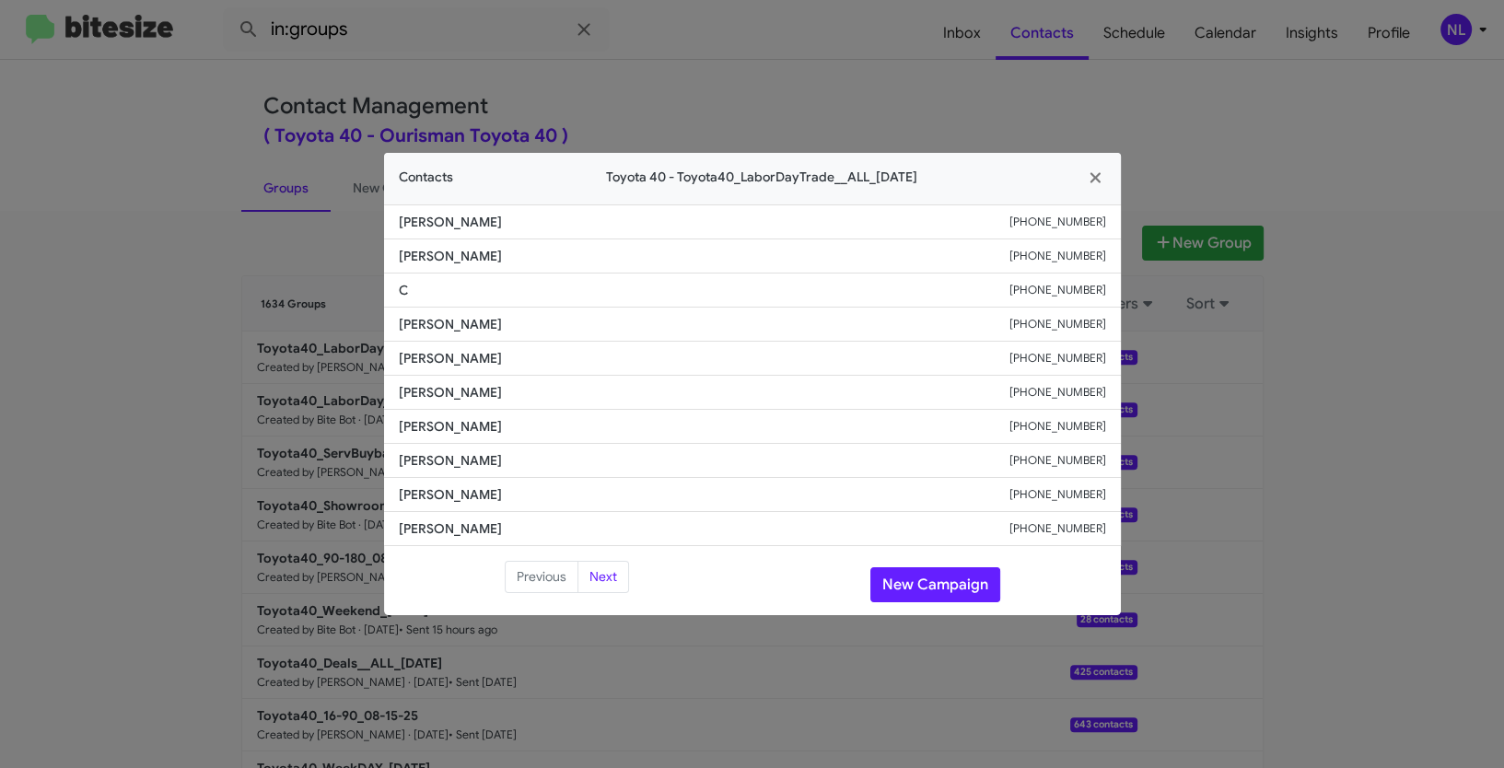
drag, startPoint x: 412, startPoint y: 463, endPoint x: 540, endPoint y: 460, distance: 128.0
click at [540, 460] on li "[PERSON_NAME] [PHONE_NUMBER]" at bounding box center [752, 461] width 737 height 34
copy span "[PERSON_NAME]"
click at [951, 589] on button "New Campaign" at bounding box center [935, 584] width 130 height 35
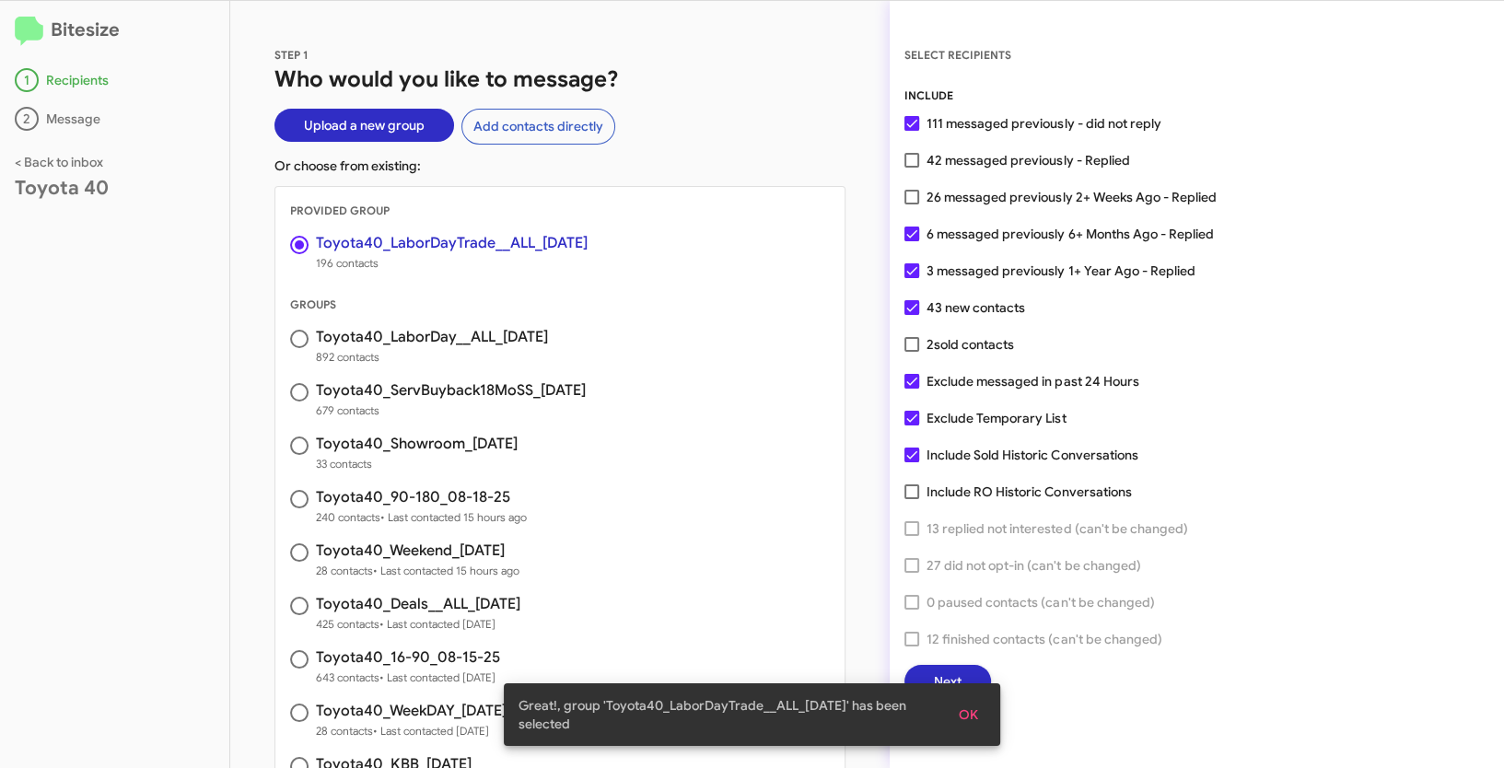
click at [972, 718] on span "OK" at bounding box center [968, 714] width 19 height 33
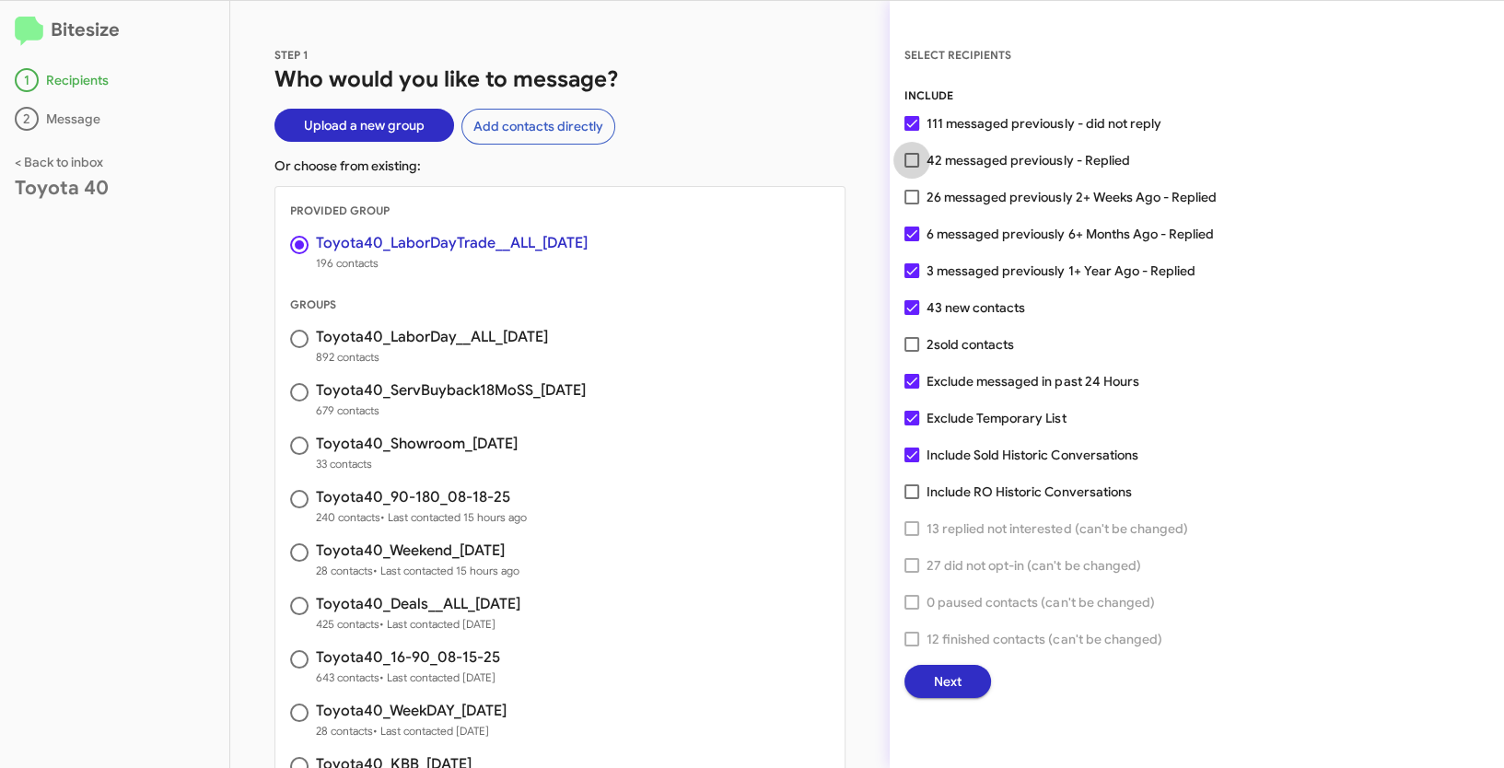
click at [905, 165] on span at bounding box center [911, 160] width 15 height 15
click at [911, 168] on input "42 messaged previously - Replied" at bounding box center [911, 168] width 1 height 1
checkbox input "true"
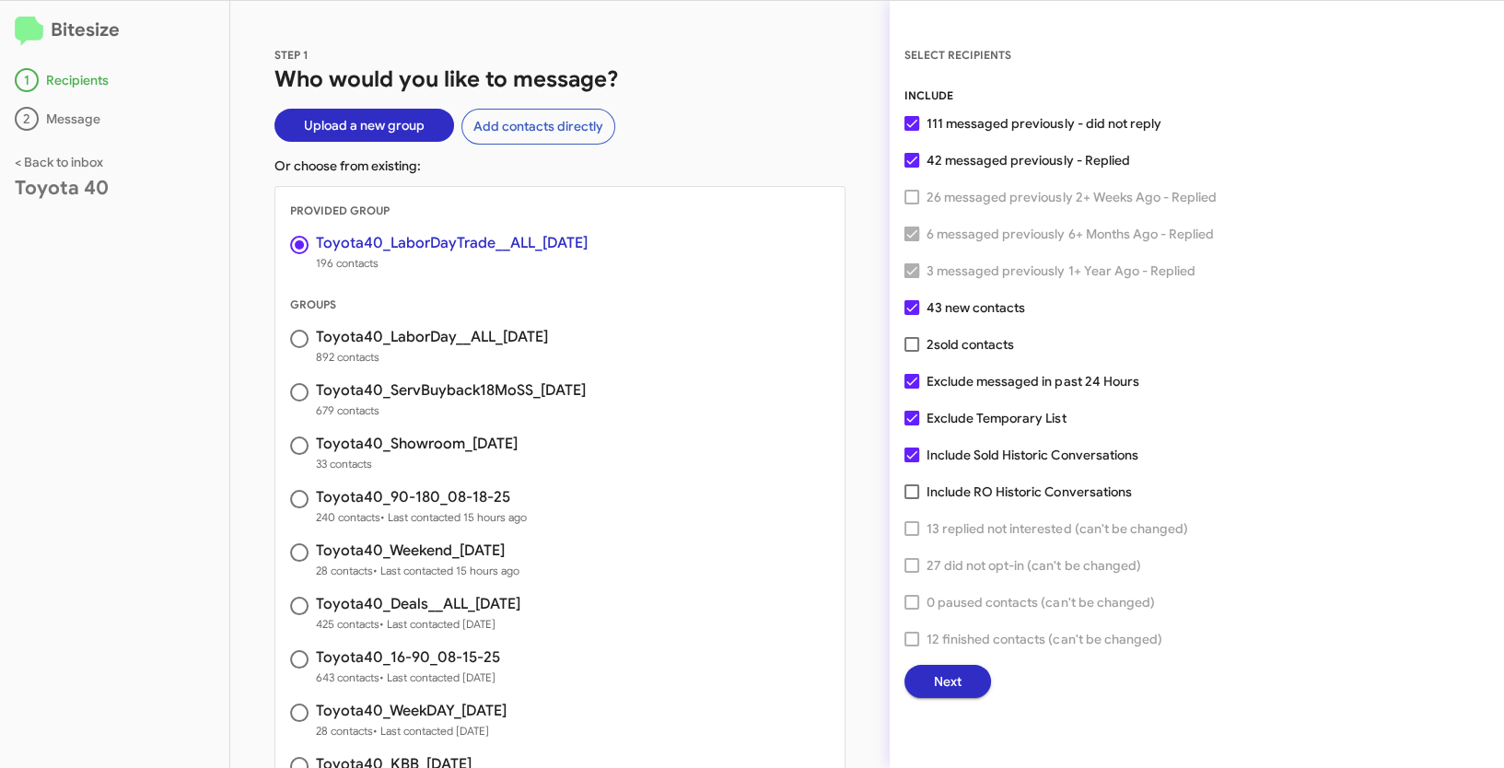
click at [955, 674] on span "Next" at bounding box center [948, 681] width 28 height 33
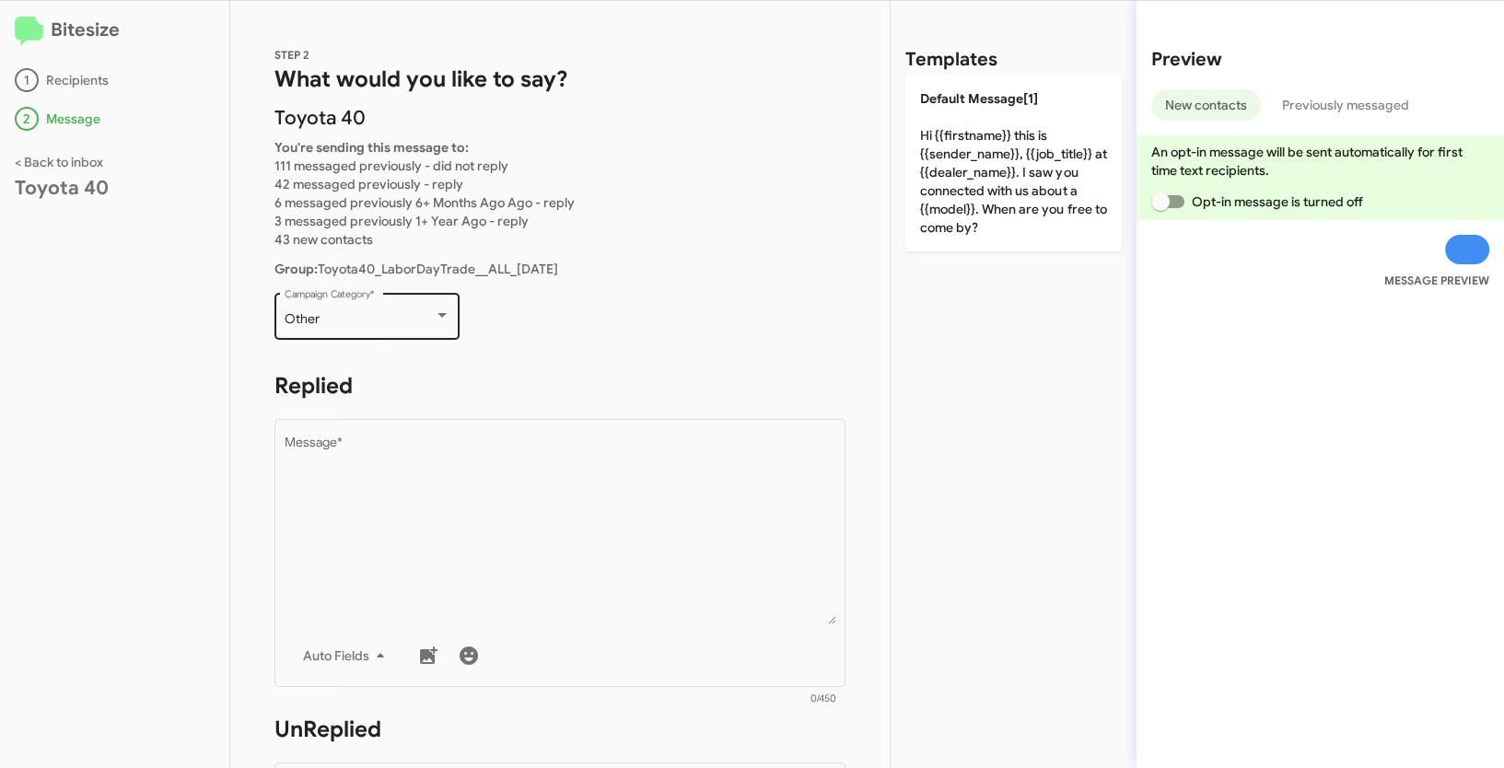
click at [415, 316] on div "Other" at bounding box center [359, 319] width 149 height 15
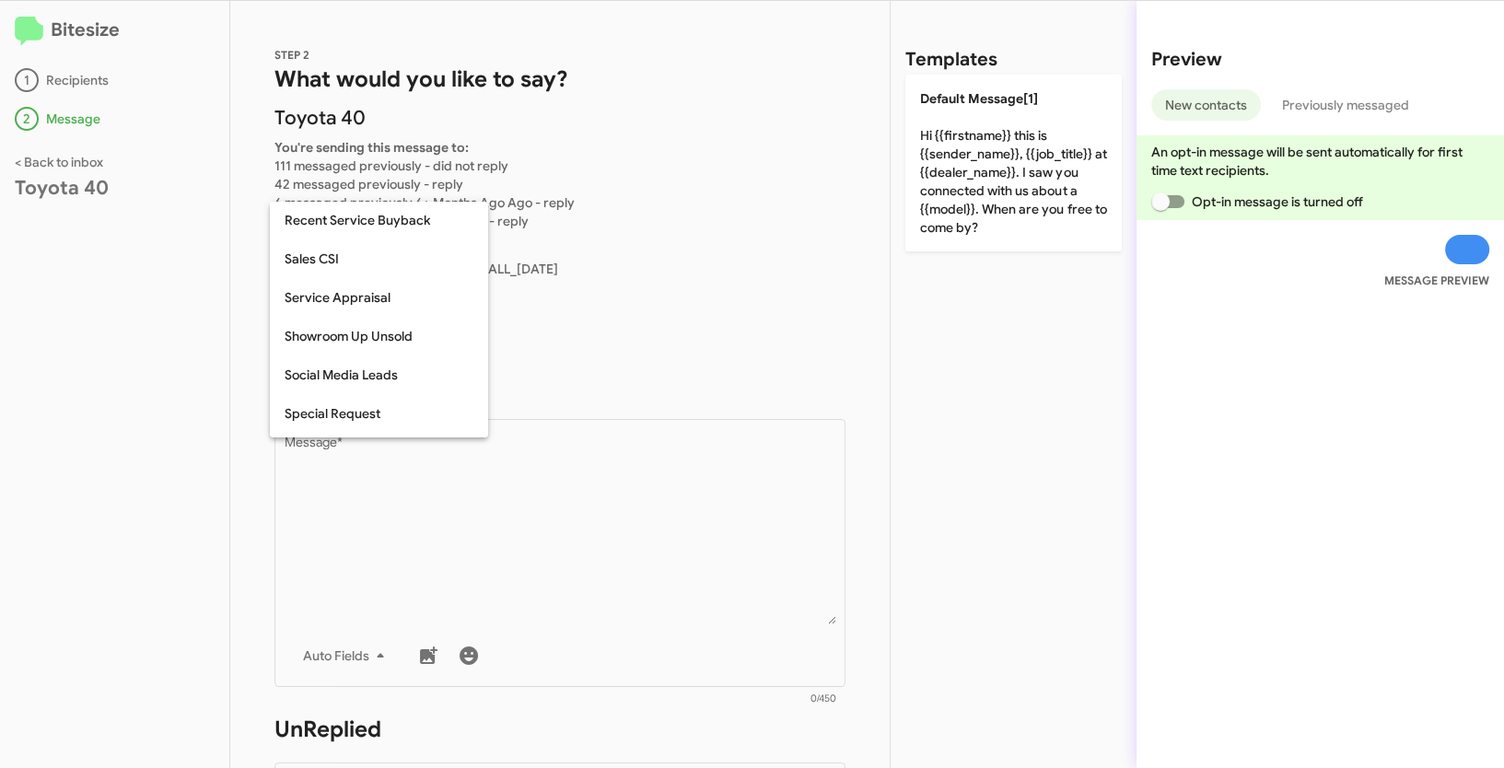
scroll to position [615, 0]
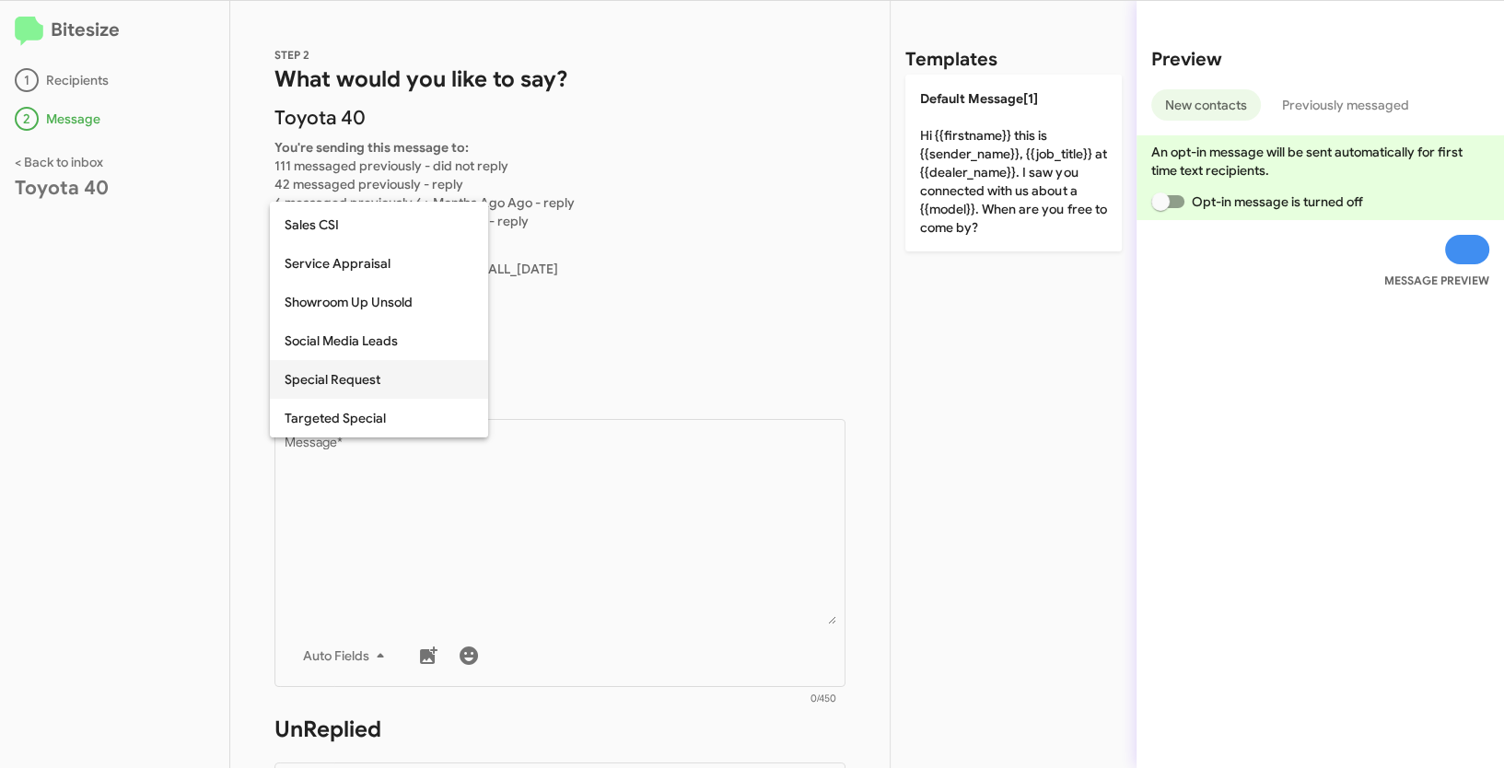
click at [356, 370] on span "Special Request" at bounding box center [379, 379] width 189 height 39
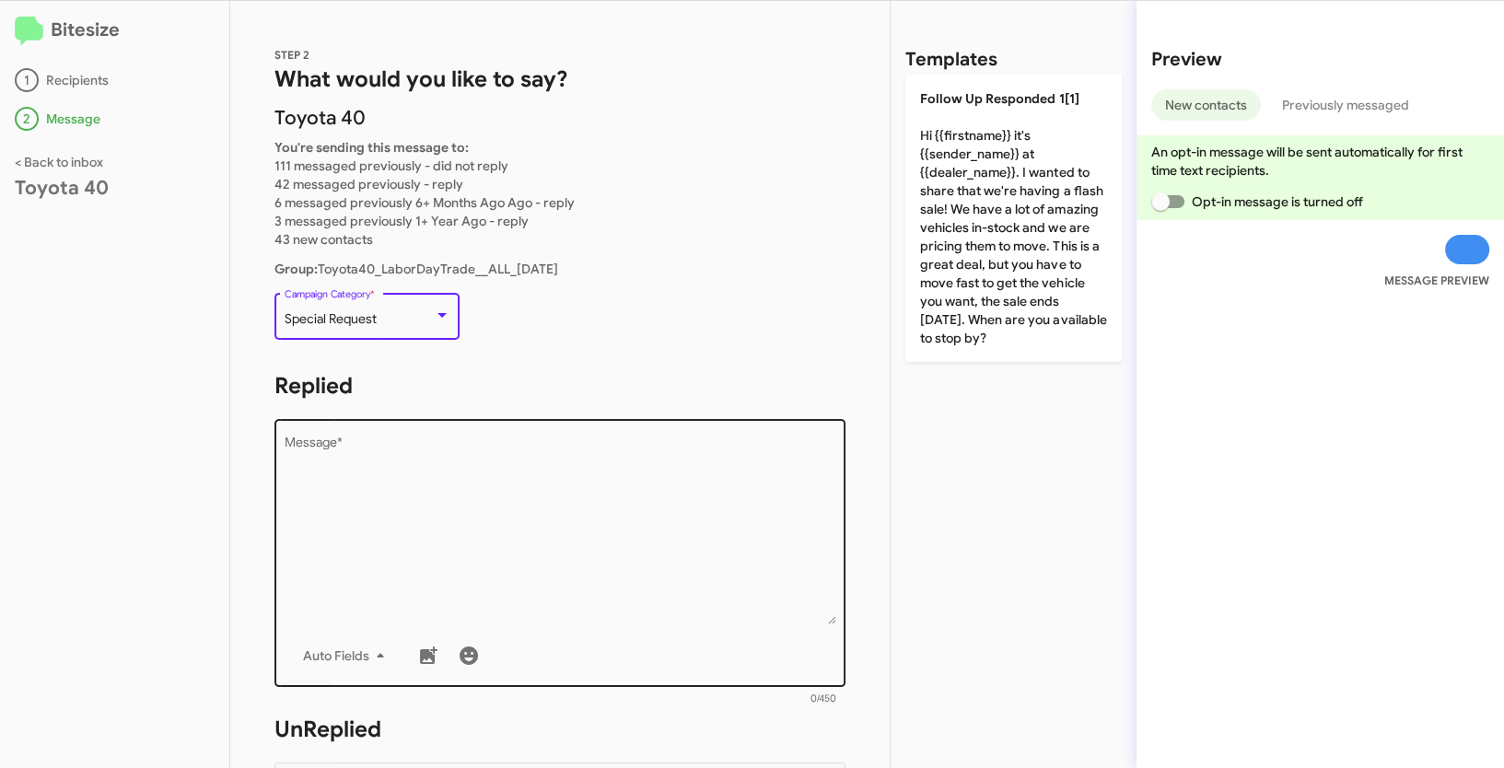
click at [507, 538] on textarea "Message *" at bounding box center [561, 531] width 552 height 188
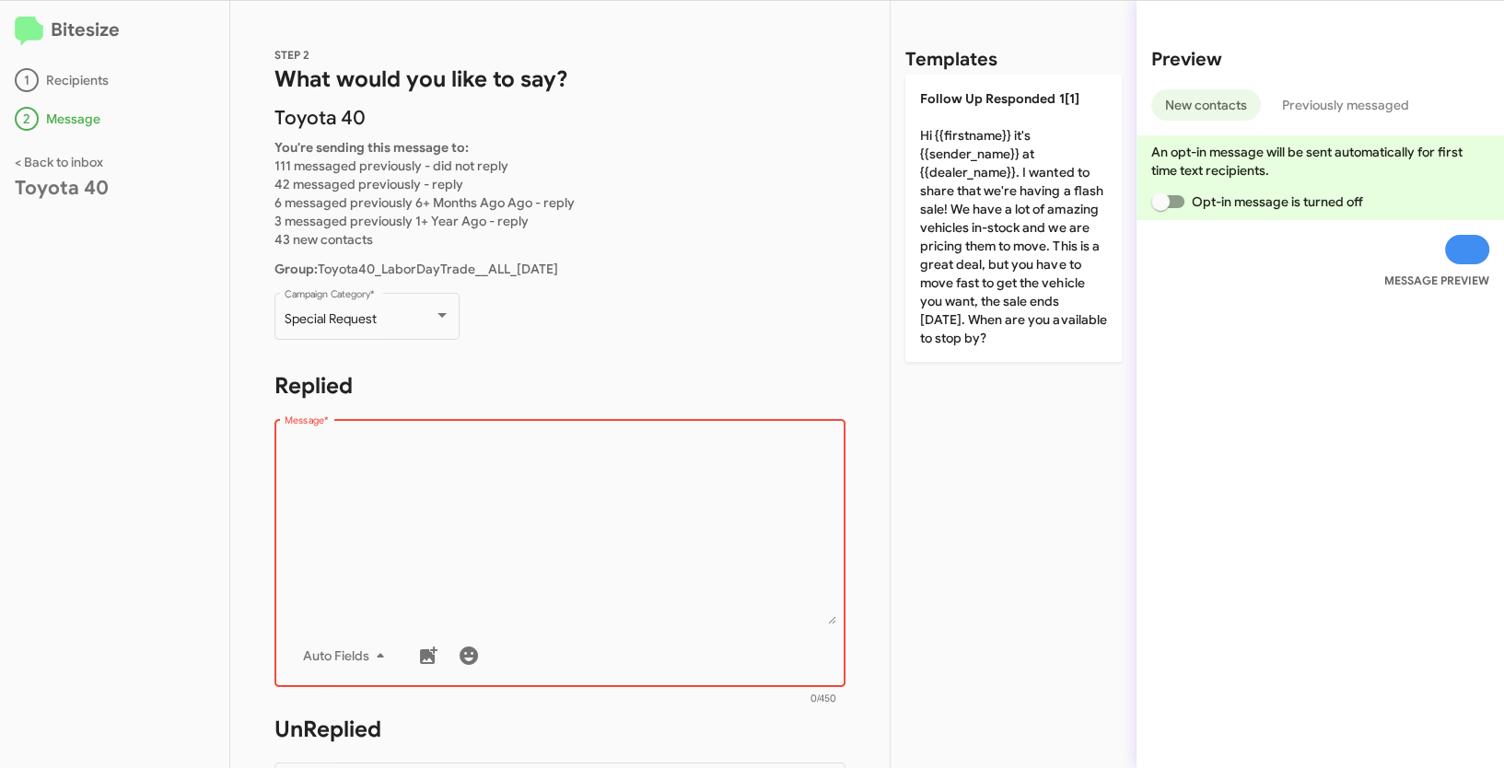
click at [326, 524] on textarea "Message *" at bounding box center [561, 531] width 552 height 188
paste textarea ""Hi {{firstname}} it's {{sender_name}} at {{dealer_name}}. We need your trade b…"
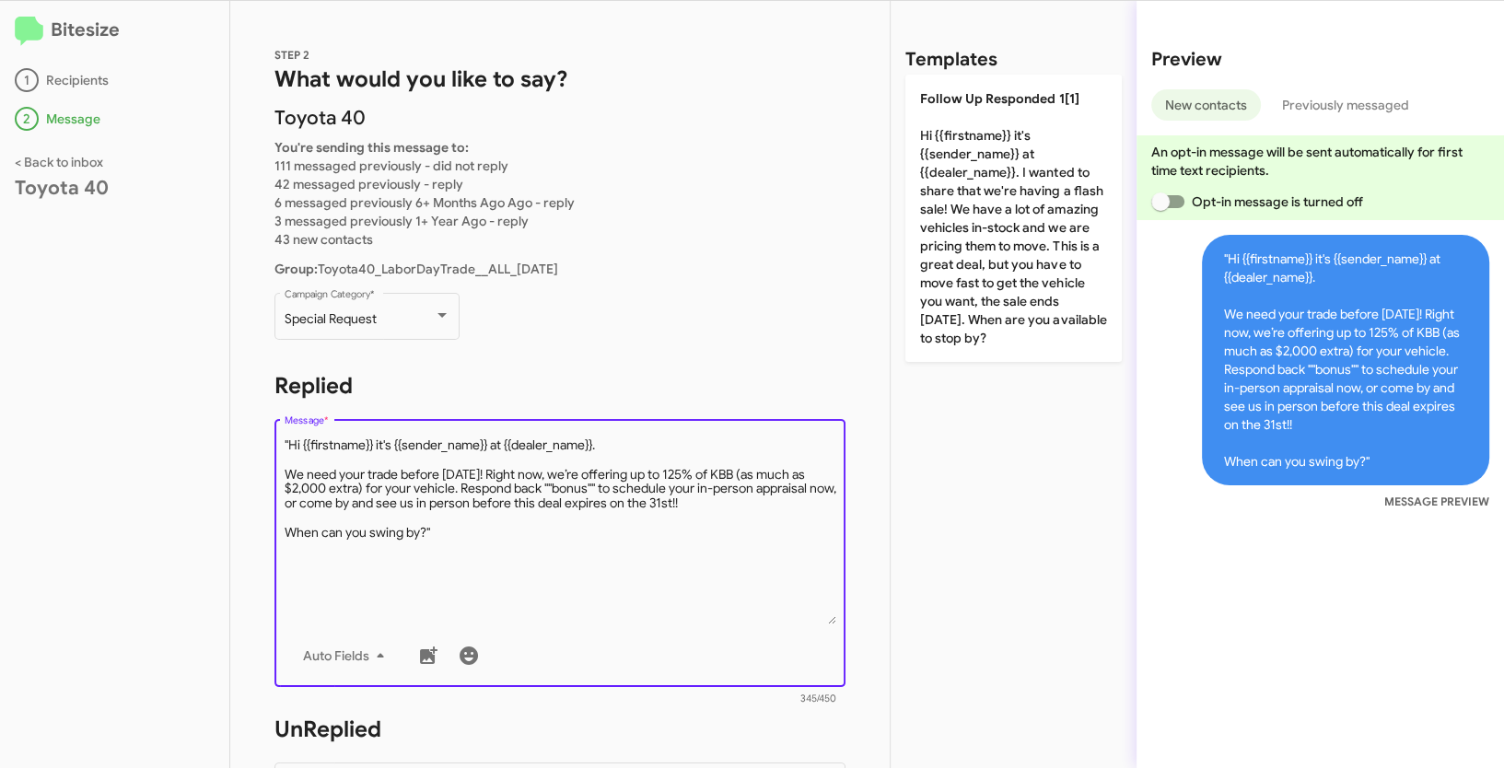
drag, startPoint x: 291, startPoint y: 447, endPoint x: 273, endPoint y: 442, distance: 19.0
click at [273, 442] on div "STEP 2 What would you like to say? Toyota 40 You're sending this message to: 11…" at bounding box center [559, 384] width 659 height 767
click at [442, 547] on textarea "Message *" at bounding box center [561, 531] width 552 height 188
drag, startPoint x: 458, startPoint y: 535, endPoint x: 276, endPoint y: 412, distance: 219.4
click at [276, 412] on form "Replied Drop image here to insert Auto Fields Message * 343/450" at bounding box center [559, 539] width 571 height 336
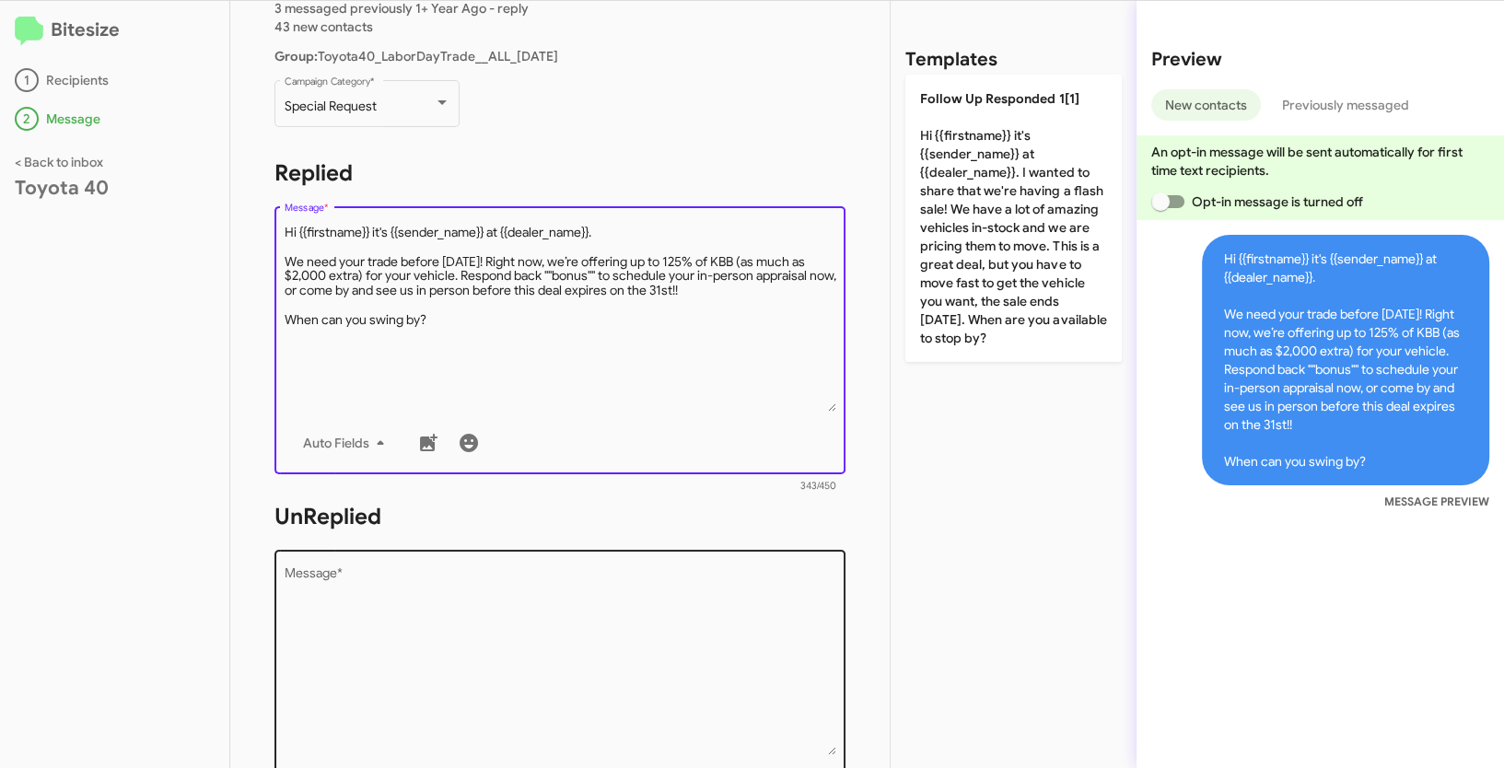
scroll to position [319, 0]
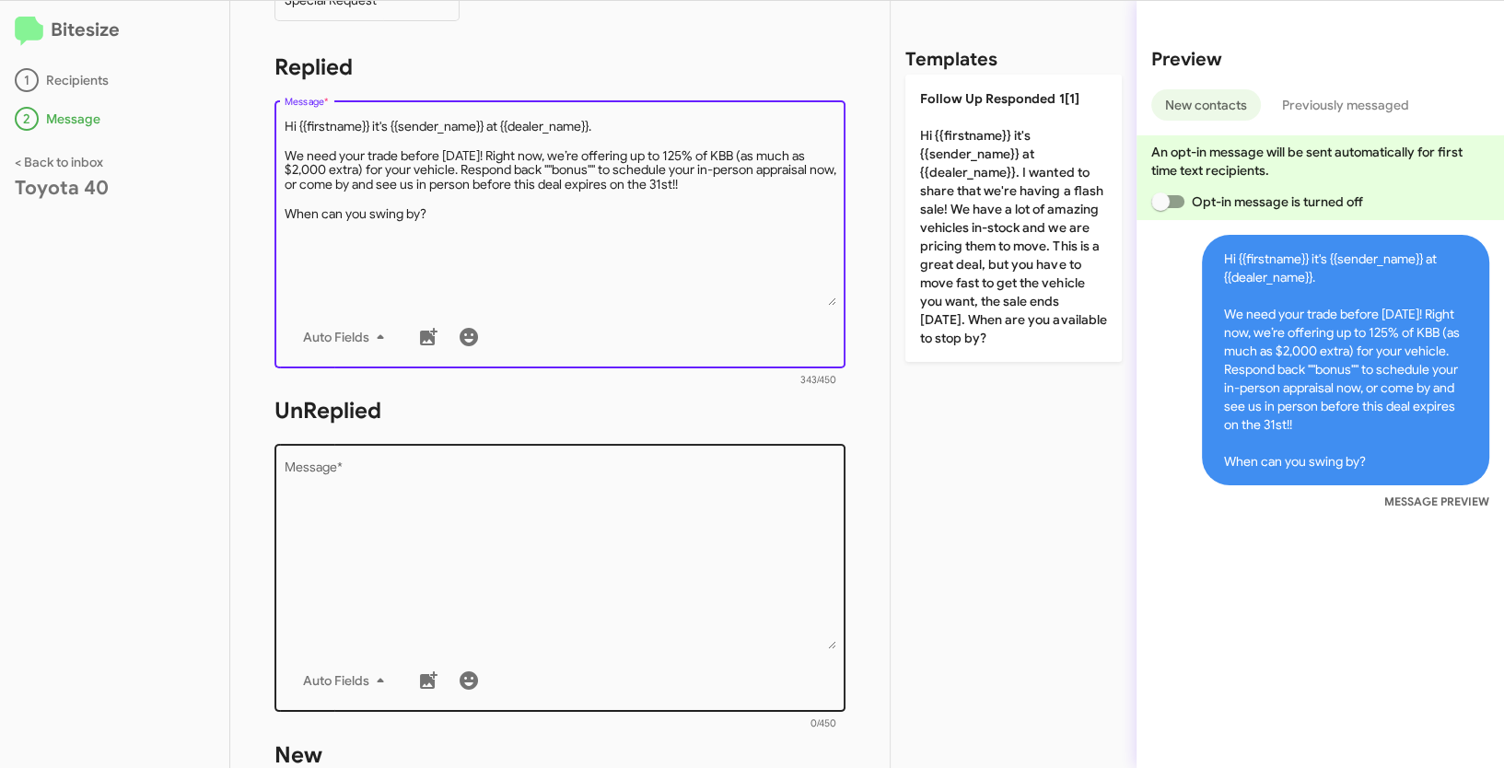
type textarea "Hi {{firstname}} it's {{sender_name}} at {{dealer_name}}. We need your trade be…"
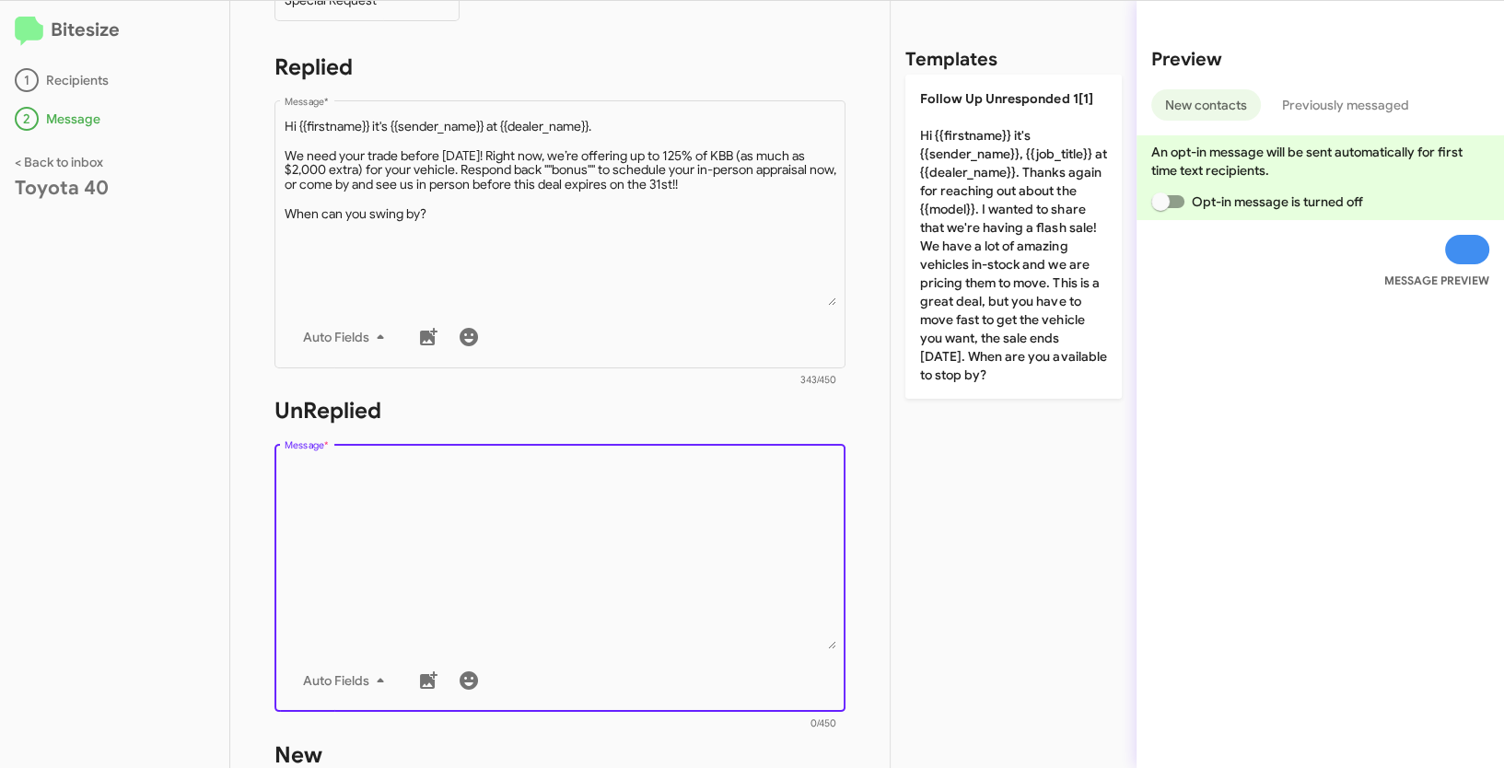
click at [405, 561] on textarea "Message *" at bounding box center [561, 555] width 552 height 188
paste textarea "Hi {{firstname}} it's {{sender_name}} at {{dealer_name}}. We need your trade be…"
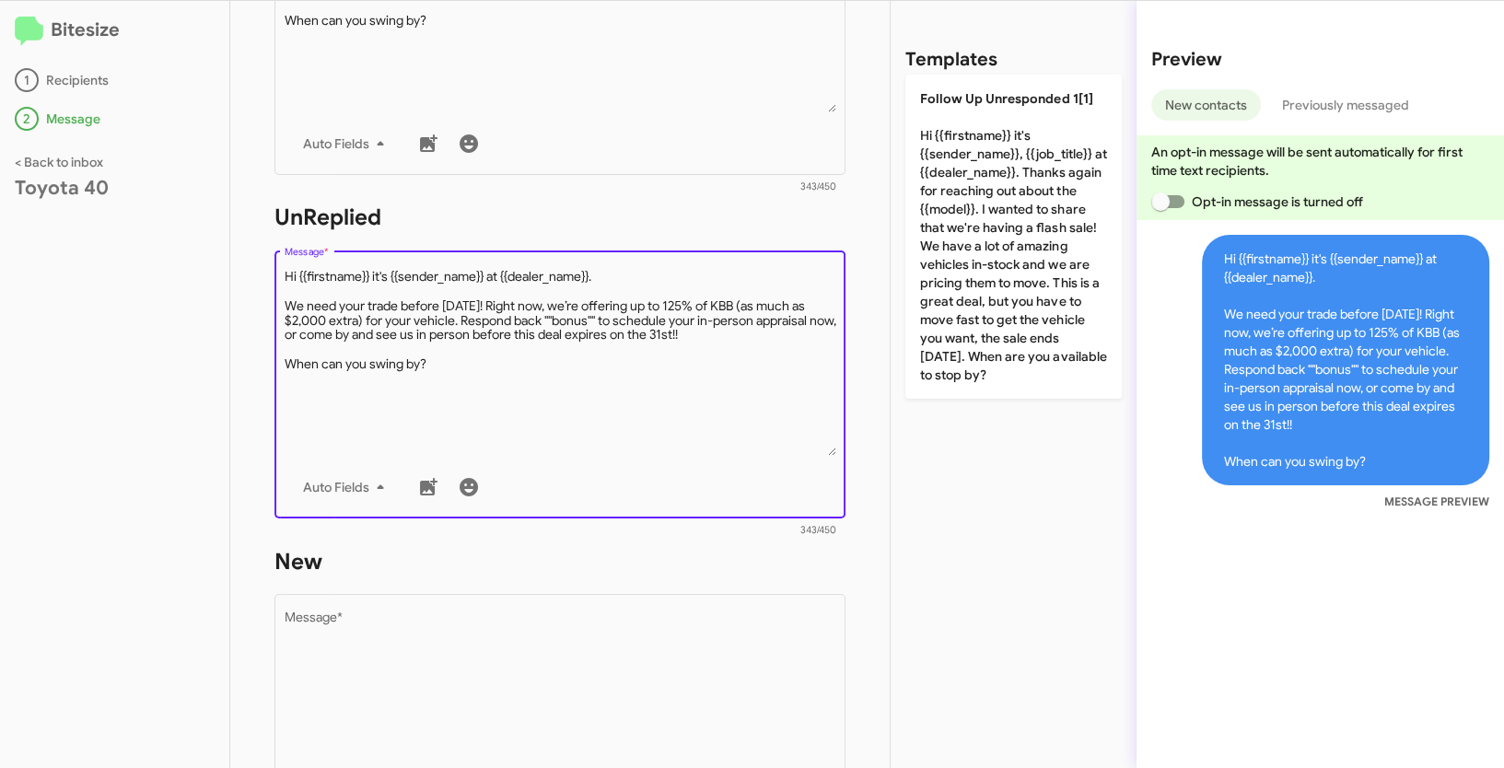
scroll to position [641, 0]
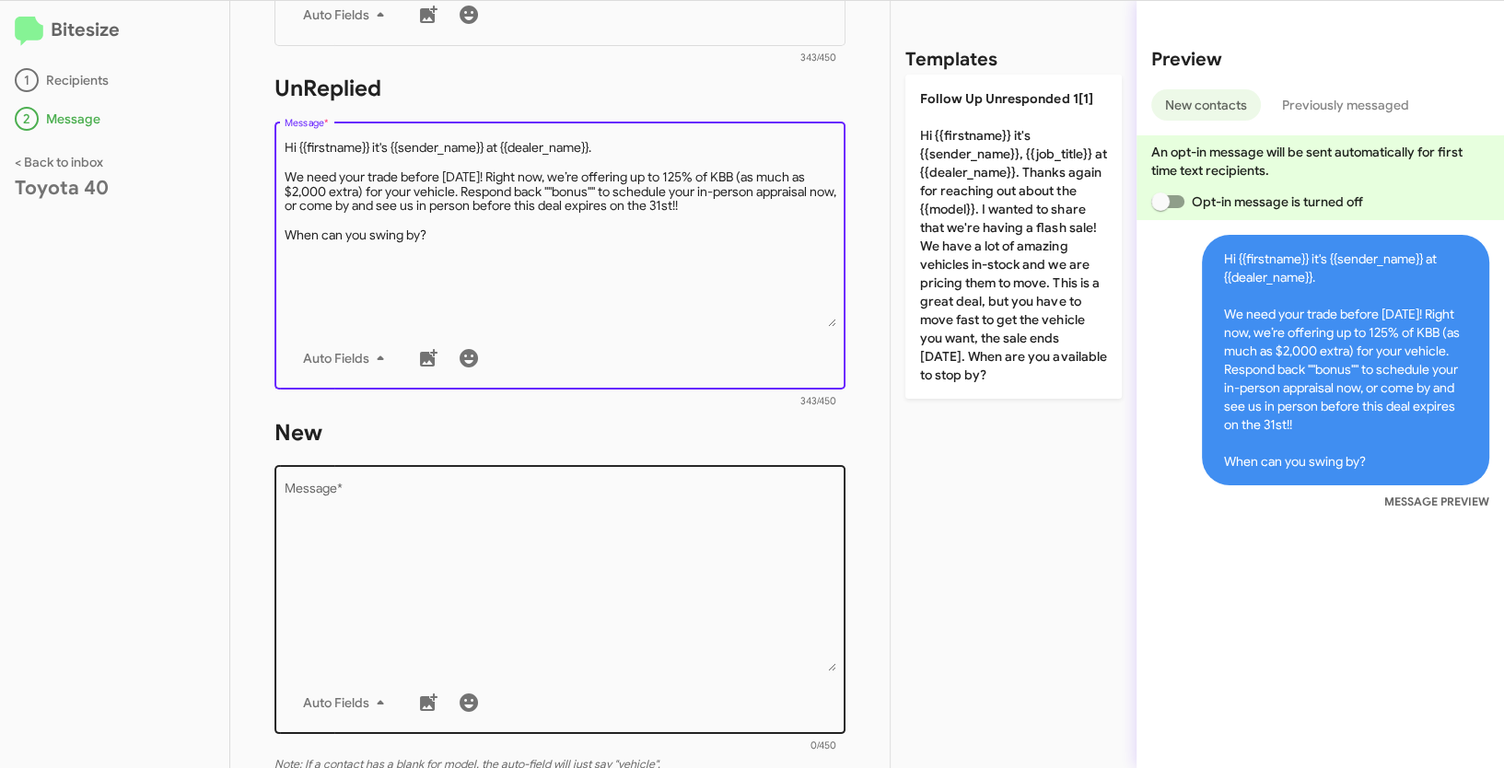
type textarea "Hi {{firstname}} it's {{sender_name}} at {{dealer_name}}. We need your trade be…"
click at [427, 565] on textarea "Message *" at bounding box center [561, 577] width 552 height 188
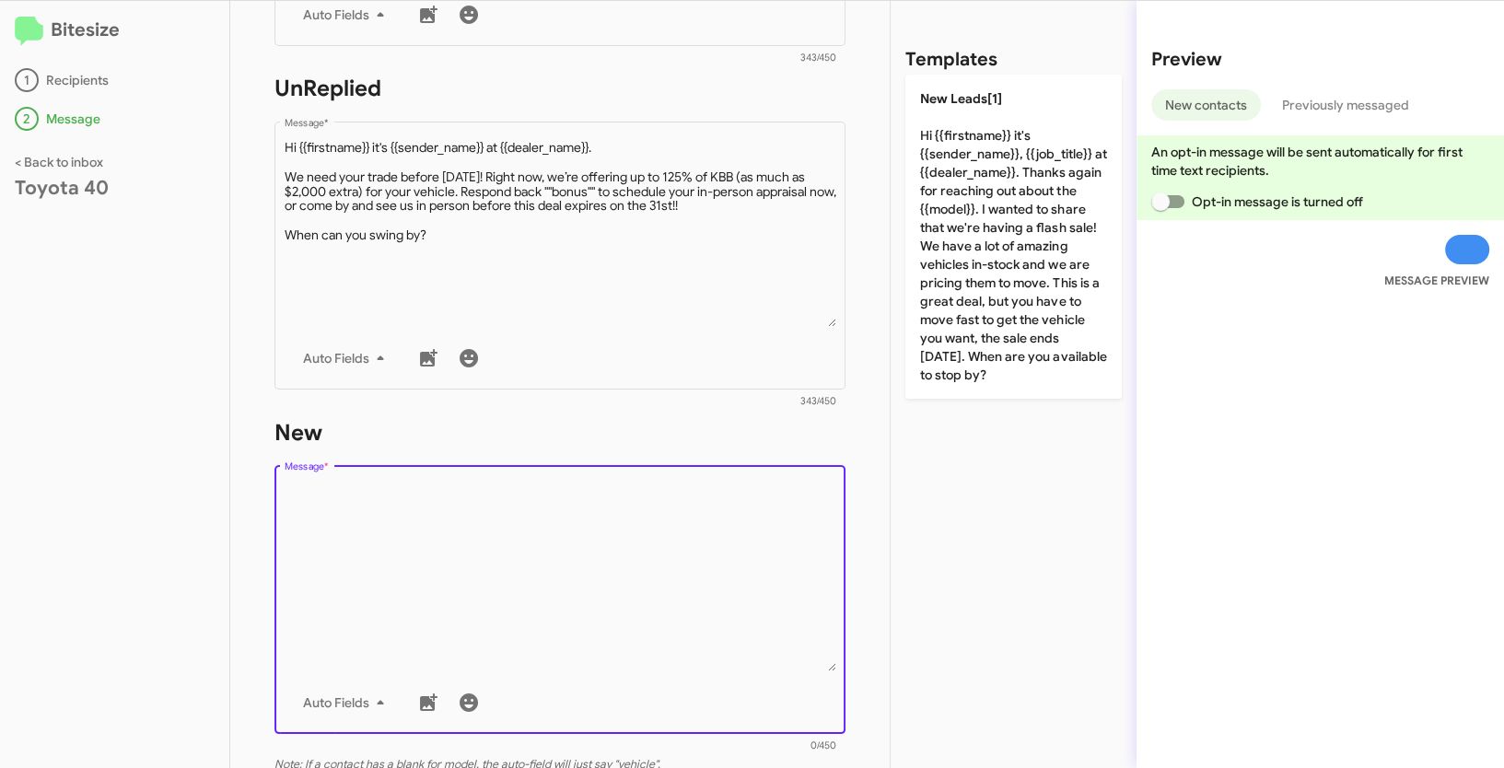
paste textarea "Hi {{firstname}} it's {{sender_name}} at {{dealer_name}}. We need your trade be…"
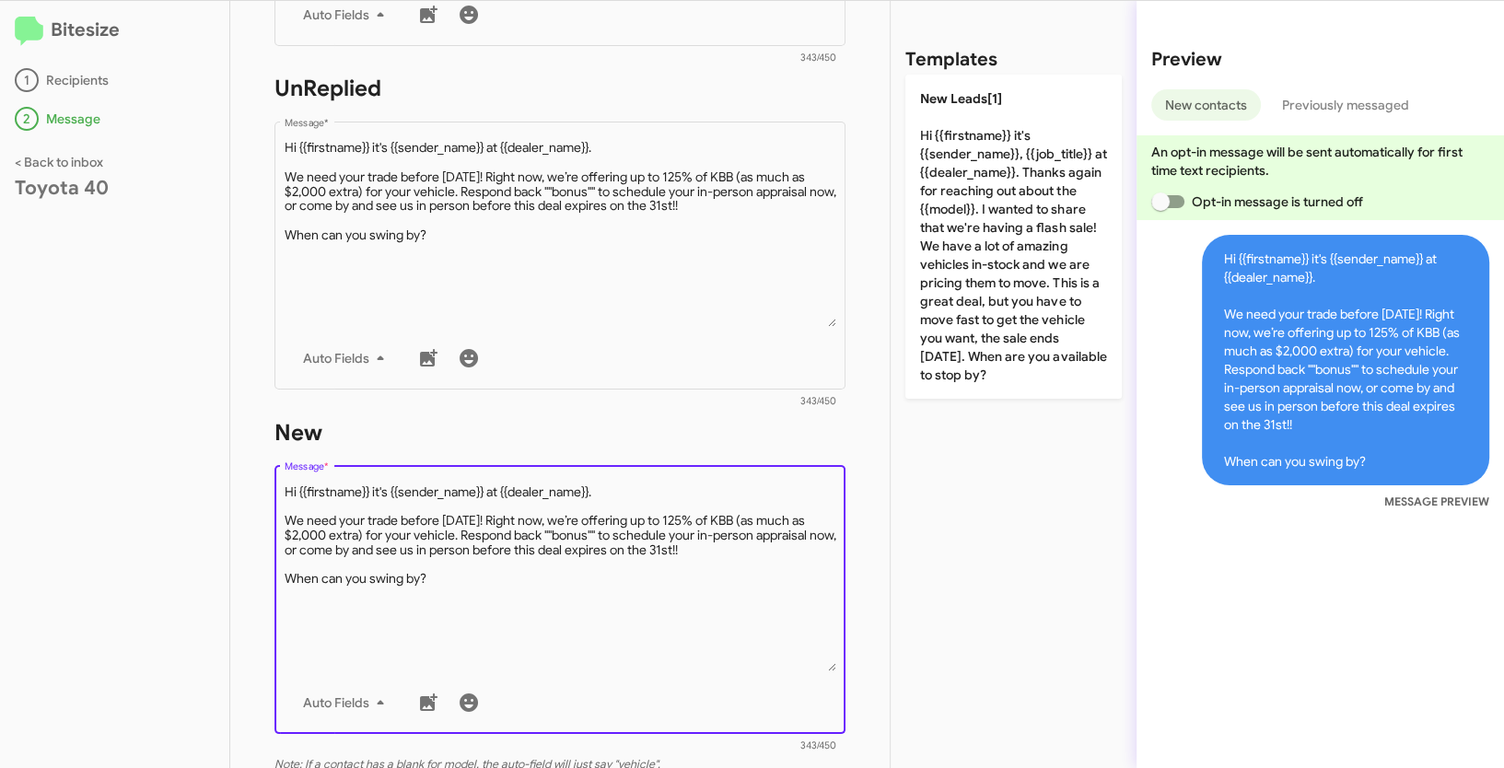
type textarea "Hi {{firstname}} it's {{sender_name}} at {{dealer_name}}. We need your trade be…"
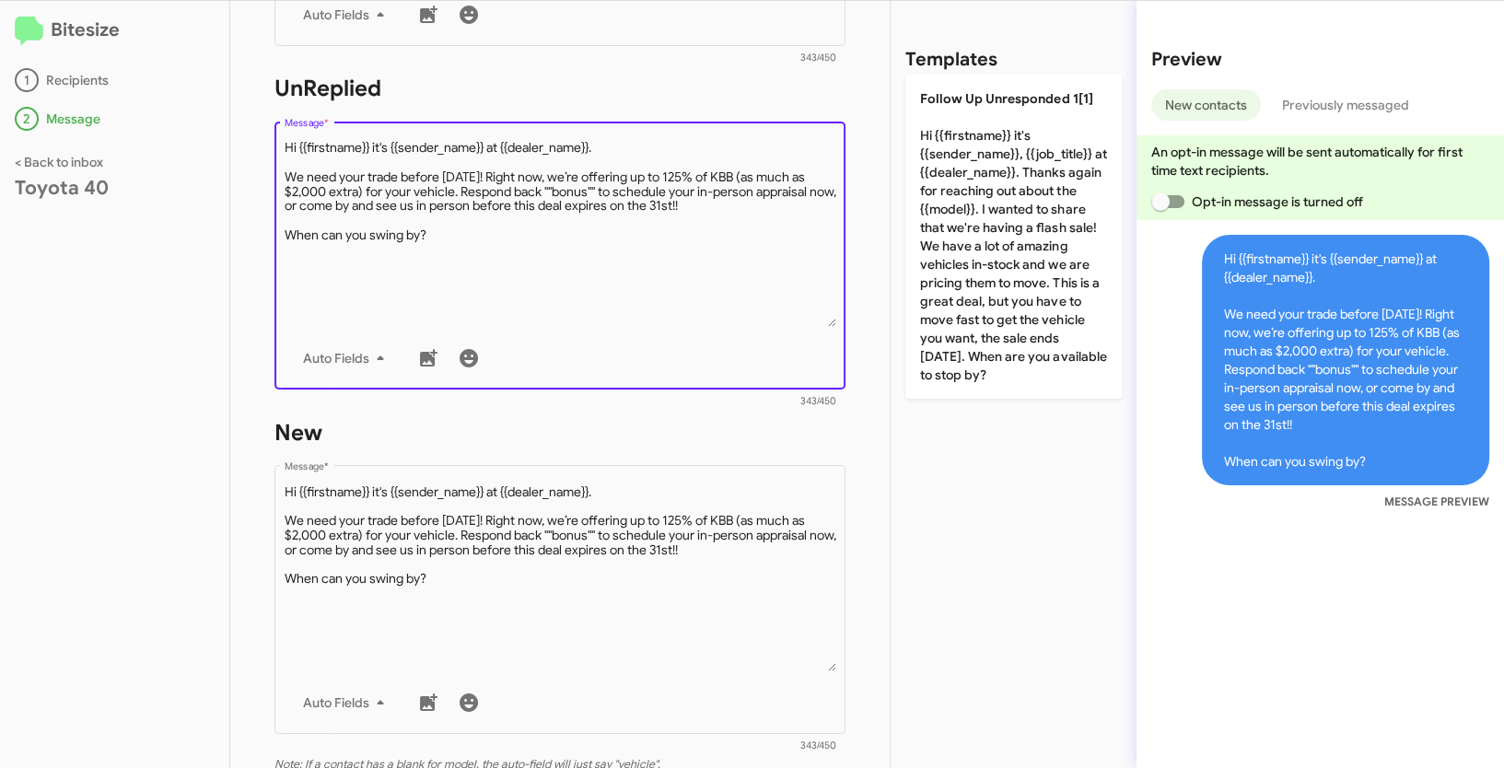
drag, startPoint x: 494, startPoint y: 248, endPoint x: 292, endPoint y: 139, distance: 229.1
click at [292, 139] on textarea "Message *" at bounding box center [561, 233] width 552 height 188
paste textarea ""Hi {{firstname}} it's {{sender_name}}, {{job_title}} at {{dealer_name}}. Thank…"
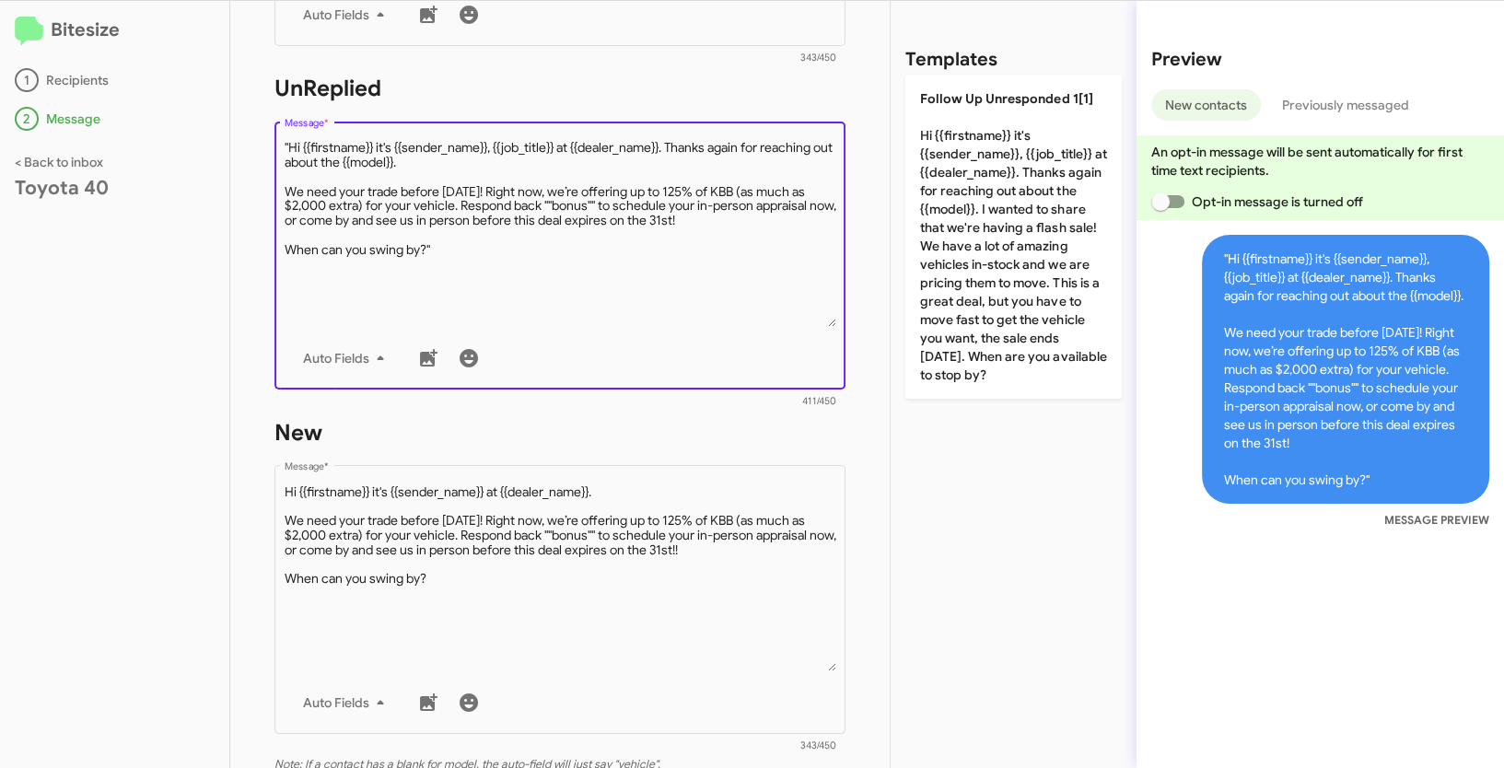
click at [290, 145] on textarea "Message *" at bounding box center [561, 233] width 552 height 188
click at [484, 243] on textarea "Message *" at bounding box center [561, 233] width 552 height 188
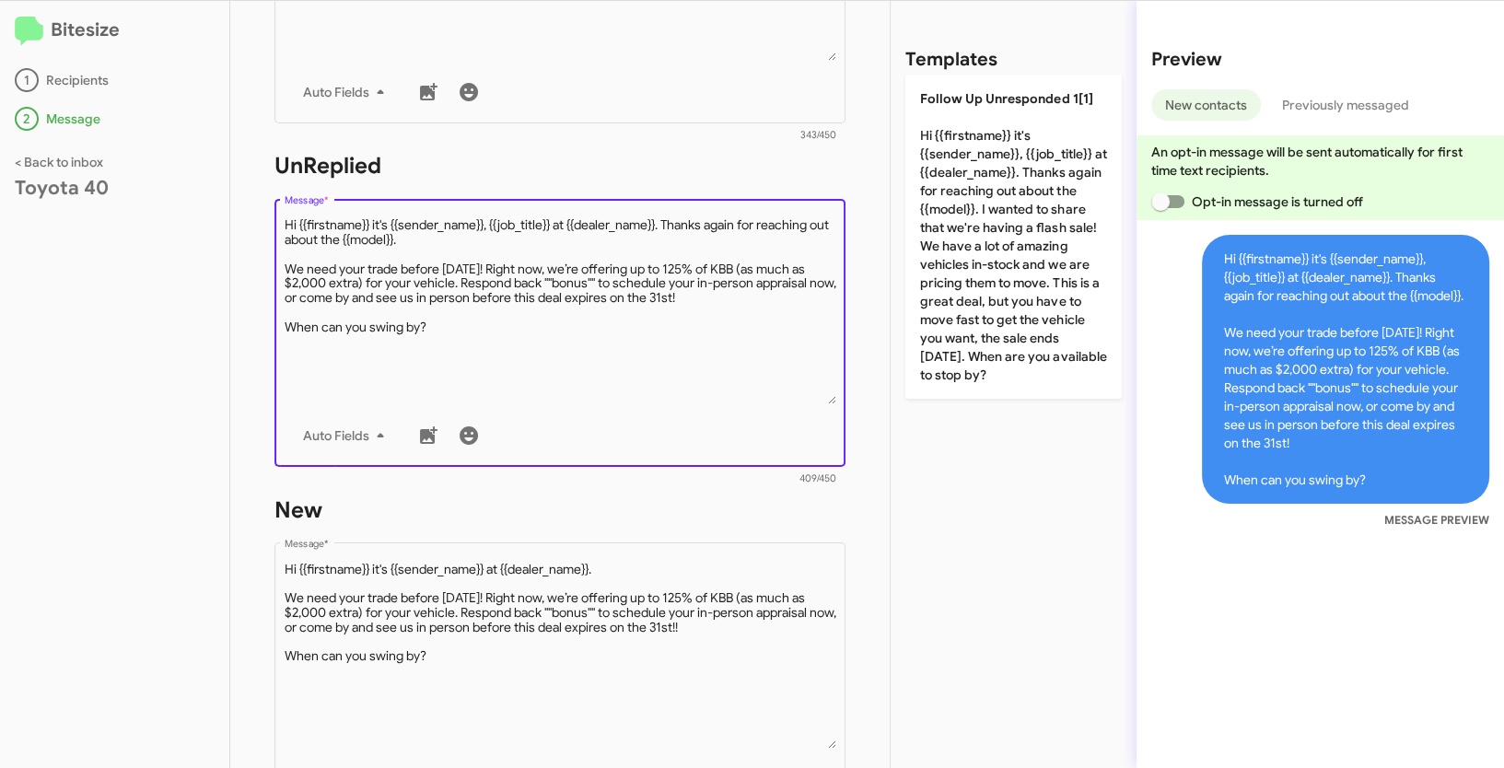
scroll to position [620, 0]
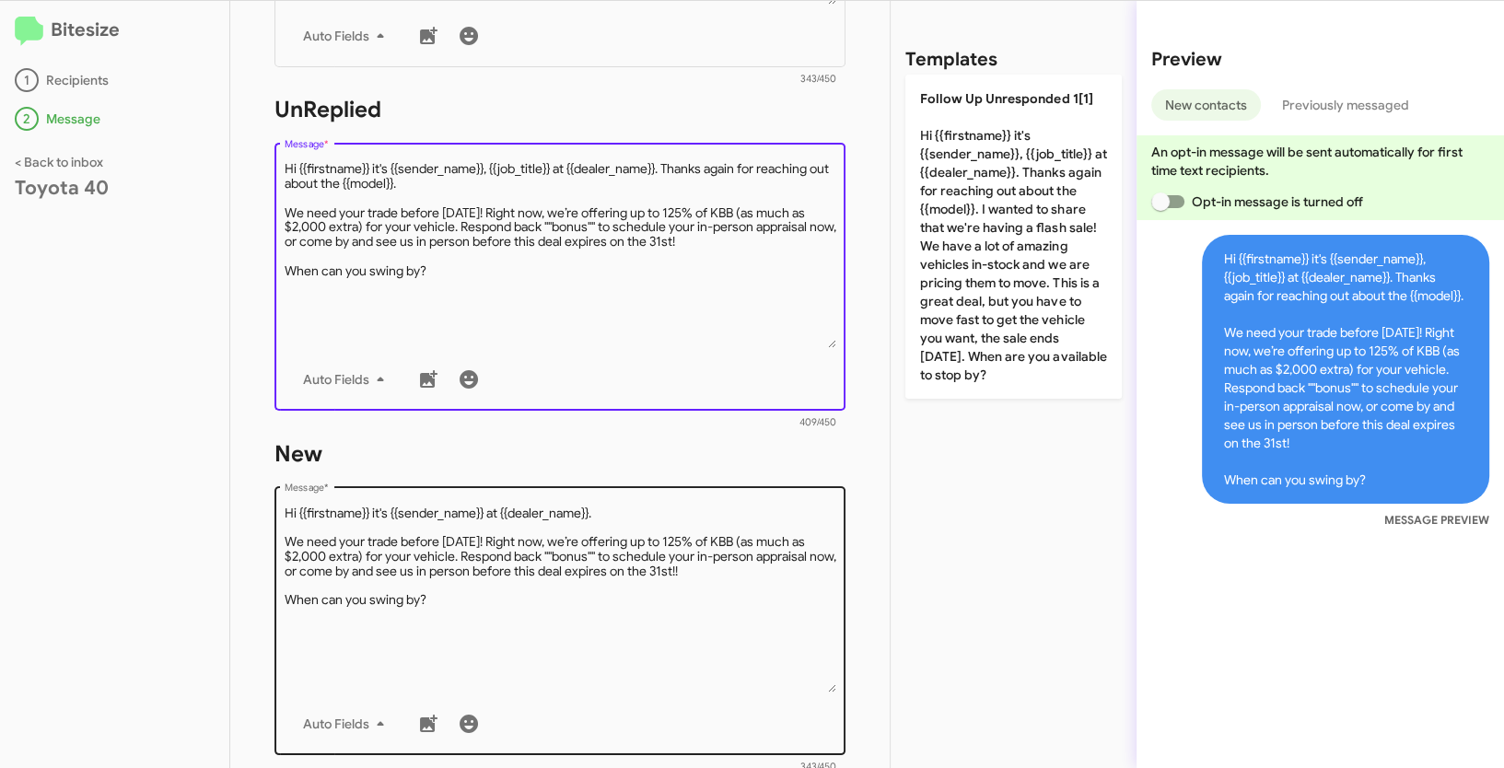
type textarea "Hi {{firstname}} it's {{sender_name}}, {{job_title}} at {{dealer_name}}. Thanks…"
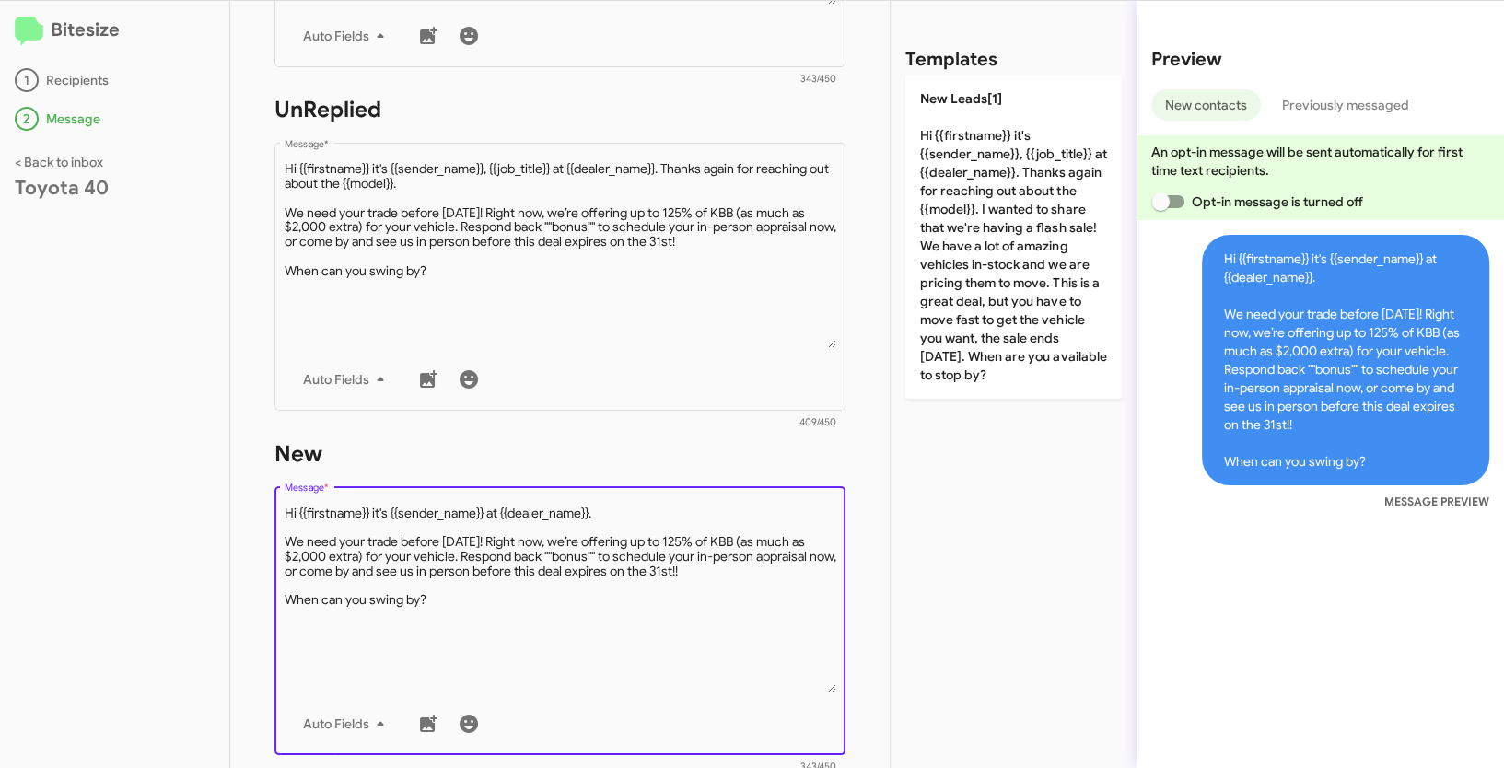
drag, startPoint x: 287, startPoint y: 511, endPoint x: 528, endPoint y: 646, distance: 275.9
click at [528, 646] on textarea "Message *" at bounding box center [561, 599] width 552 height 188
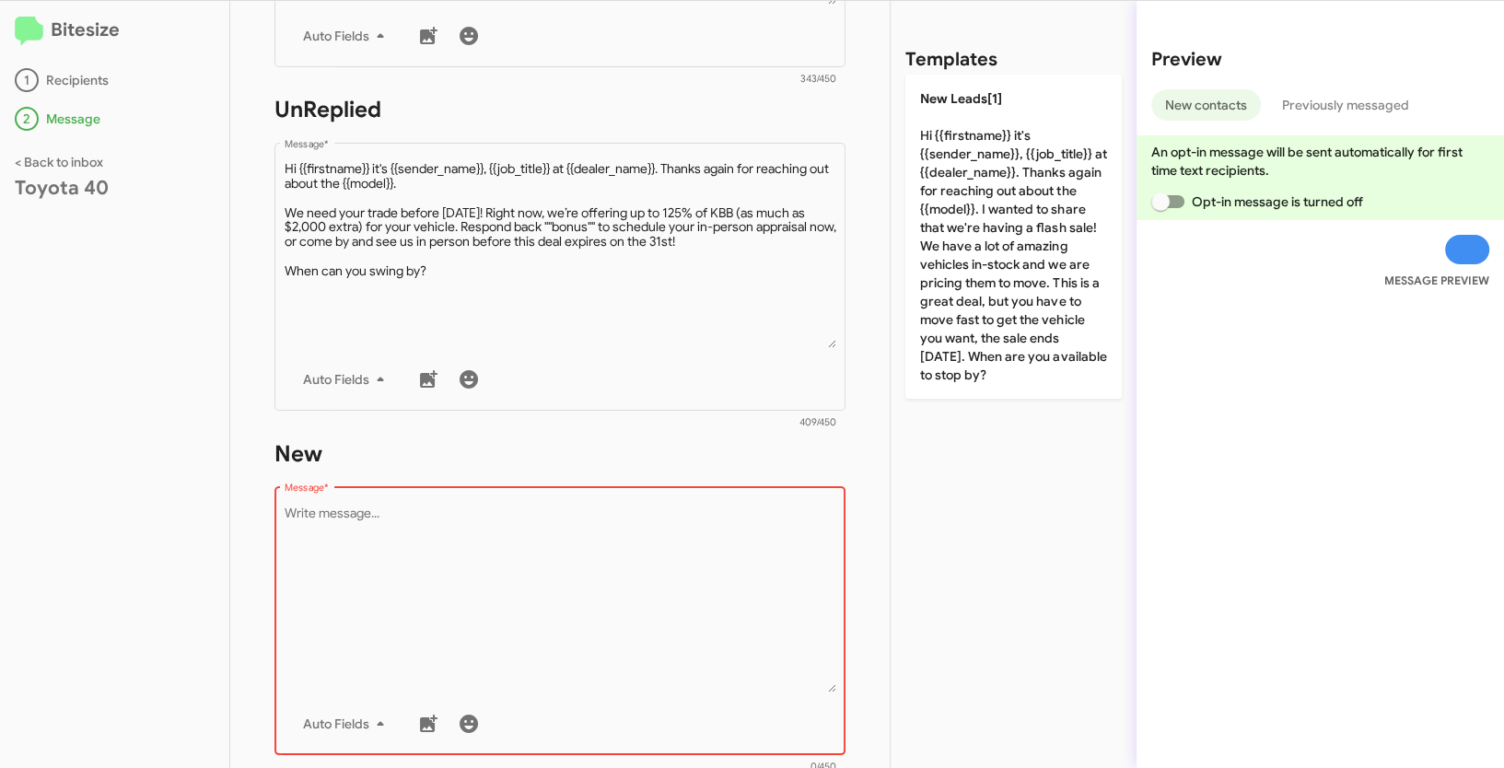
click at [422, 565] on textarea "Message *" at bounding box center [561, 599] width 552 height 188
paste textarea ""Hi {{firstname}} it's {{sender_name}}, {{job_title}} at {{dealer_name}}. Thank…"
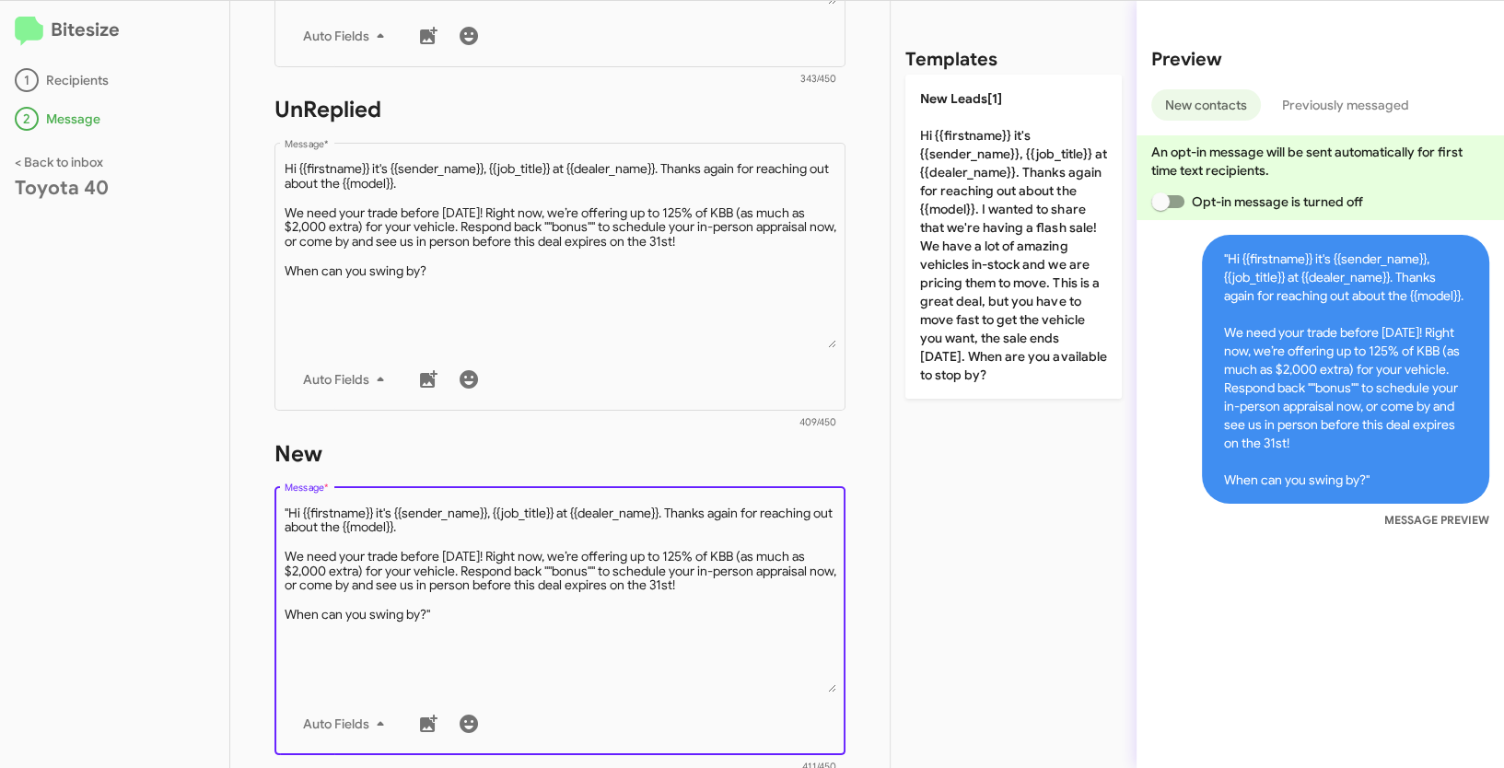
click at [290, 509] on textarea "Message *" at bounding box center [561, 599] width 552 height 188
click at [460, 622] on textarea "Message *" at bounding box center [561, 599] width 552 height 188
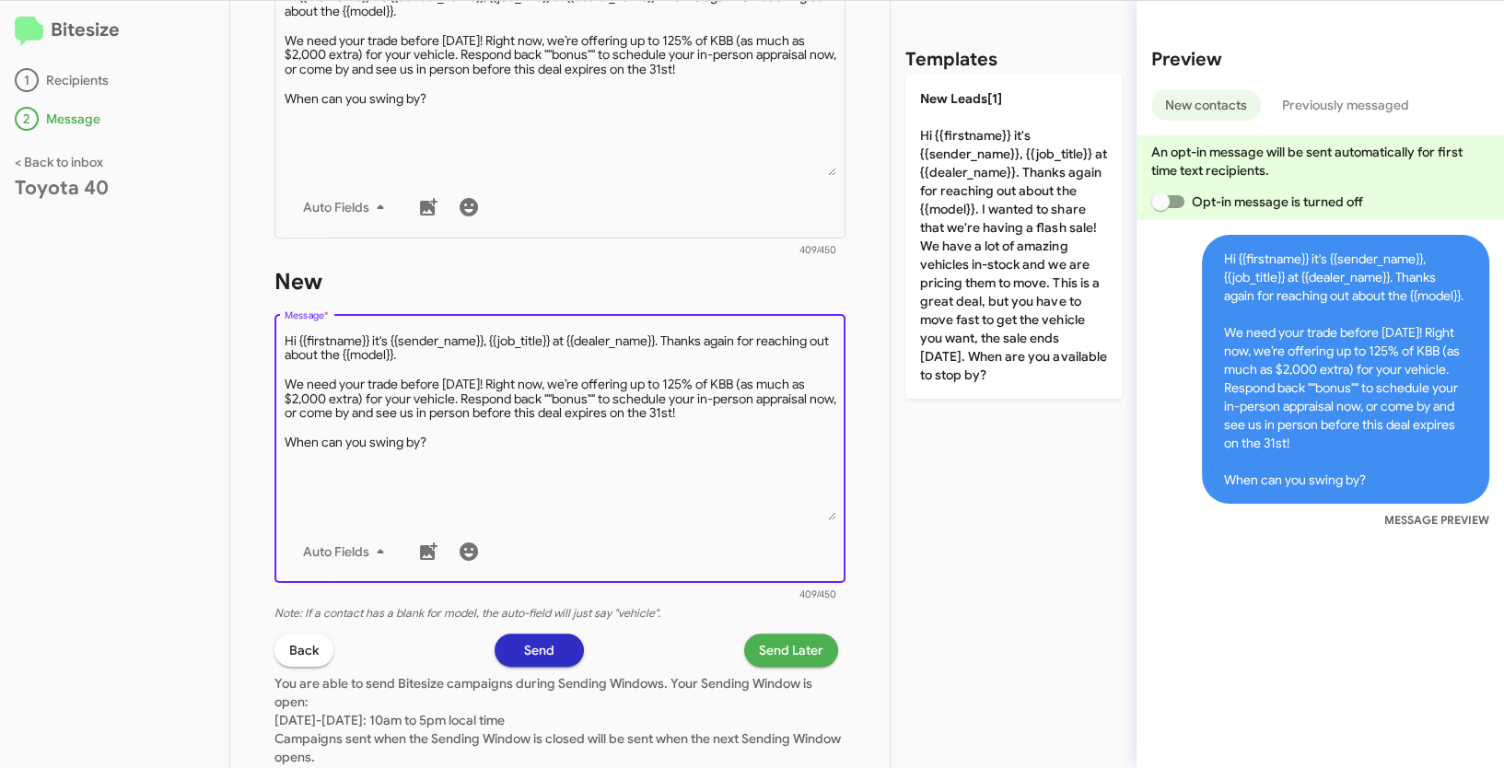
scroll to position [917, 0]
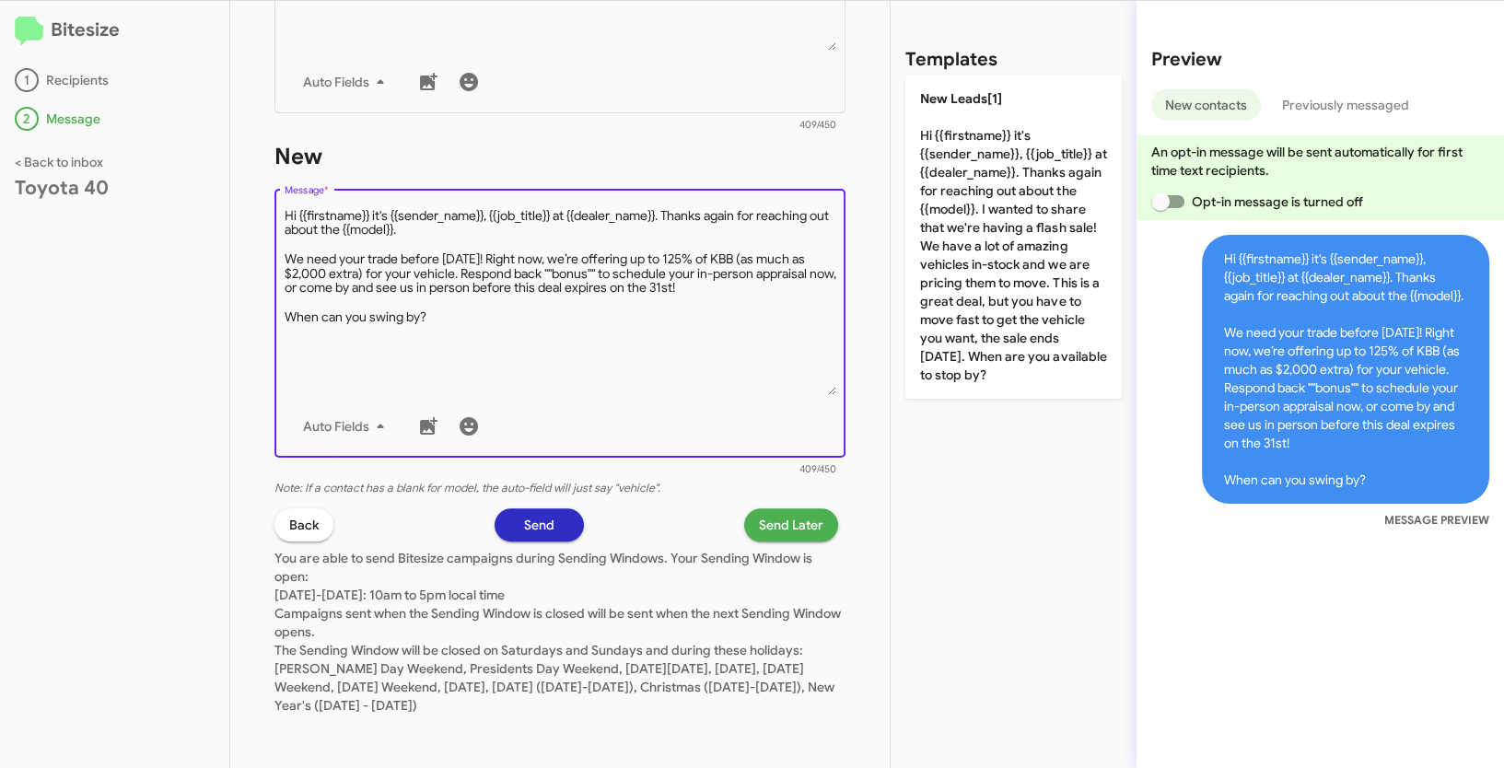
type textarea "Hi {{firstname}} it's {{sender_name}}, {{job_title}} at {{dealer_name}}. Thanks…"
click at [796, 519] on span "Send Later" at bounding box center [791, 524] width 64 height 33
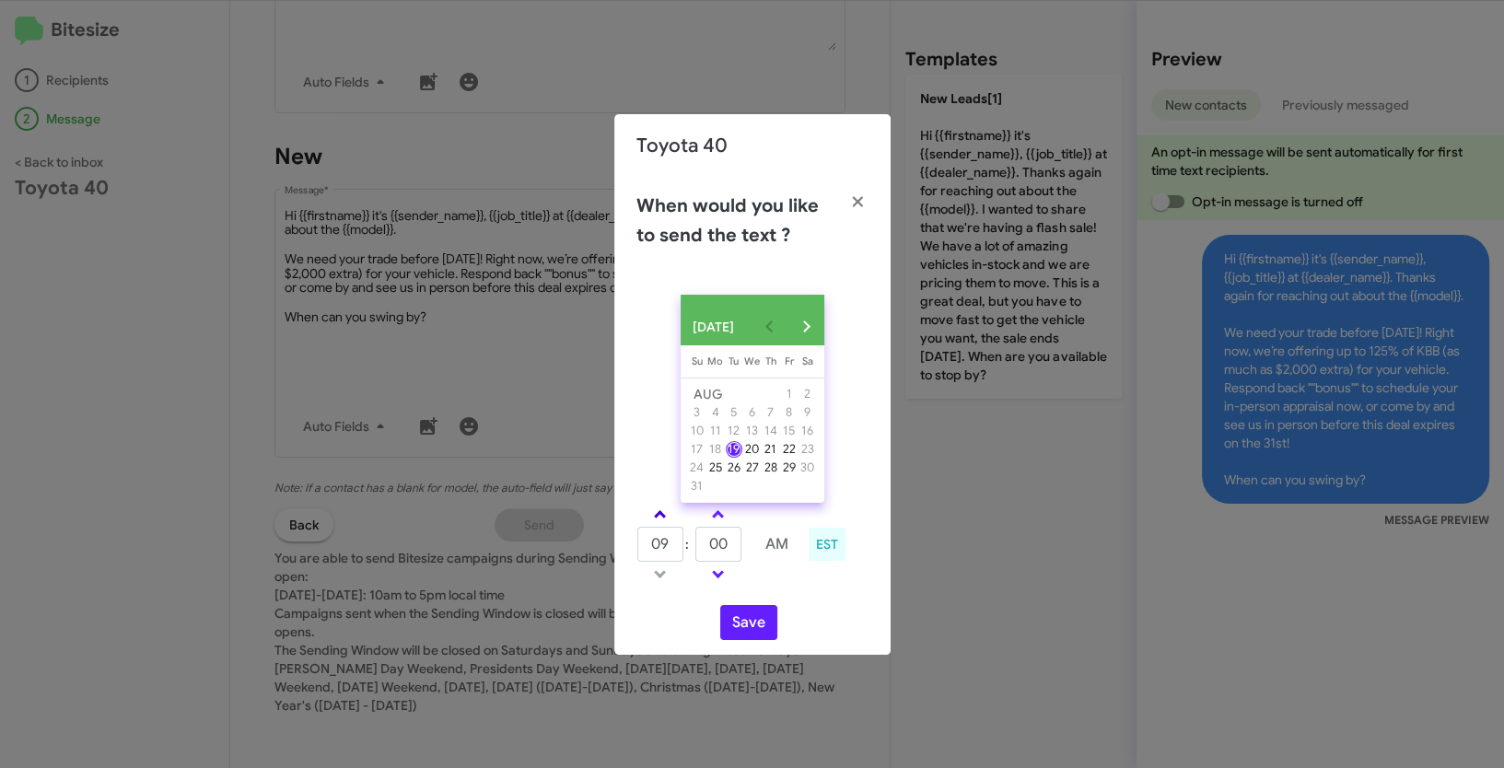
click at [662, 522] on span at bounding box center [660, 516] width 12 height 12
type input "10"
drag, startPoint x: 730, startPoint y: 556, endPoint x: 693, endPoint y: 548, distance: 37.8
click at [693, 548] on tr "10 : 00 AM" at bounding box center [718, 544] width 165 height 37
type input "48"
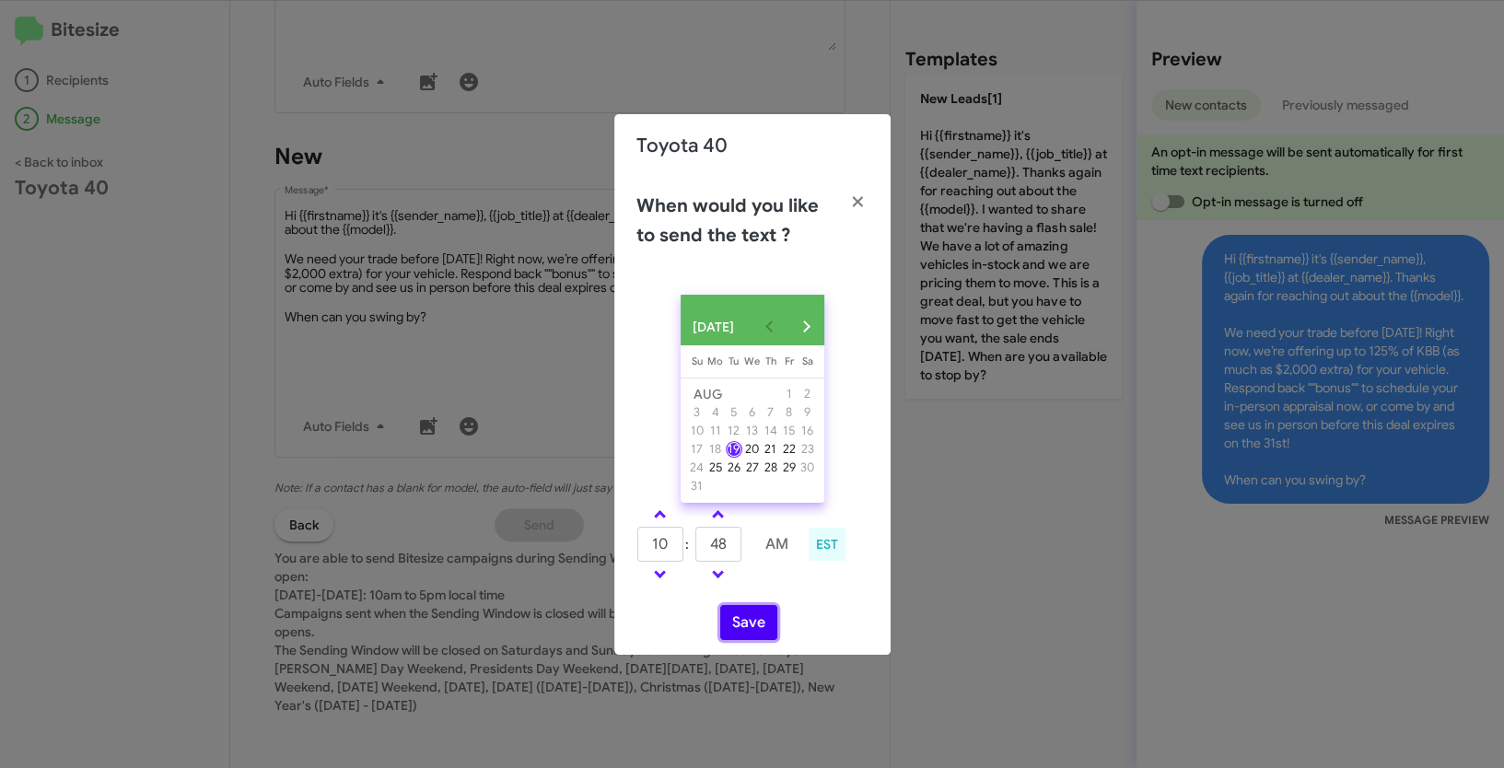
click at [763, 635] on button "Save" at bounding box center [748, 622] width 57 height 35
